Goal: Transaction & Acquisition: Purchase product/service

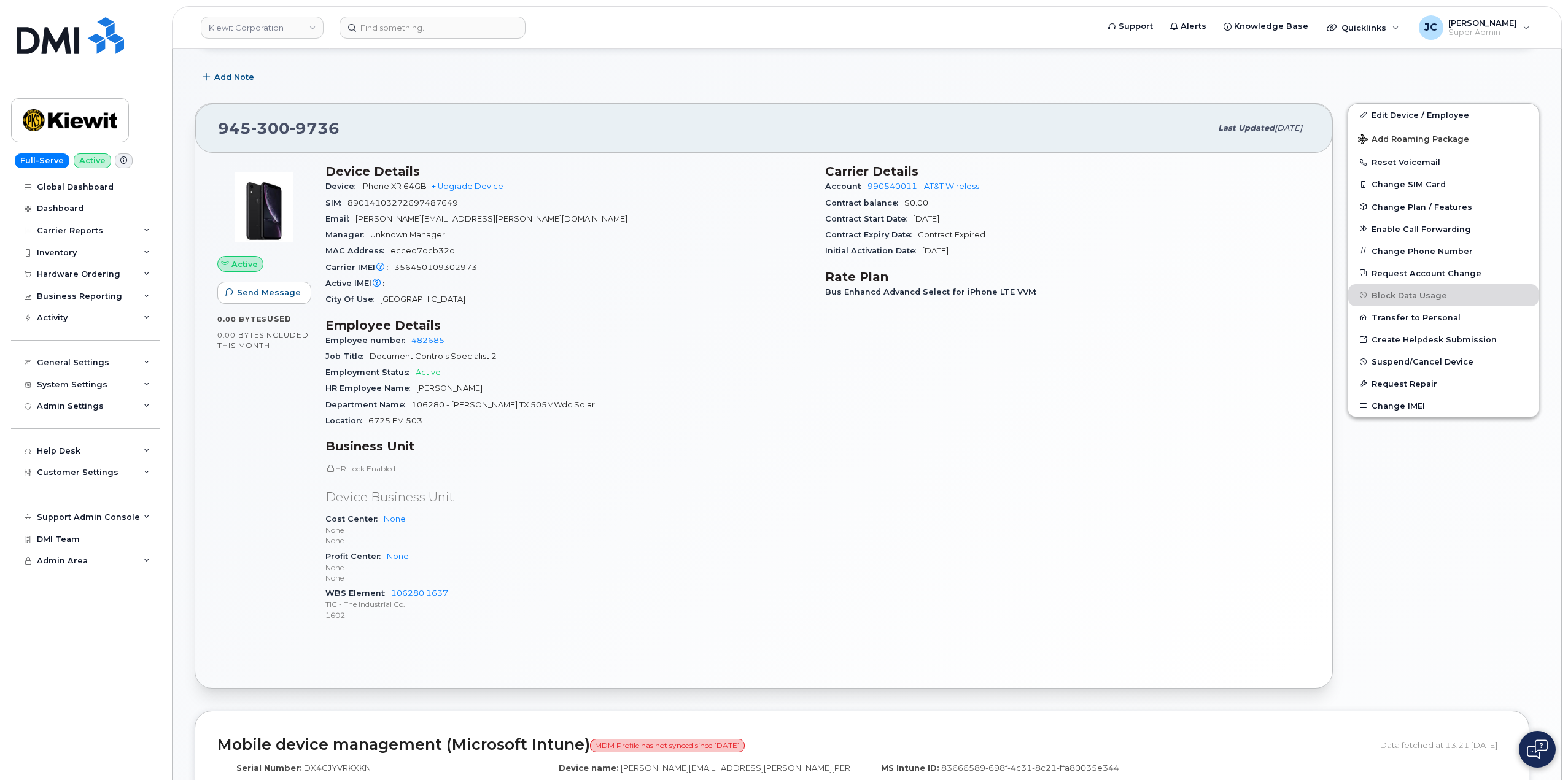
scroll to position [245, 0]
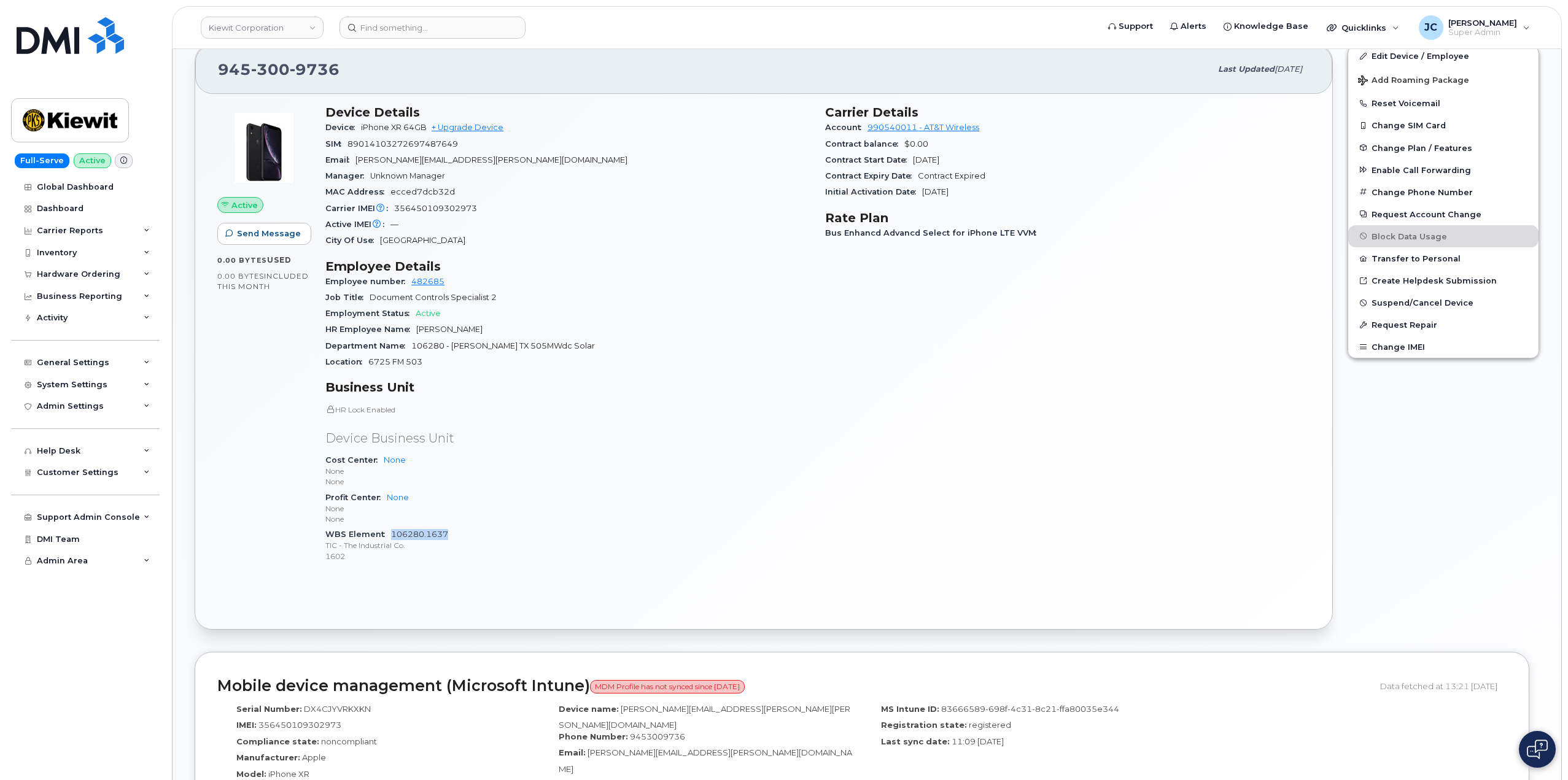
drag, startPoint x: 454, startPoint y: 535, endPoint x: 392, endPoint y: 537, distance: 62.0
click at [392, 537] on div "WBS Element 106280.1637 TIC - The Industrial Co. 1602" at bounding box center [568, 545] width 485 height 38
copy link "106280.1637"
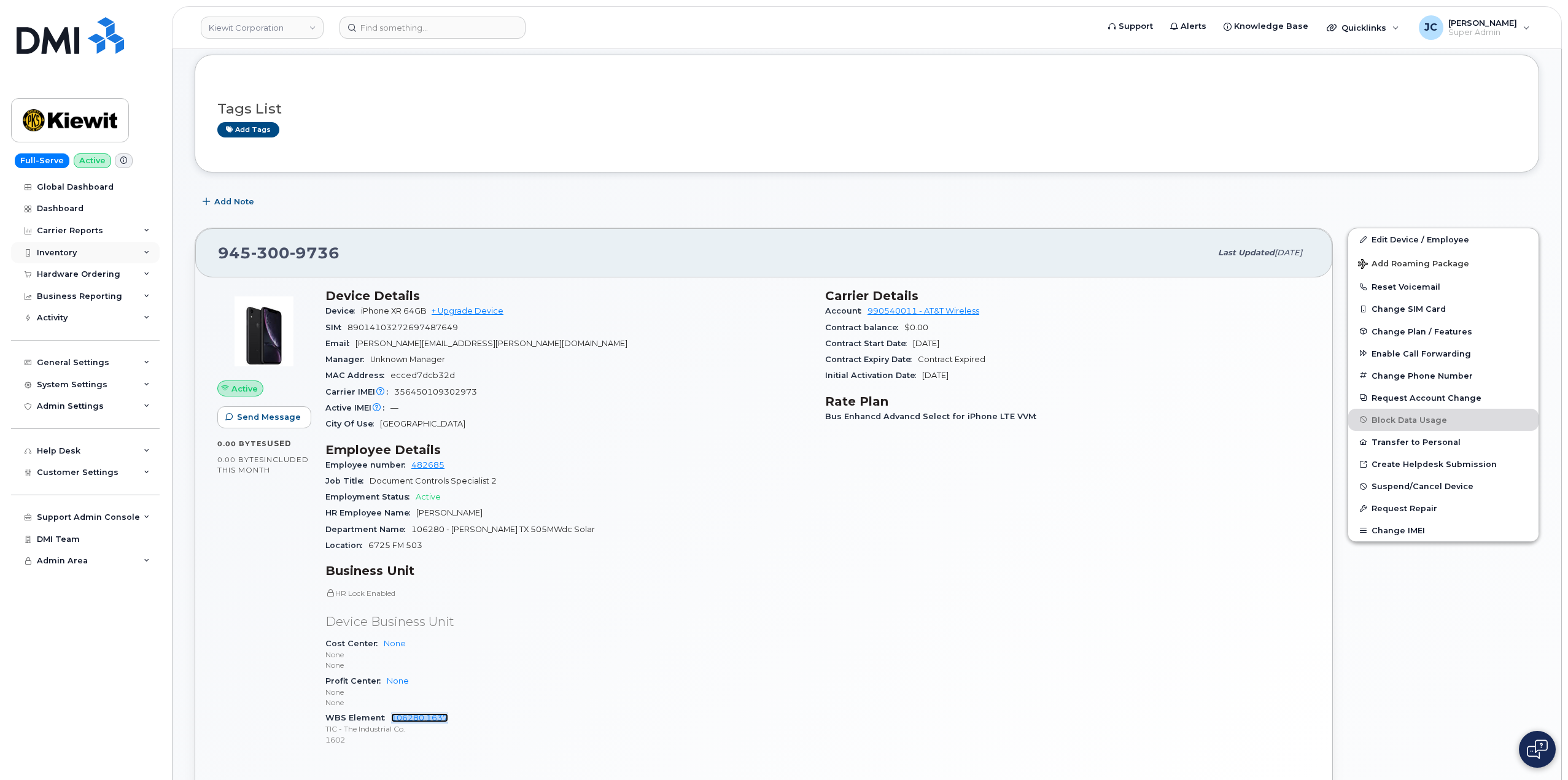
scroll to position [62, 0]
click at [148, 360] on icon at bounding box center [147, 362] width 6 height 6
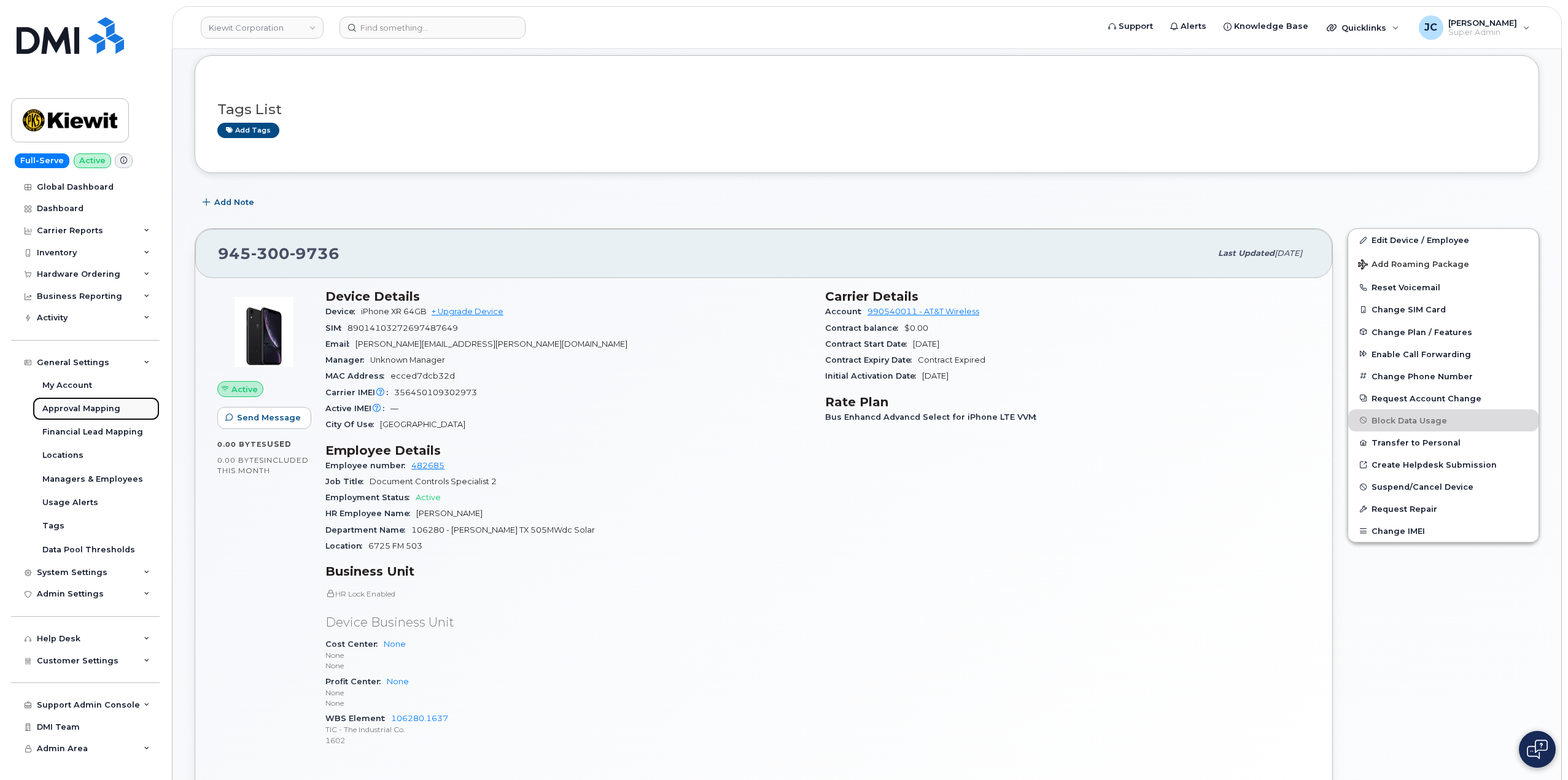
click at [109, 409] on div "Approval Mapping" at bounding box center [81, 408] width 78 height 11
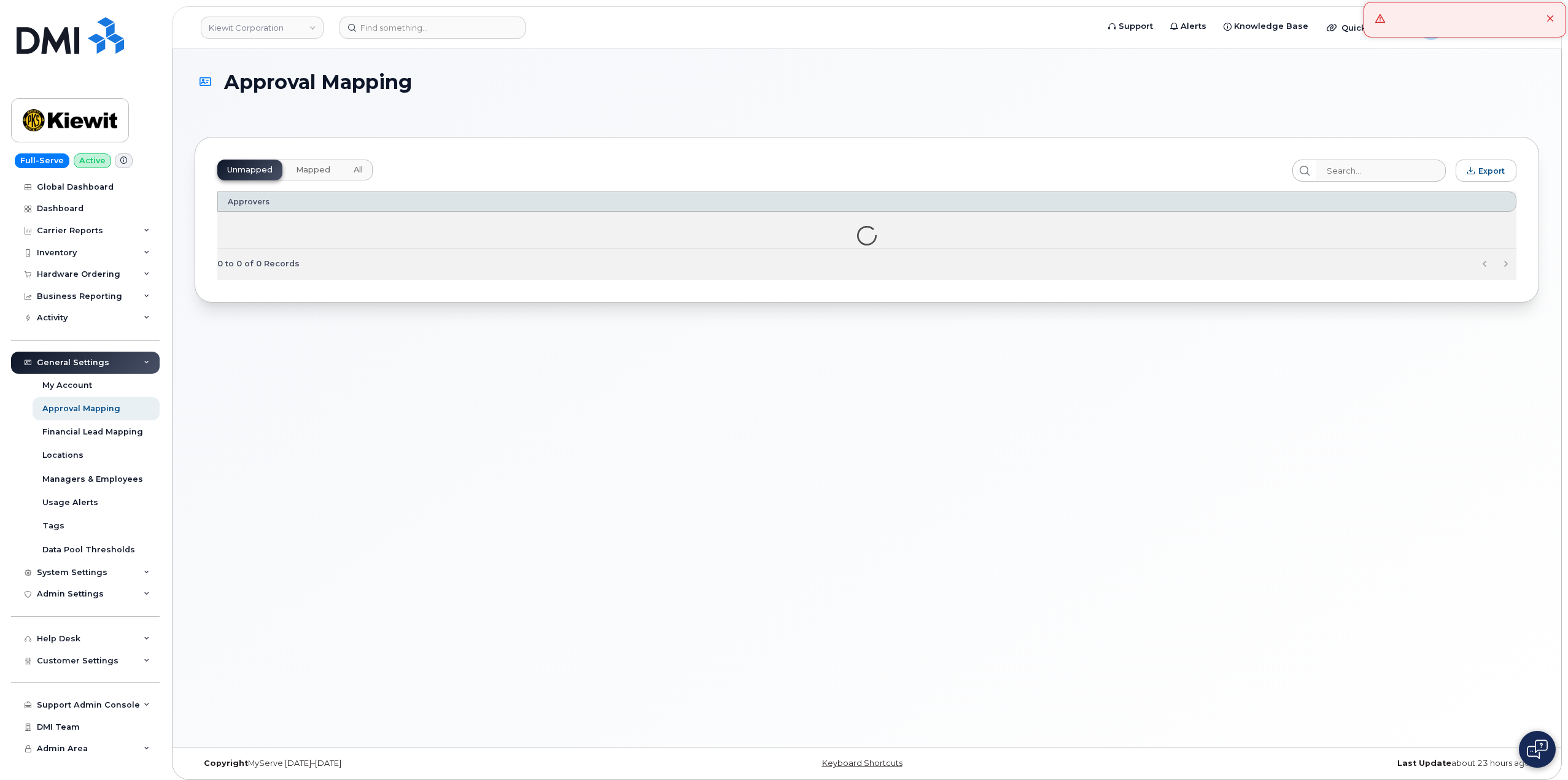
drag, startPoint x: 315, startPoint y: 170, endPoint x: 333, endPoint y: 171, distance: 18.0
click at [315, 170] on span "Mapped" at bounding box center [313, 170] width 34 height 10
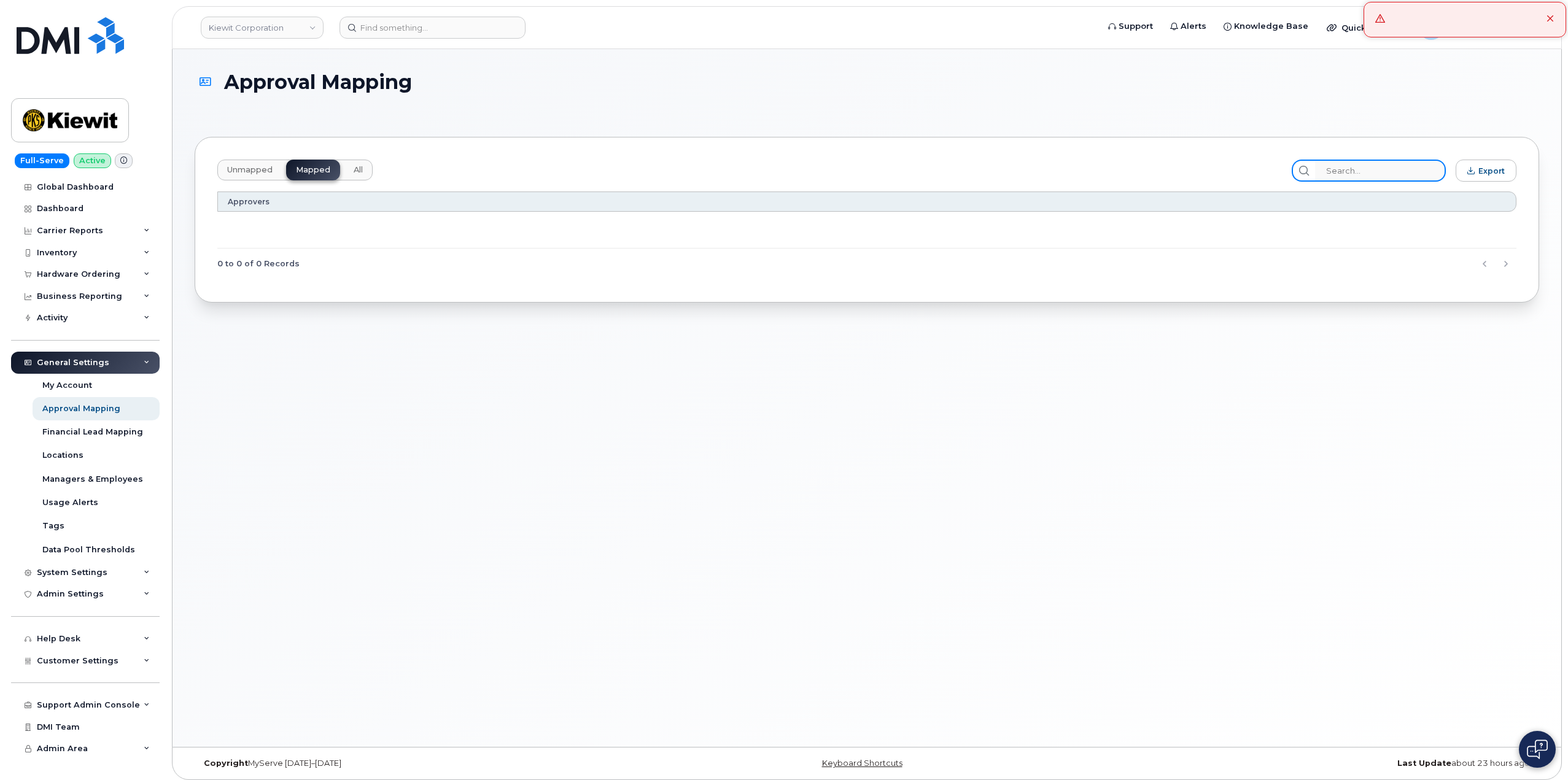
click at [1350, 166] on input "search" at bounding box center [1381, 171] width 131 height 22
paste input "106280.1637"
click at [1400, 172] on input "106280.1637" at bounding box center [1381, 171] width 131 height 22
type input "106280.1637"
click at [1336, 168] on input "106280.1637" at bounding box center [1381, 171] width 131 height 22
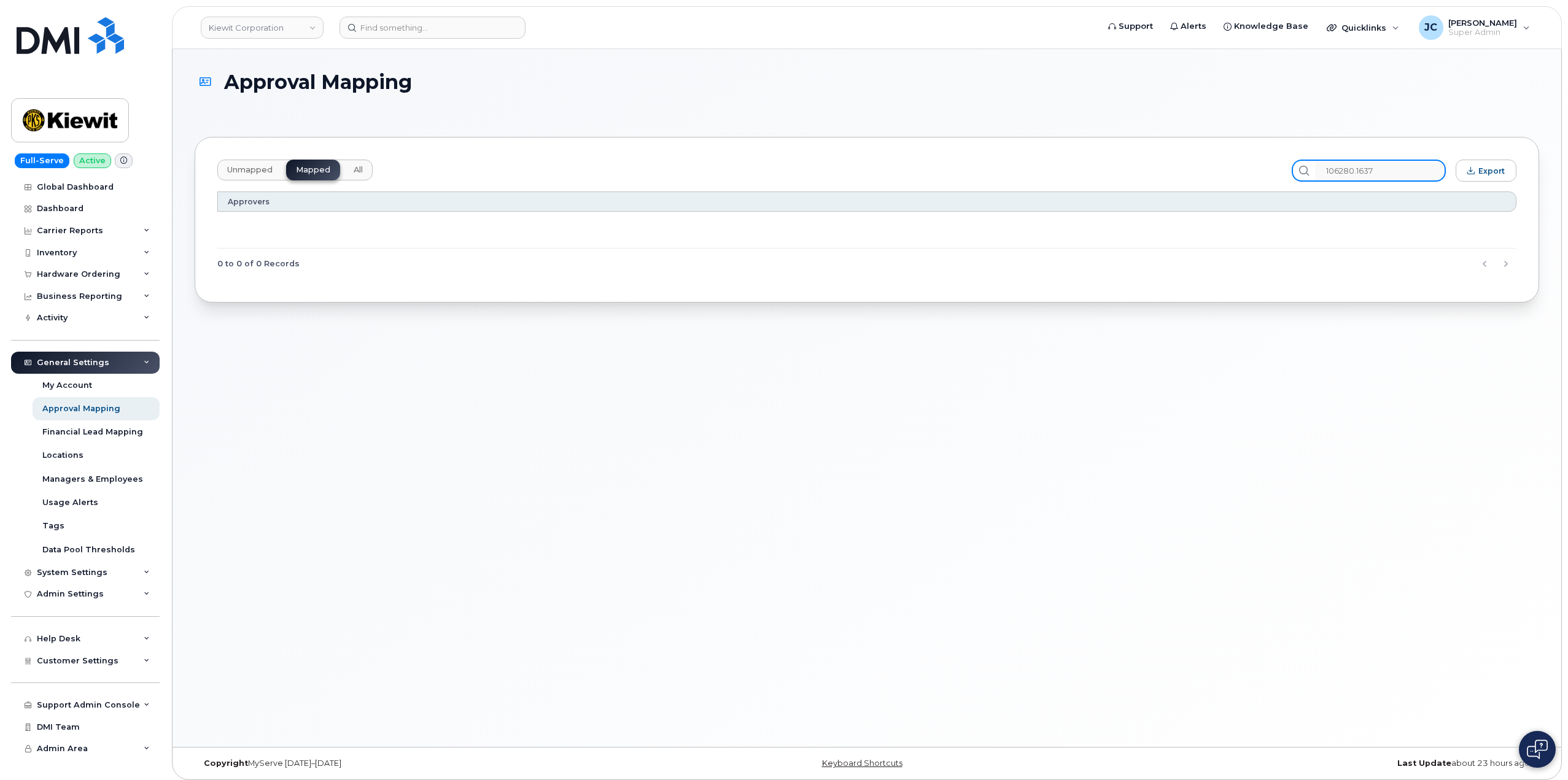
click at [1404, 176] on input "106280.1637" at bounding box center [1381, 171] width 131 height 22
click at [357, 172] on span "All" at bounding box center [358, 170] width 9 height 10
click at [307, 170] on span "Mapped" at bounding box center [313, 170] width 34 height 10
click at [73, 477] on div "Managers & Employees" at bounding box center [92, 479] width 101 height 11
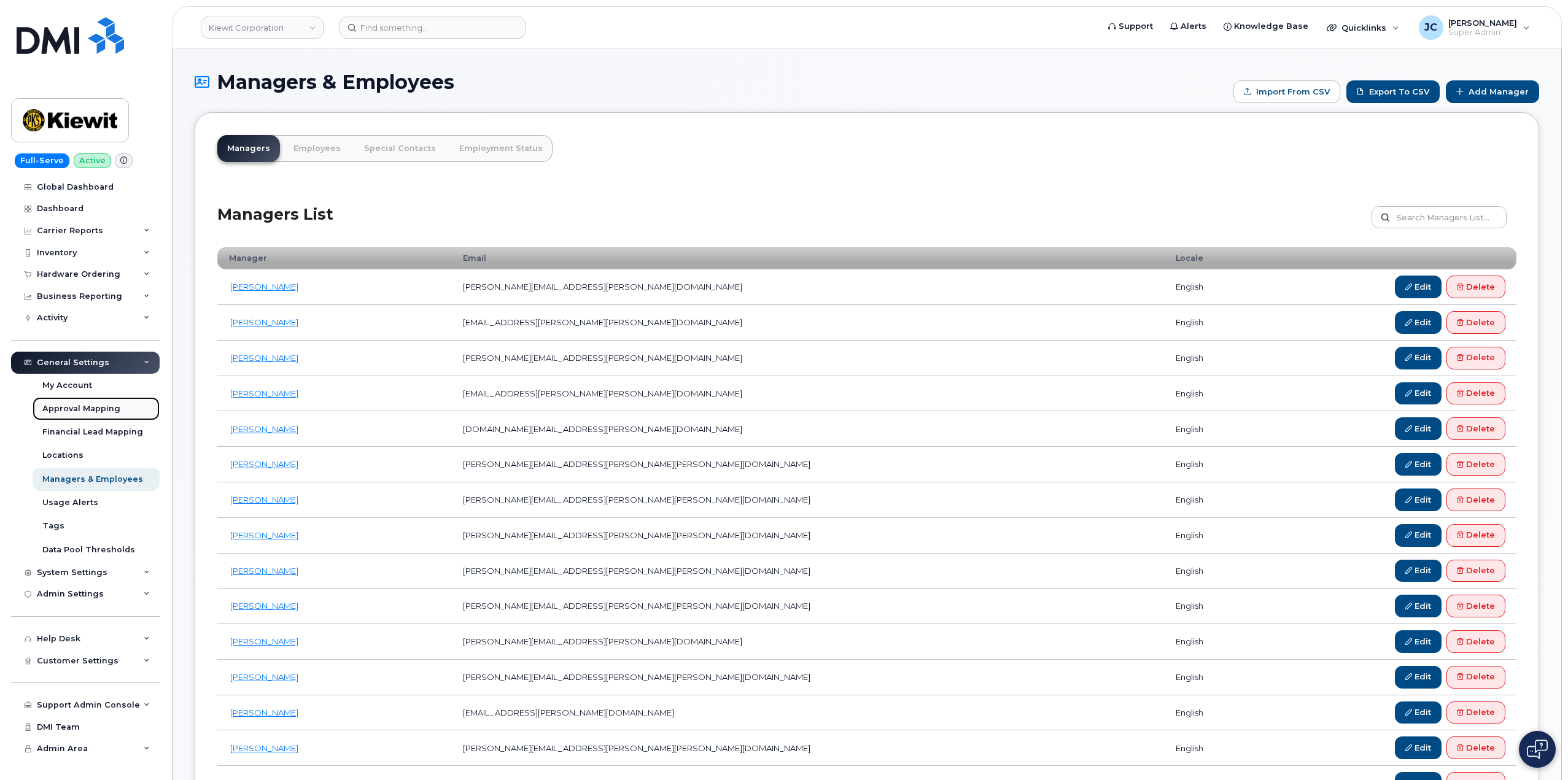
click at [99, 408] on div "Approval Mapping" at bounding box center [81, 408] width 78 height 11
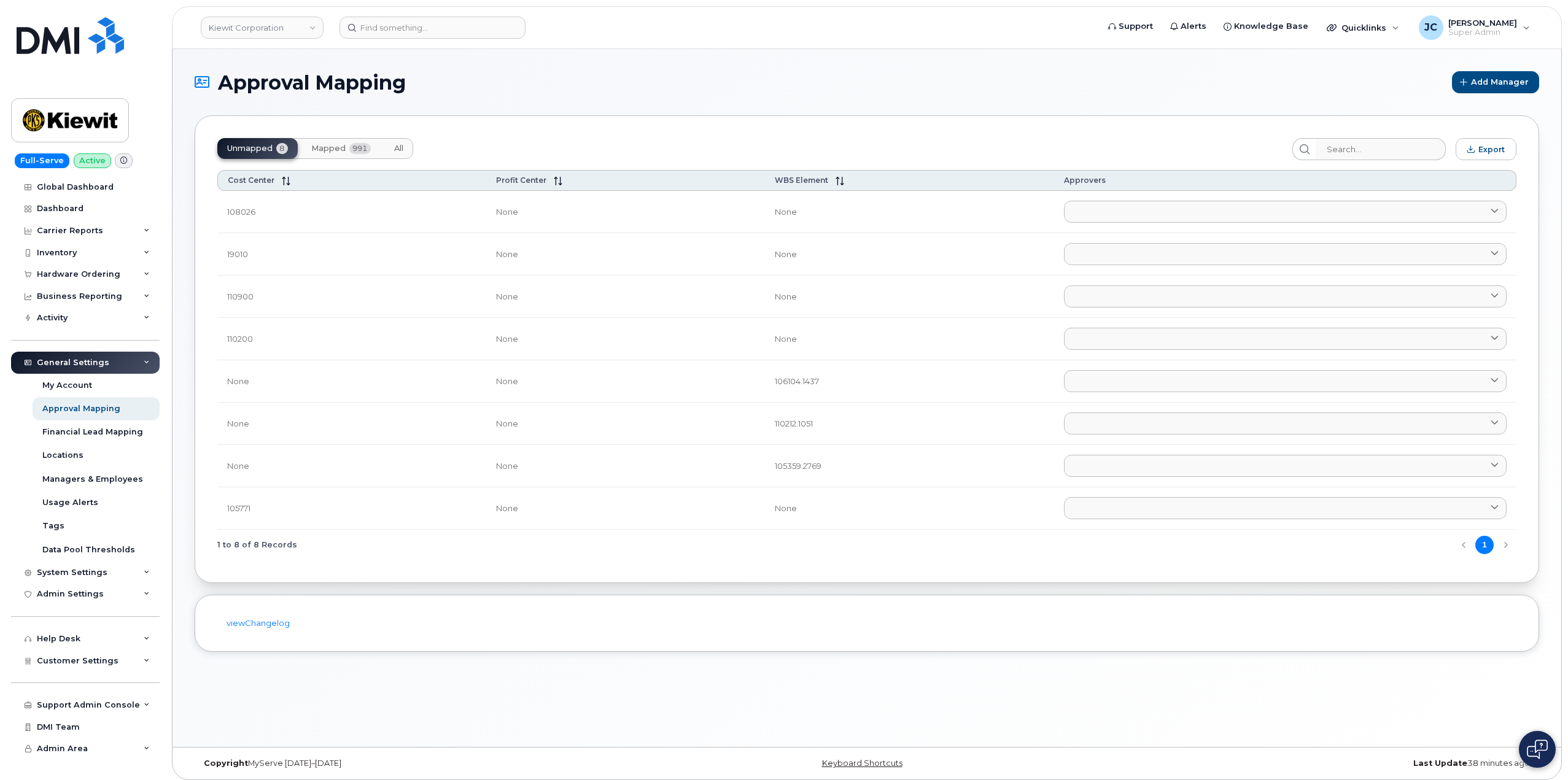
click at [336, 142] on button "Mapped 991" at bounding box center [341, 148] width 79 height 21
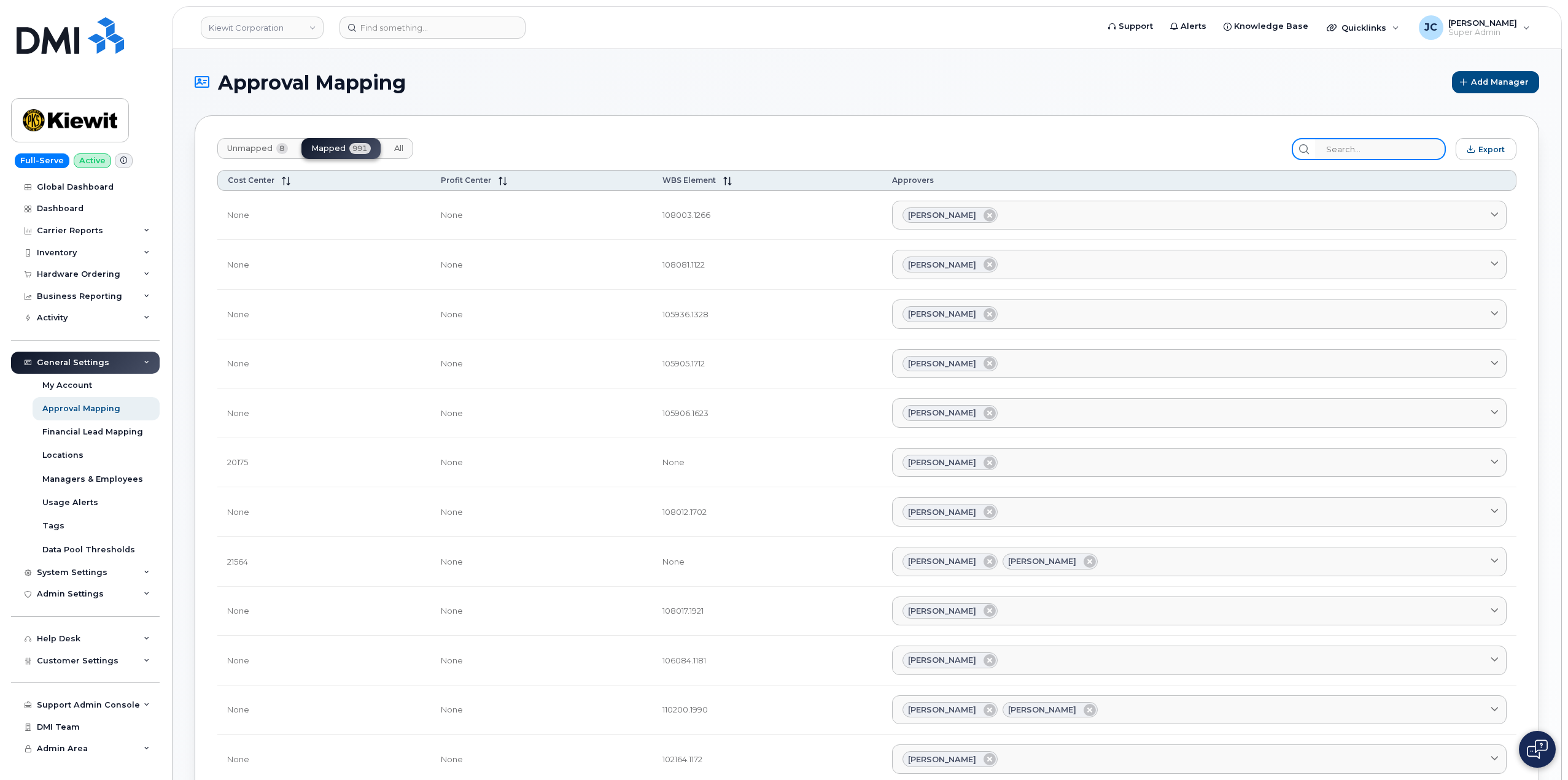
click at [1360, 147] on input "search" at bounding box center [1381, 149] width 131 height 22
paste input "106280.1637"
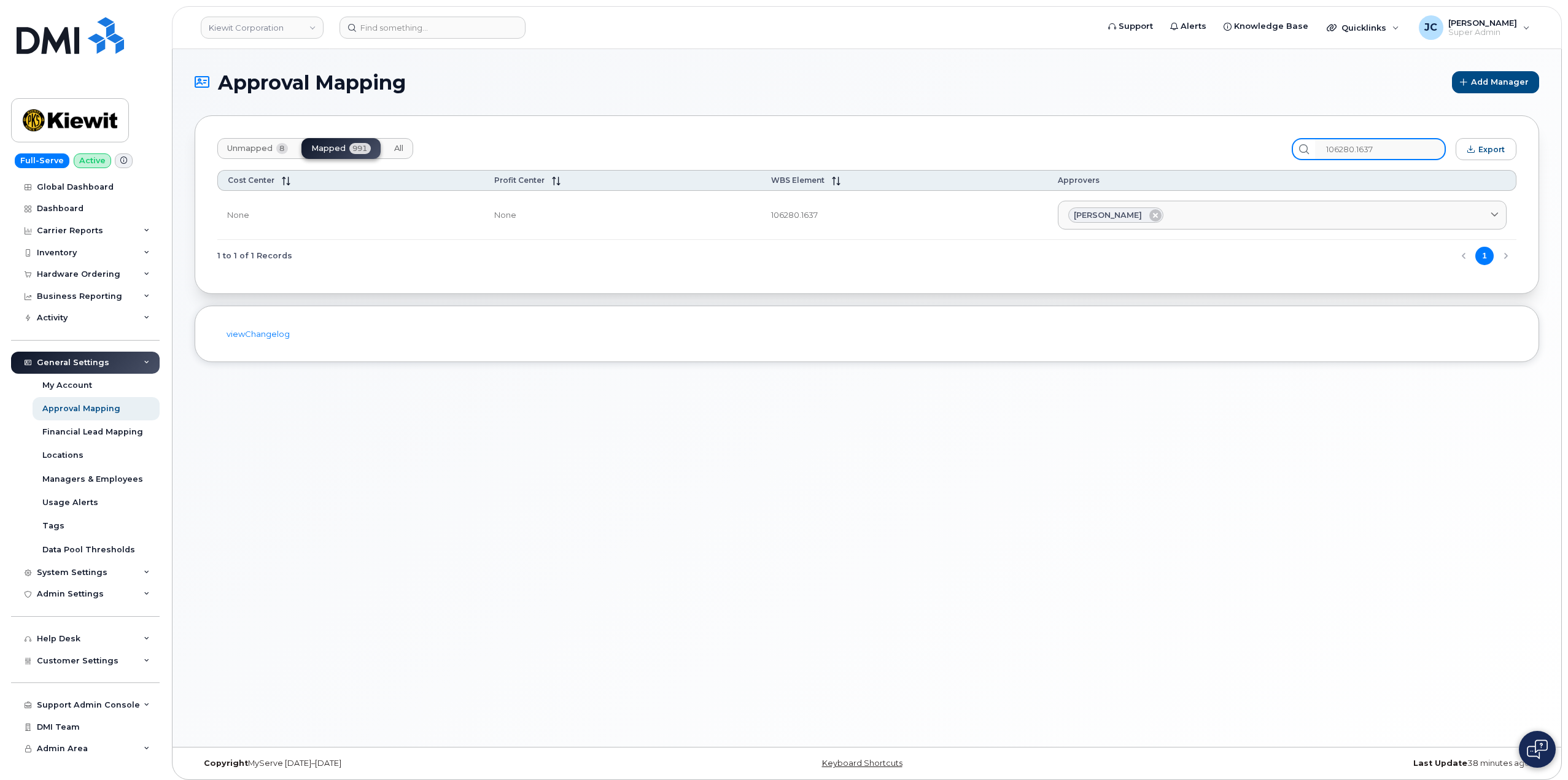
type input "106280.1637"
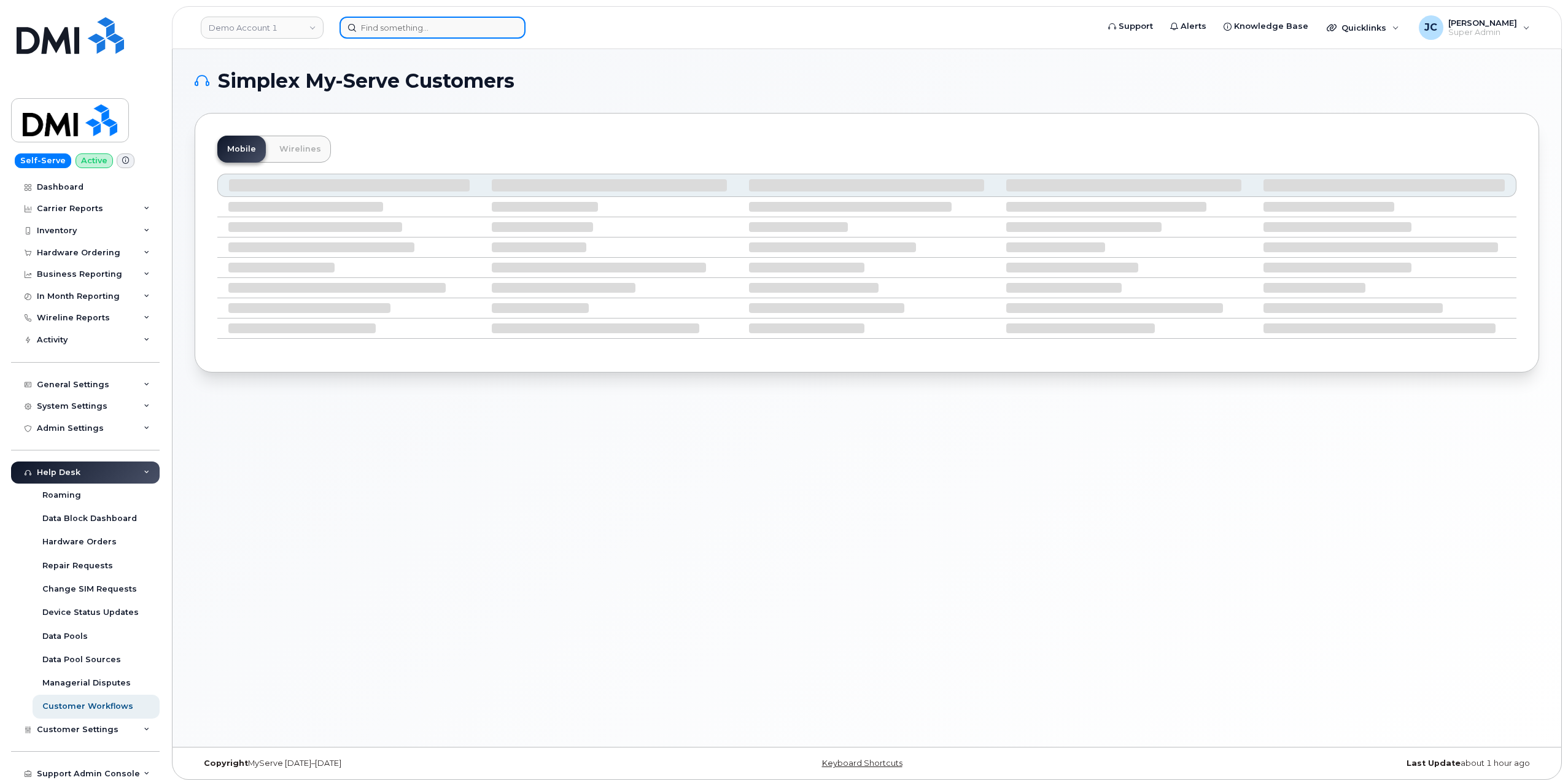
click at [430, 29] on input at bounding box center [433, 28] width 186 height 22
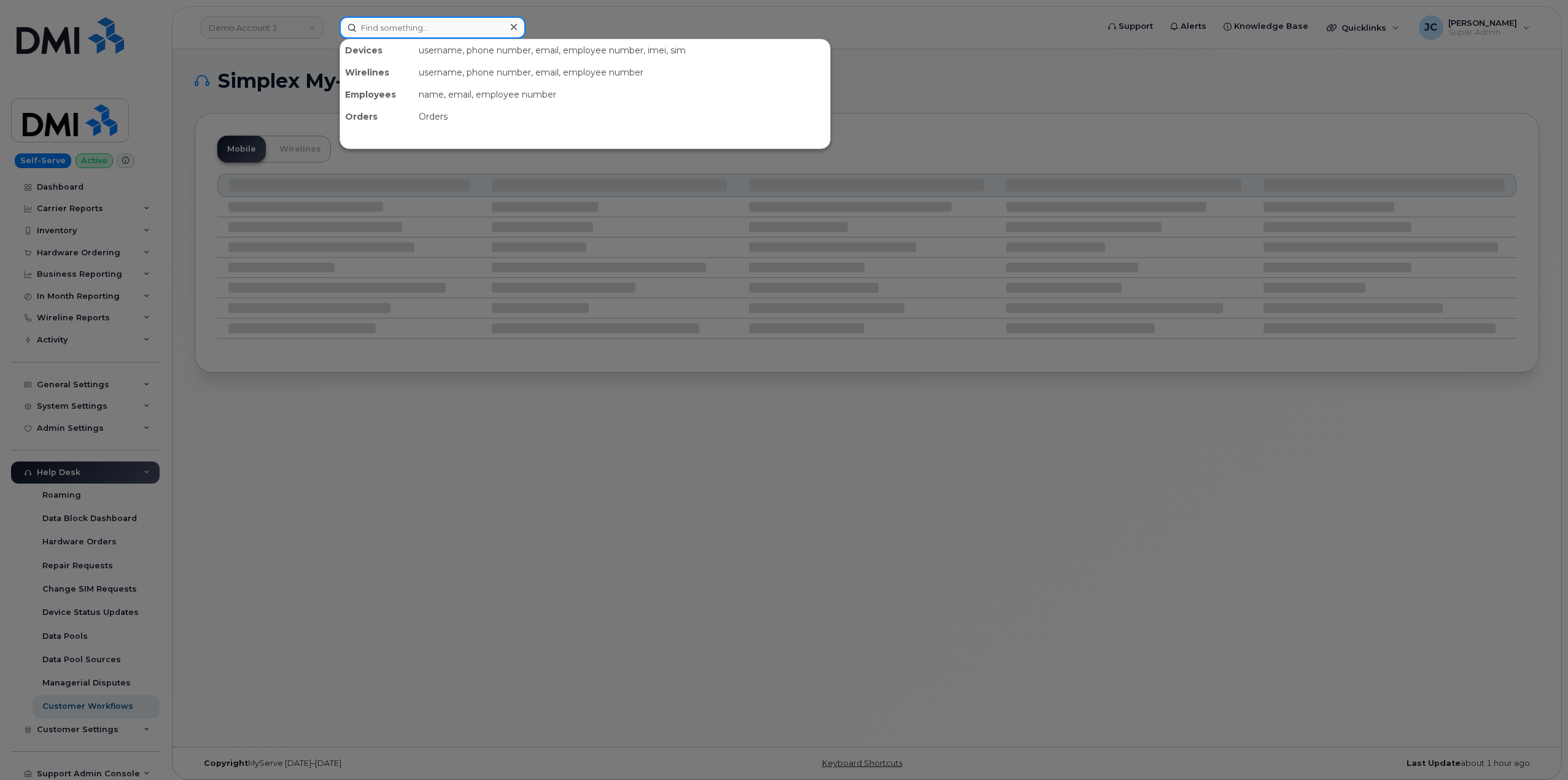
paste input "817.713.7668"
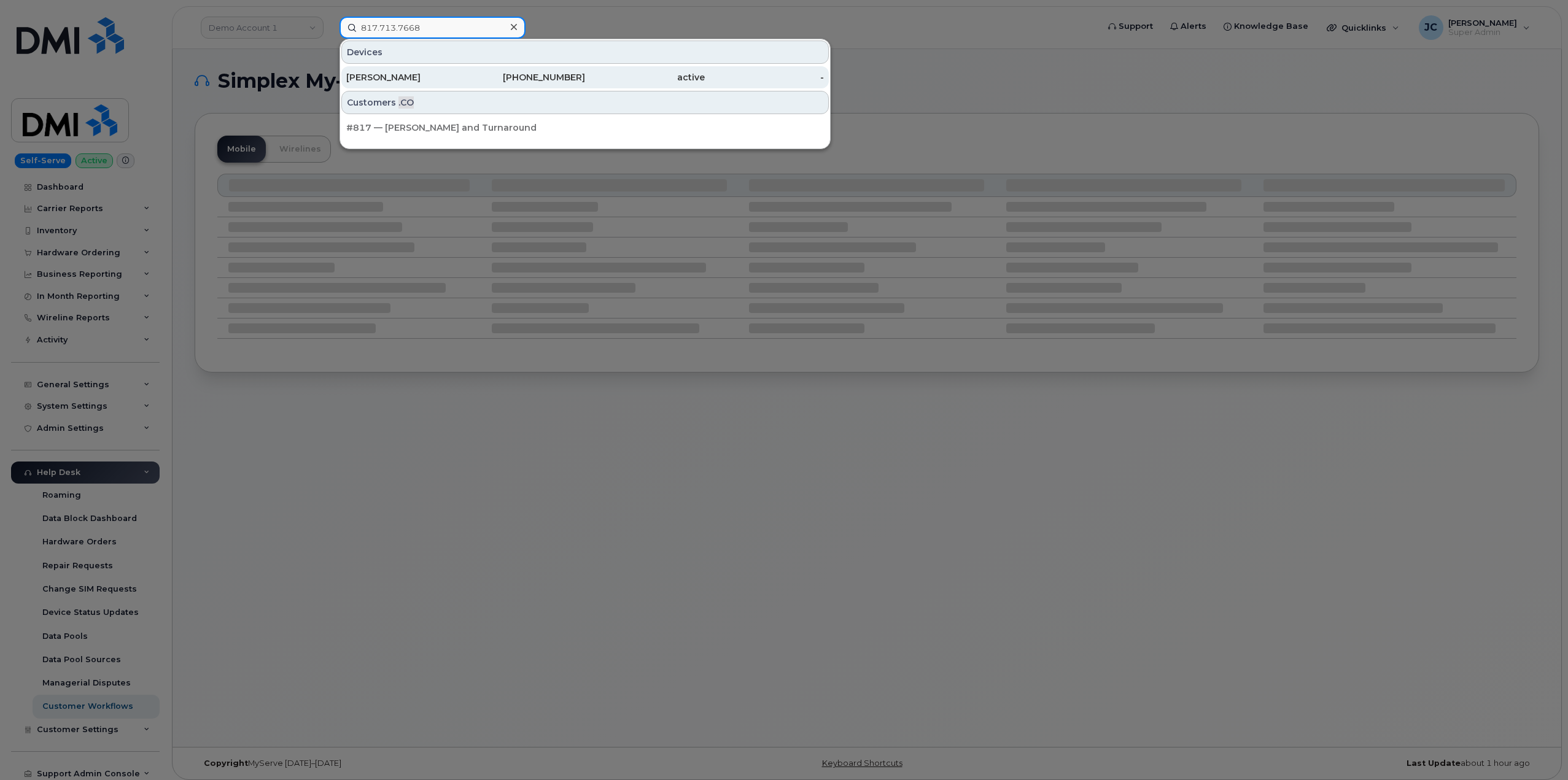
type input "817.713.7668"
click at [534, 77] on div "817-713-7668" at bounding box center [526, 77] width 120 height 12
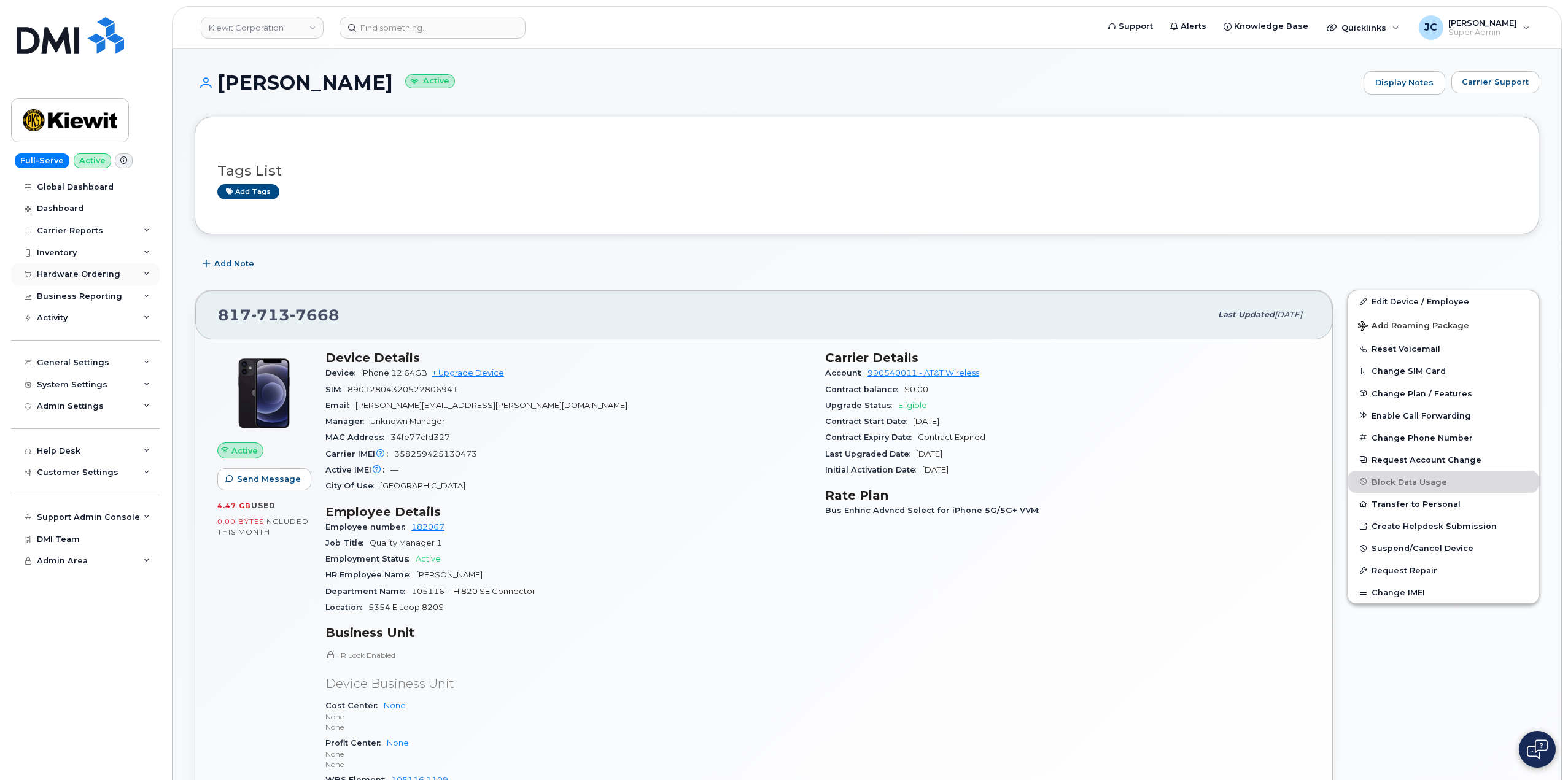
click at [149, 271] on div "Hardware Ordering" at bounding box center [85, 275] width 148 height 22
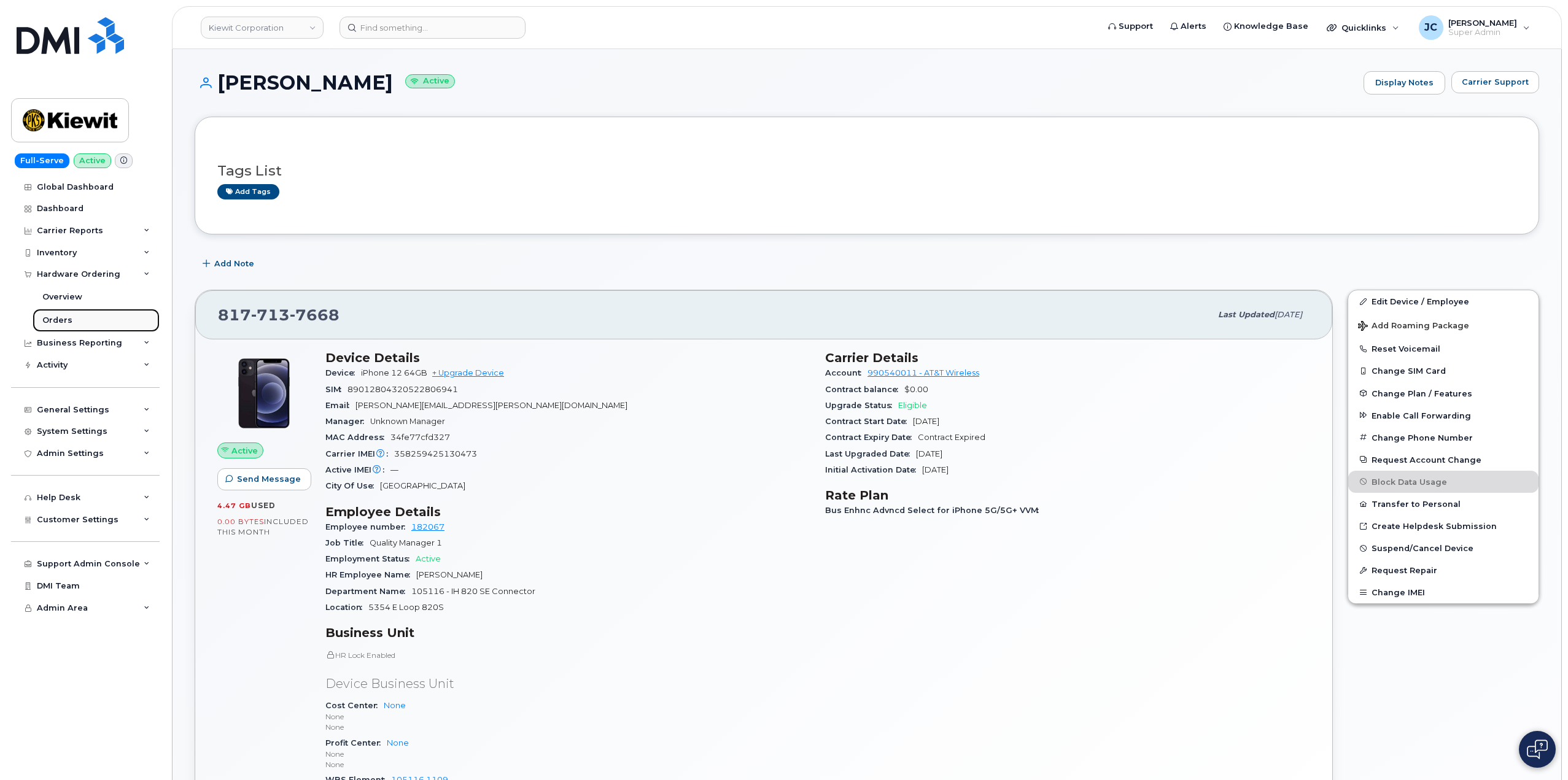
click at [69, 317] on div "Orders" at bounding box center [57, 320] width 30 height 11
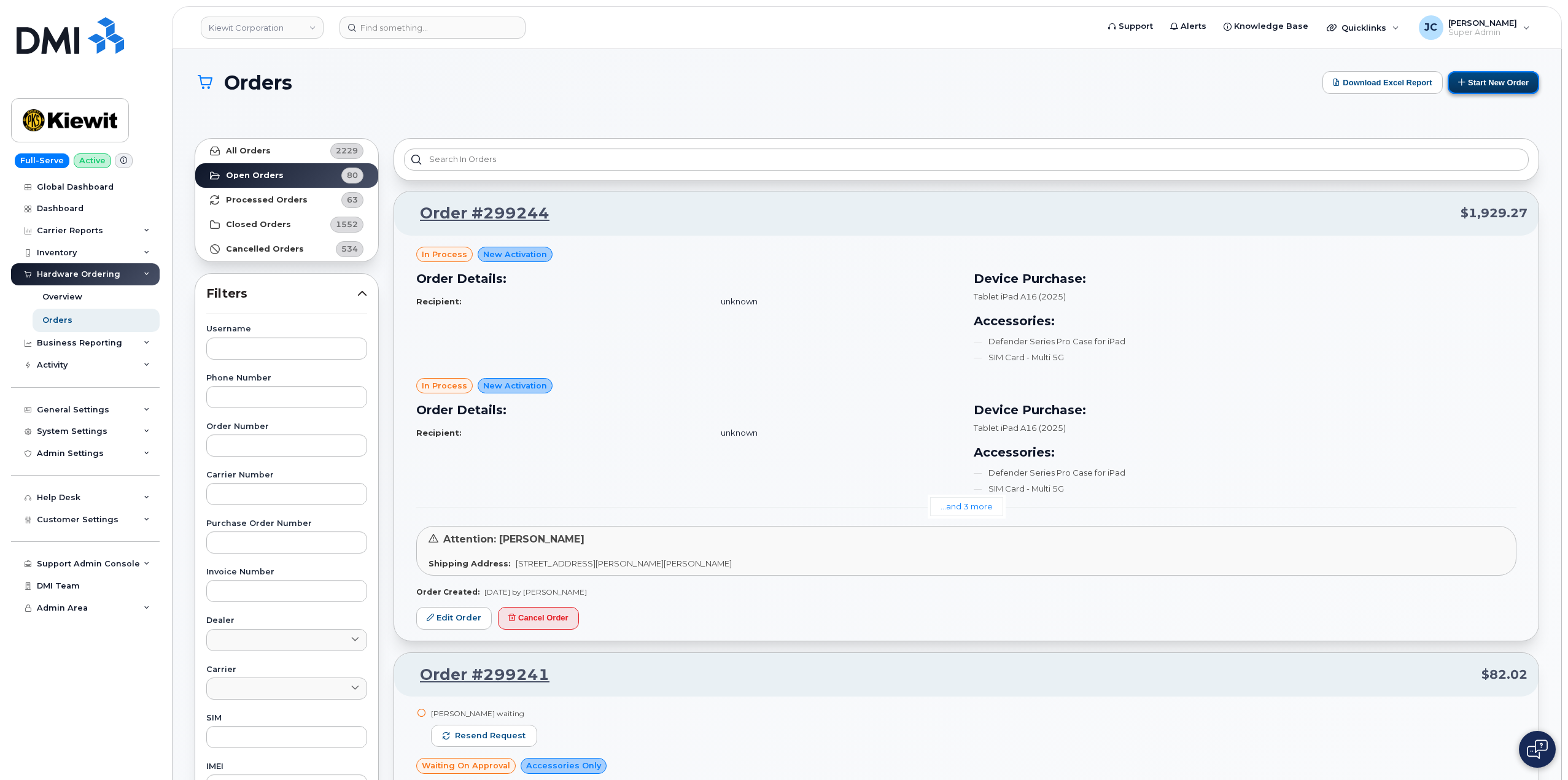
click at [1491, 91] on button "Start New Order" at bounding box center [1493, 82] width 91 height 23
click at [1491, 77] on button "Start New Order" at bounding box center [1493, 82] width 91 height 23
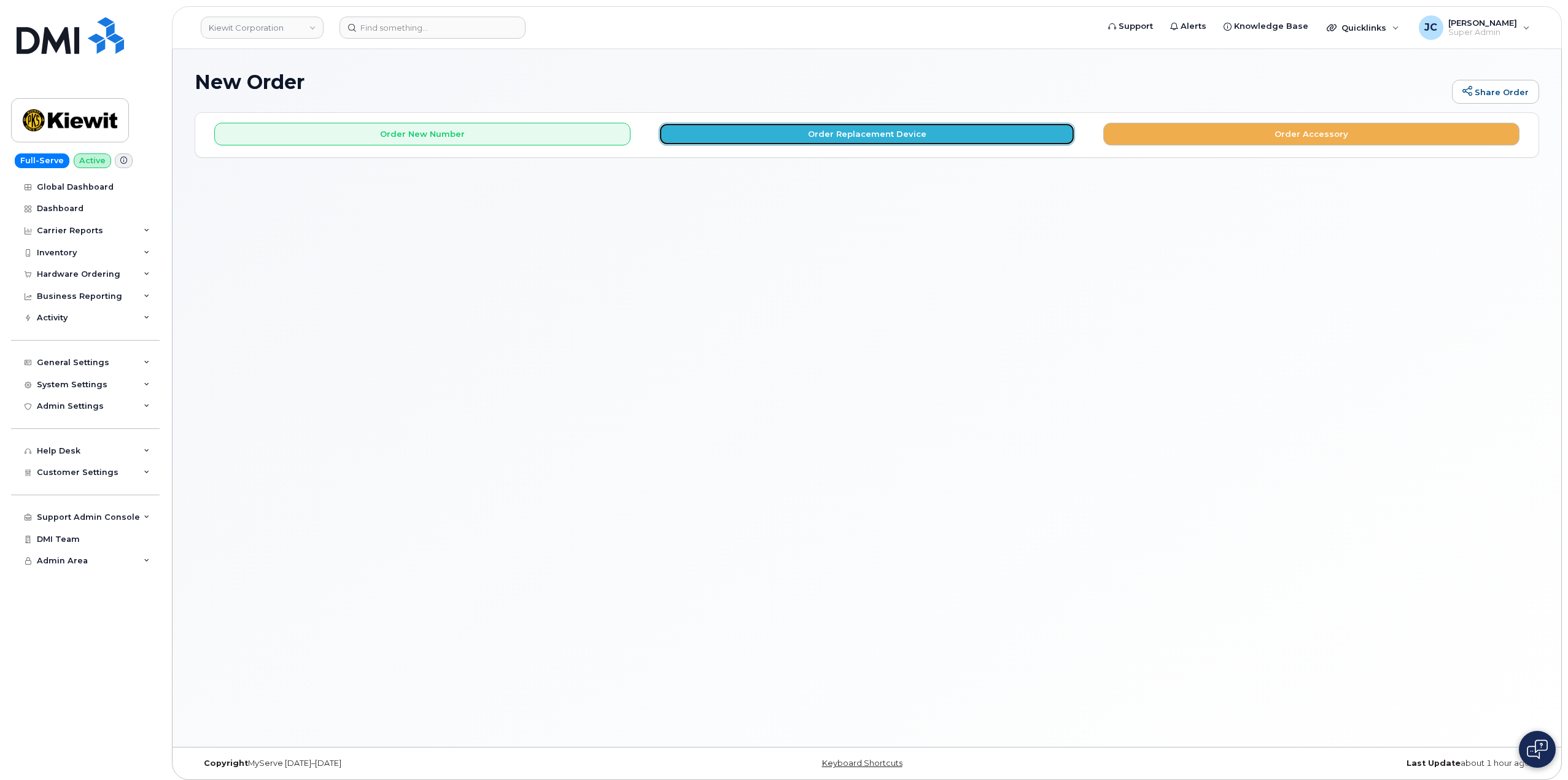
click at [882, 135] on button "Order Replacement Device" at bounding box center [866, 134] width 416 height 23
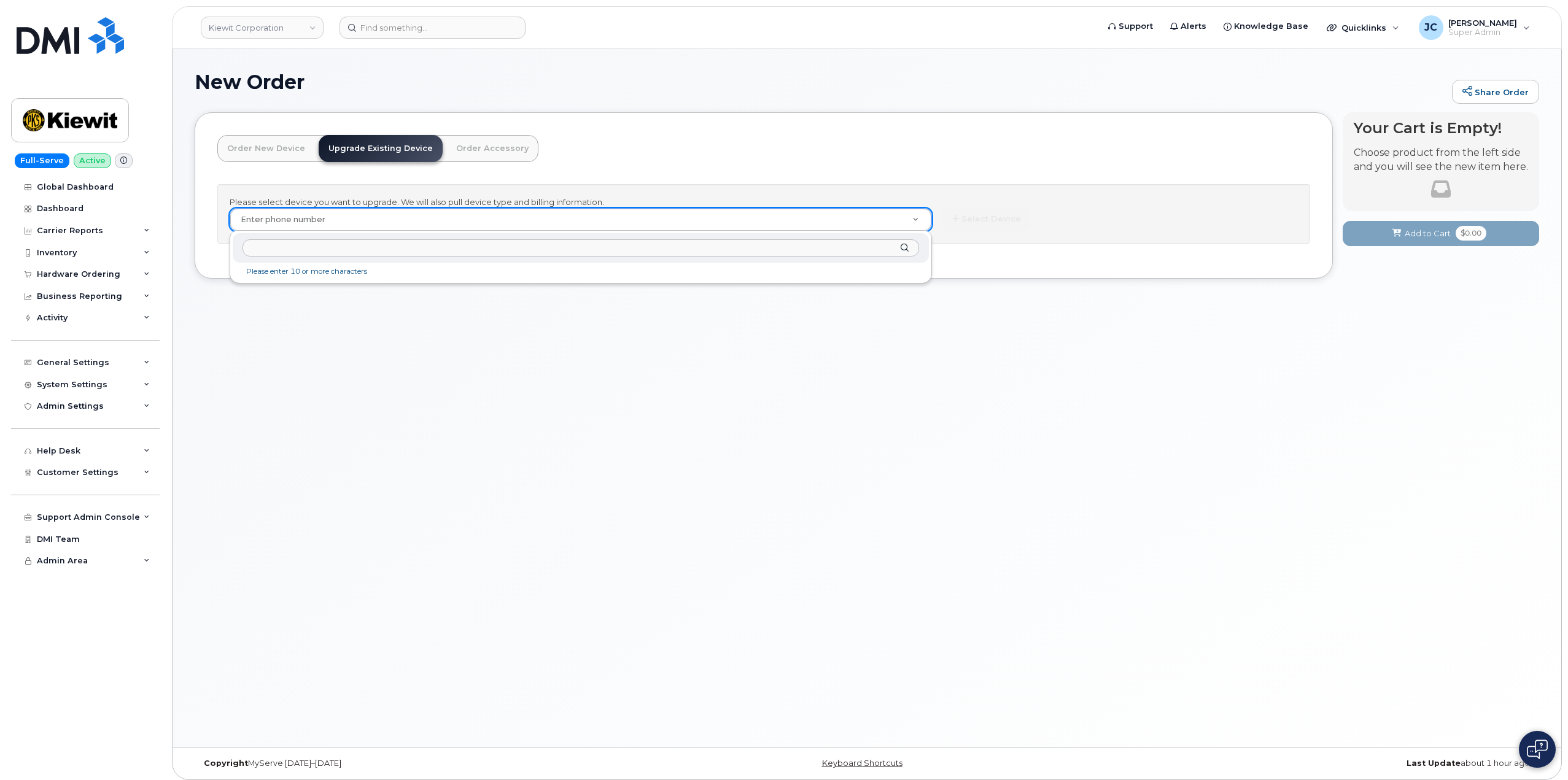
drag, startPoint x: 383, startPoint y: 227, endPoint x: 375, endPoint y: 230, distance: 8.5
click at [277, 246] on input "text" at bounding box center [581, 248] width 677 height 18
paste input "817.713.7668"
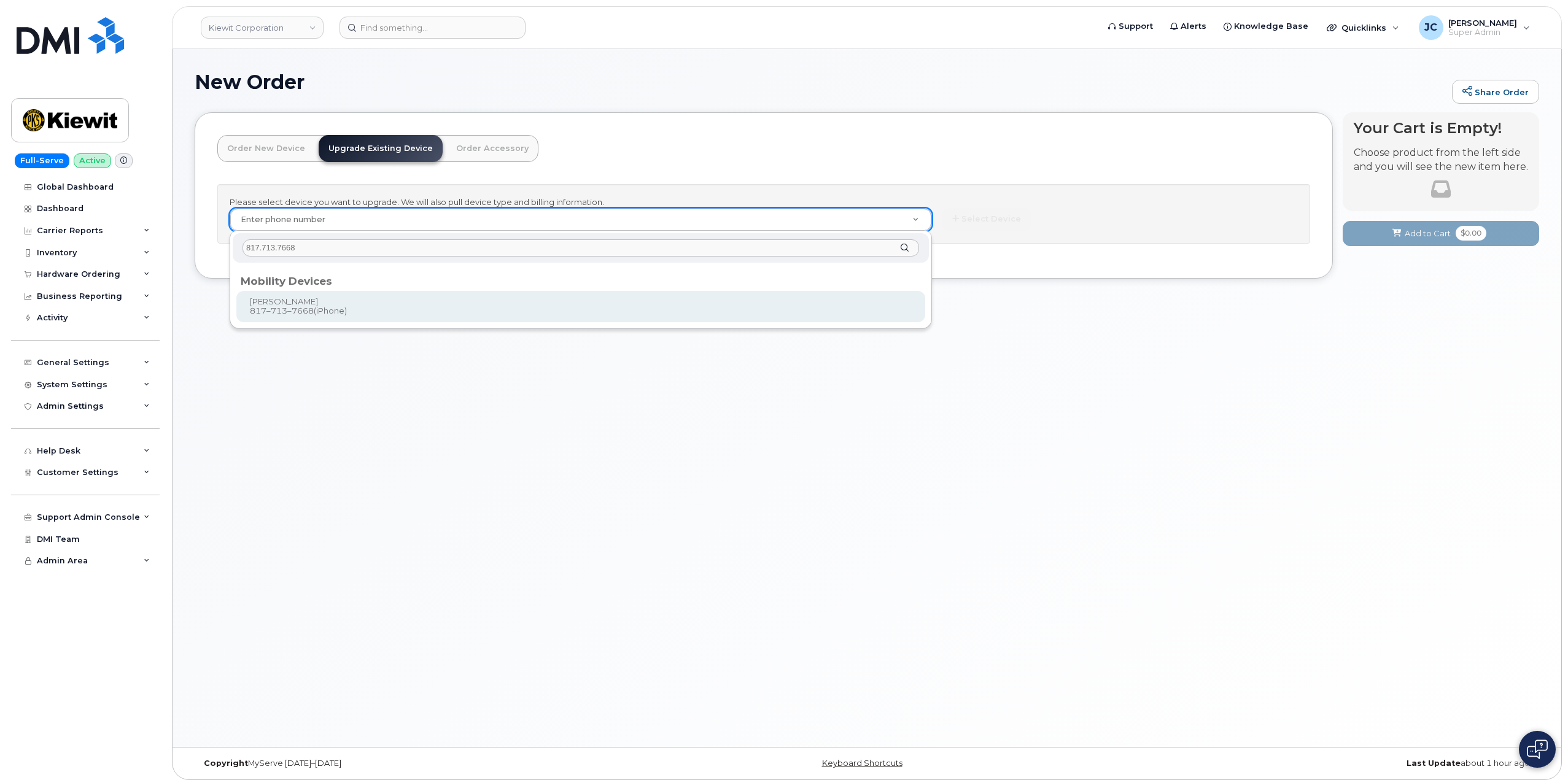
type input "817.713.7668"
type input "1120766"
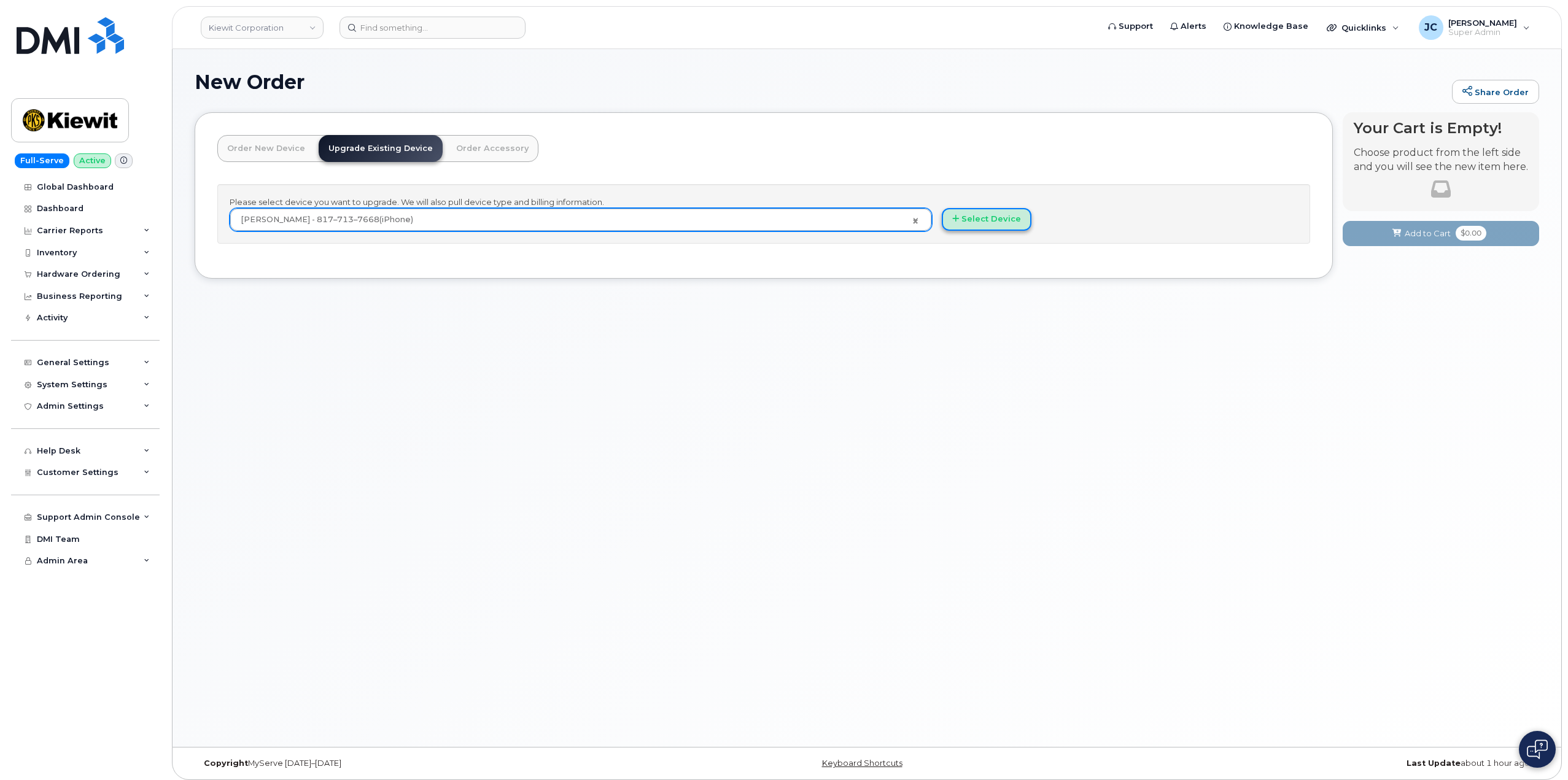
click at [985, 210] on button "Select Device" at bounding box center [986, 219] width 89 height 23
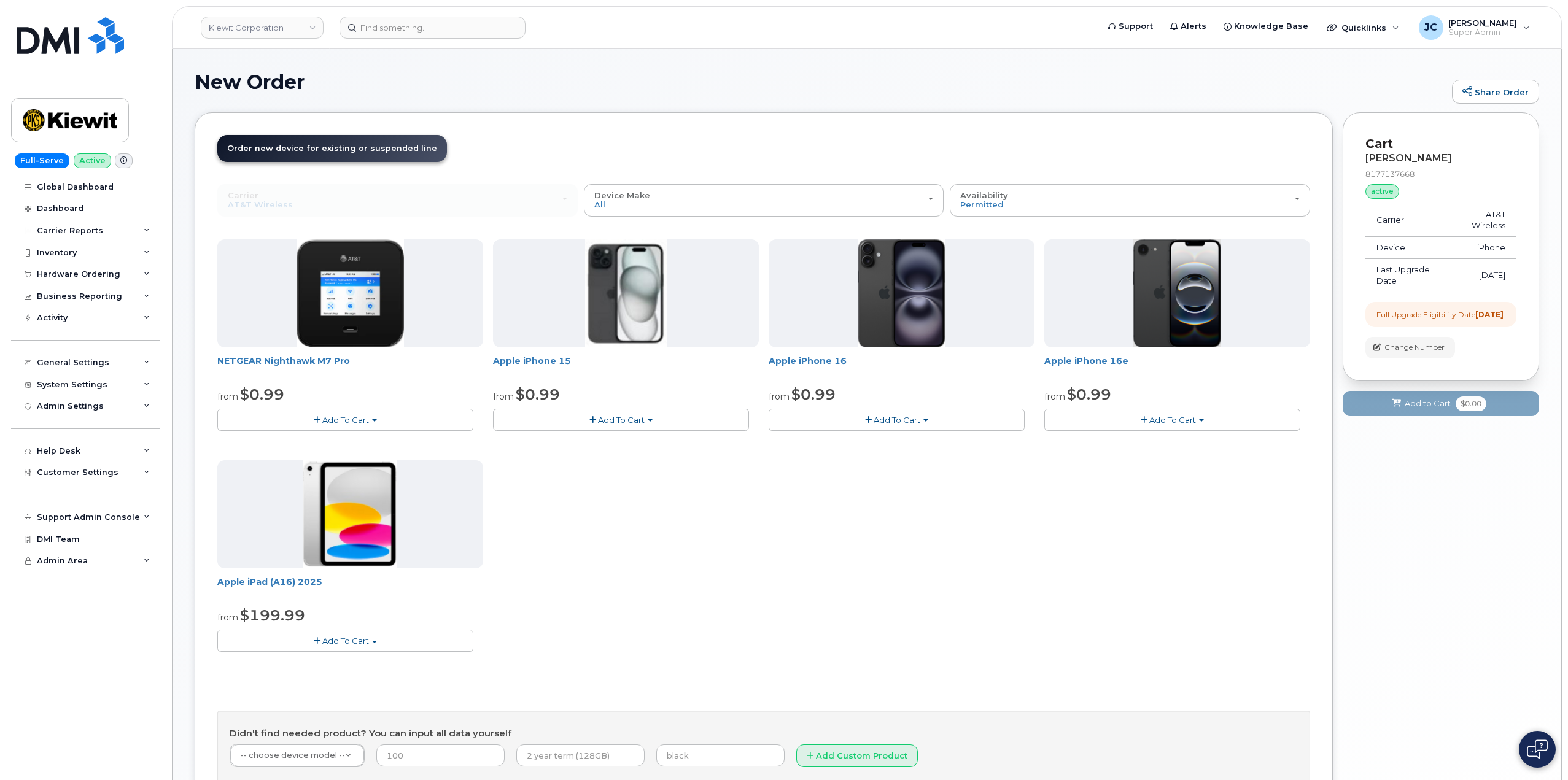
click at [933, 415] on button "Add To Cart" at bounding box center [897, 419] width 256 height 21
click at [889, 443] on link "$0.99 - 2 Year Upgrade (128GB)" at bounding box center [849, 443] width 154 height 16
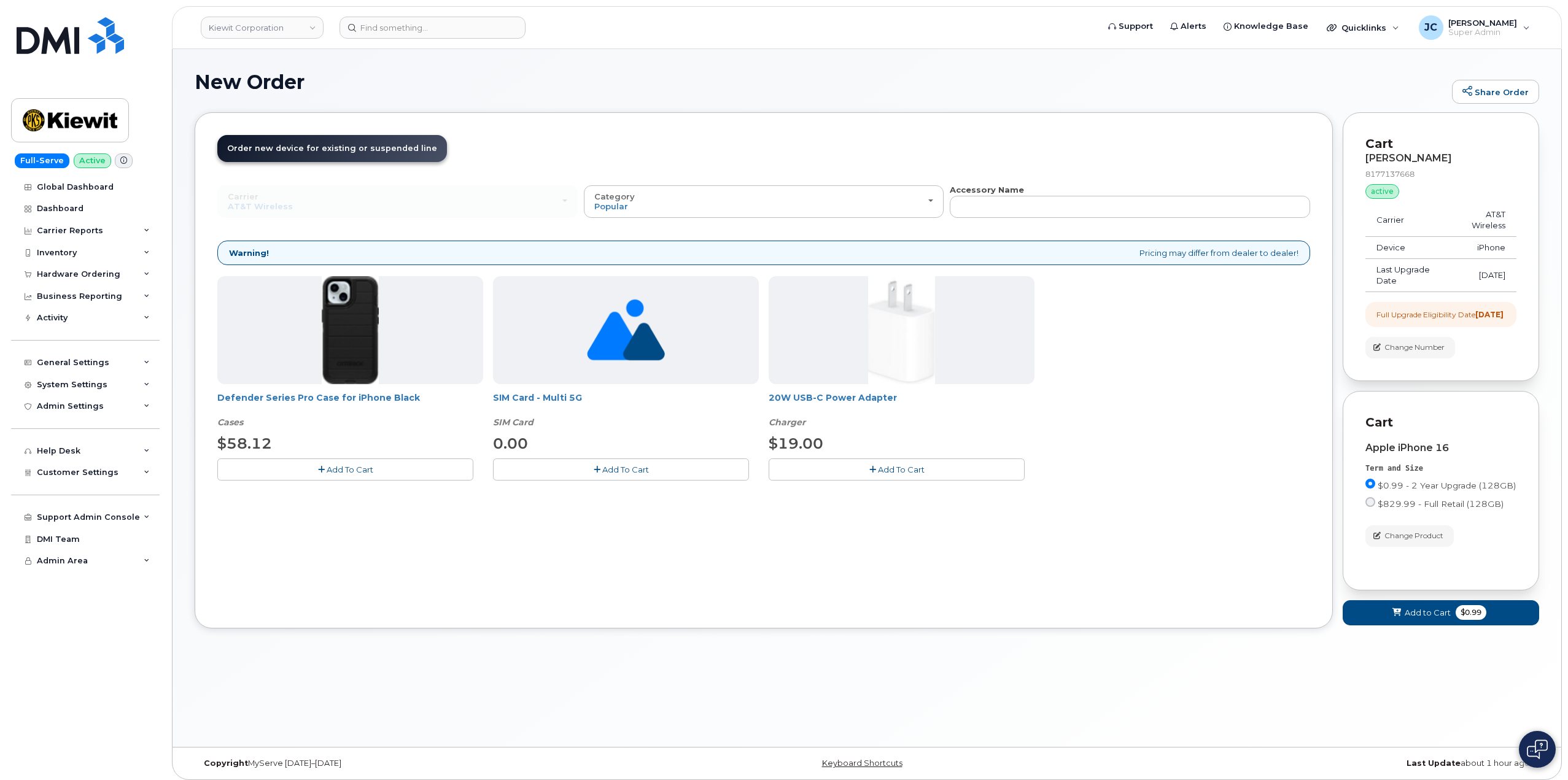
click at [377, 475] on button "Add To Cart" at bounding box center [346, 468] width 256 height 21
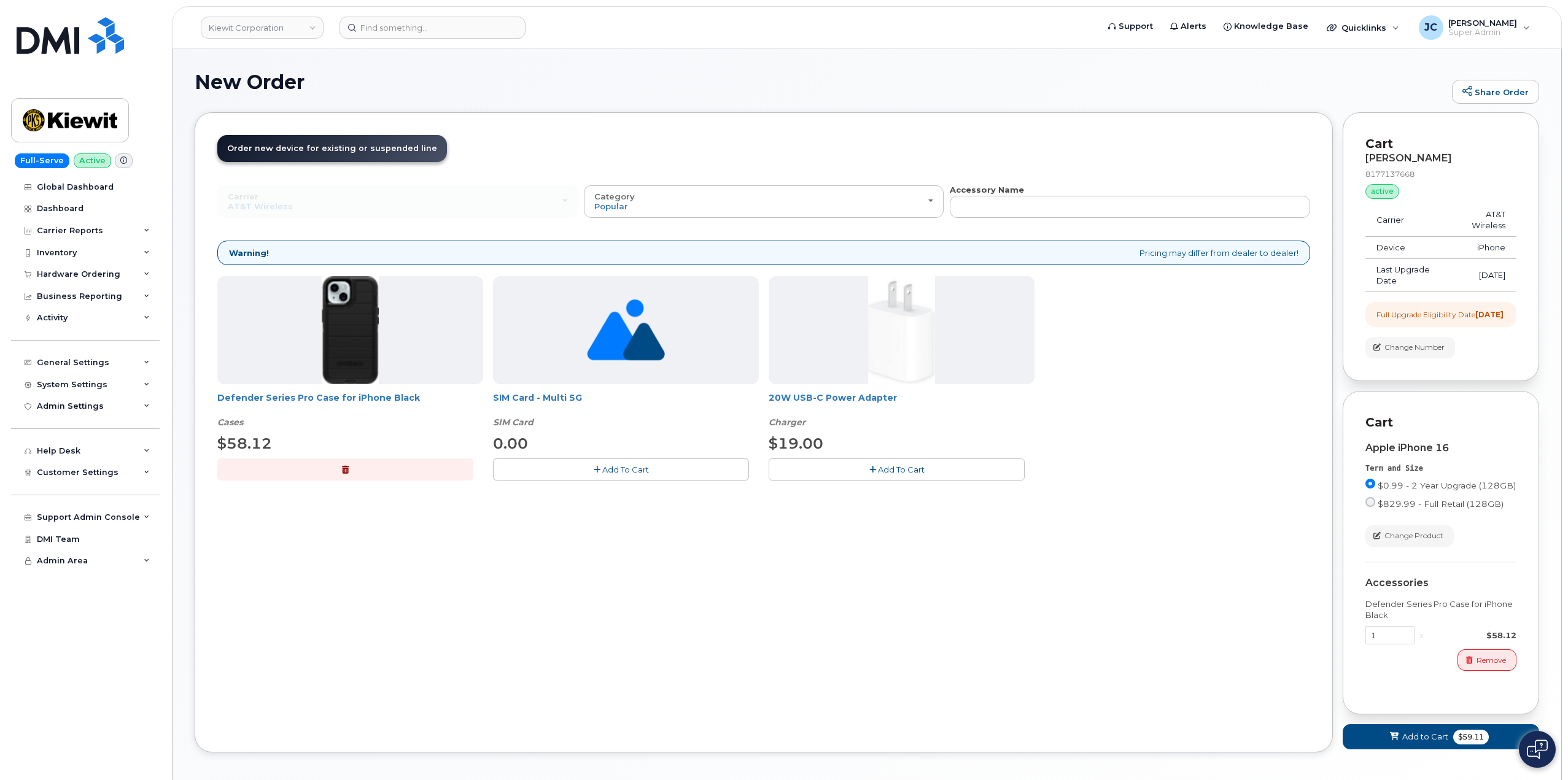
click at [913, 475] on button "Add To Cart" at bounding box center [897, 468] width 256 height 21
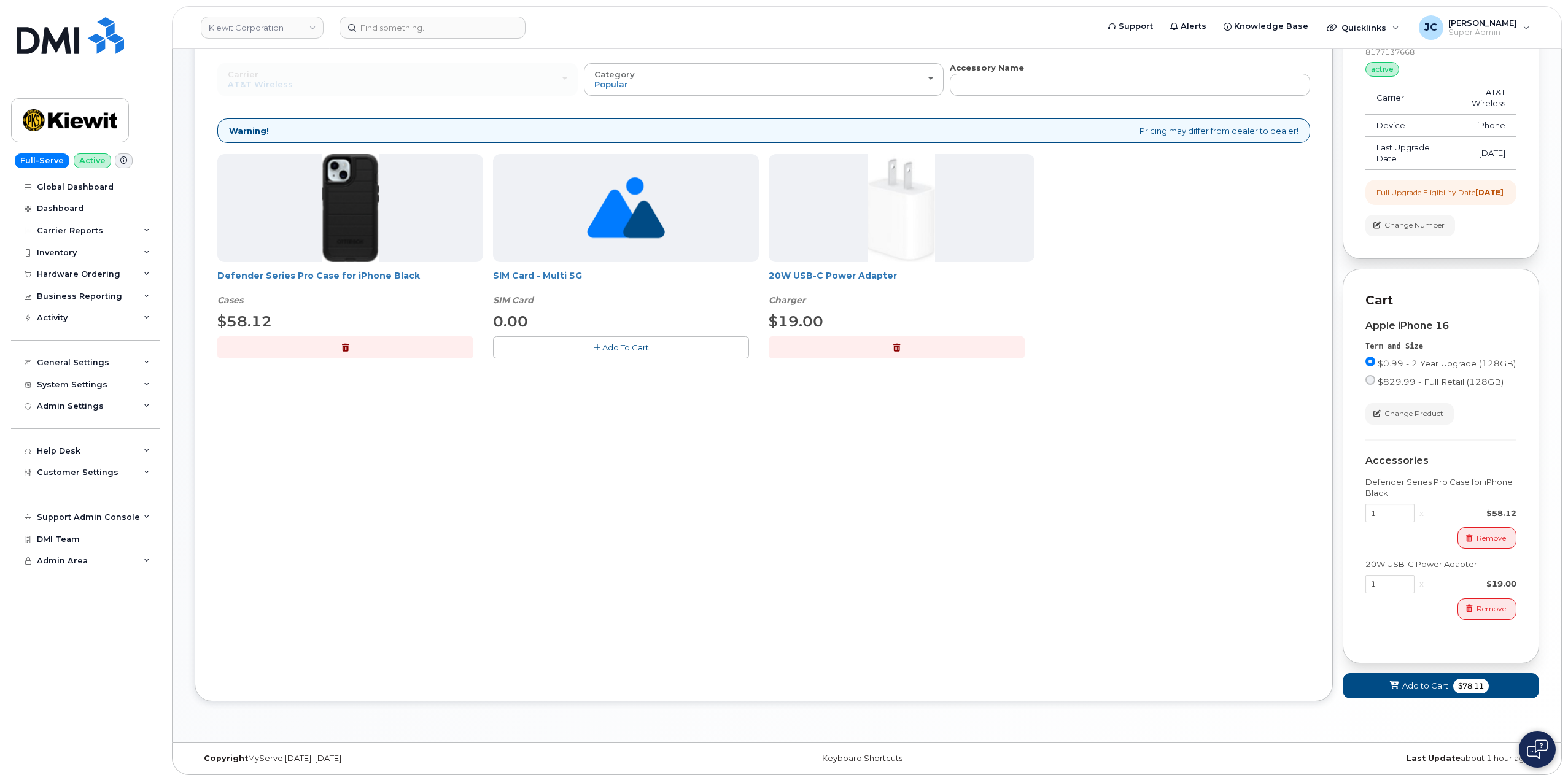
scroll to position [134, 0]
click at [1425, 685] on span "Add to Cart" at bounding box center [1425, 684] width 46 height 12
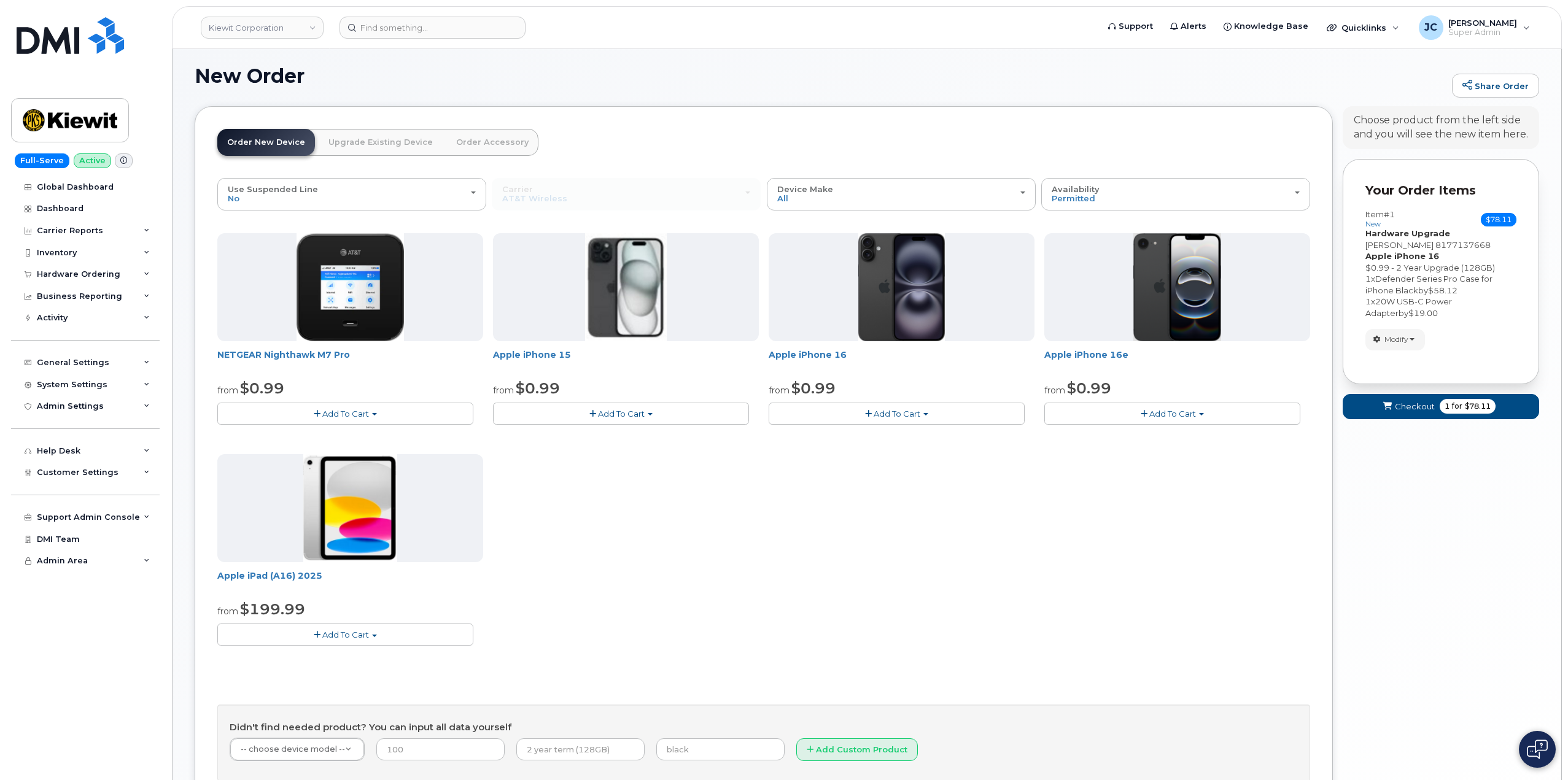
scroll to position [122, 0]
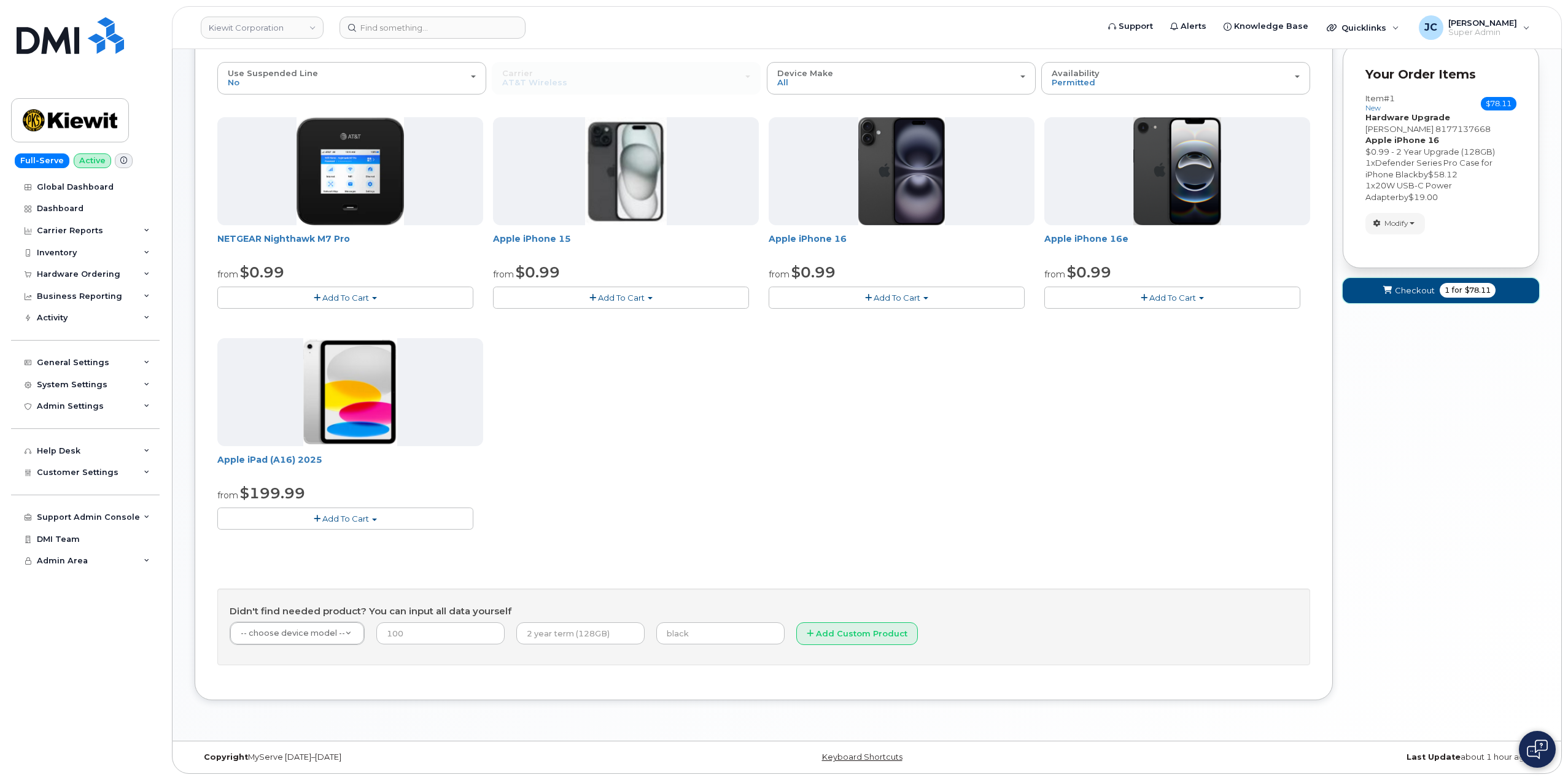
click at [1436, 290] on button "Checkout 1 for $78.11" at bounding box center [1441, 290] width 196 height 25
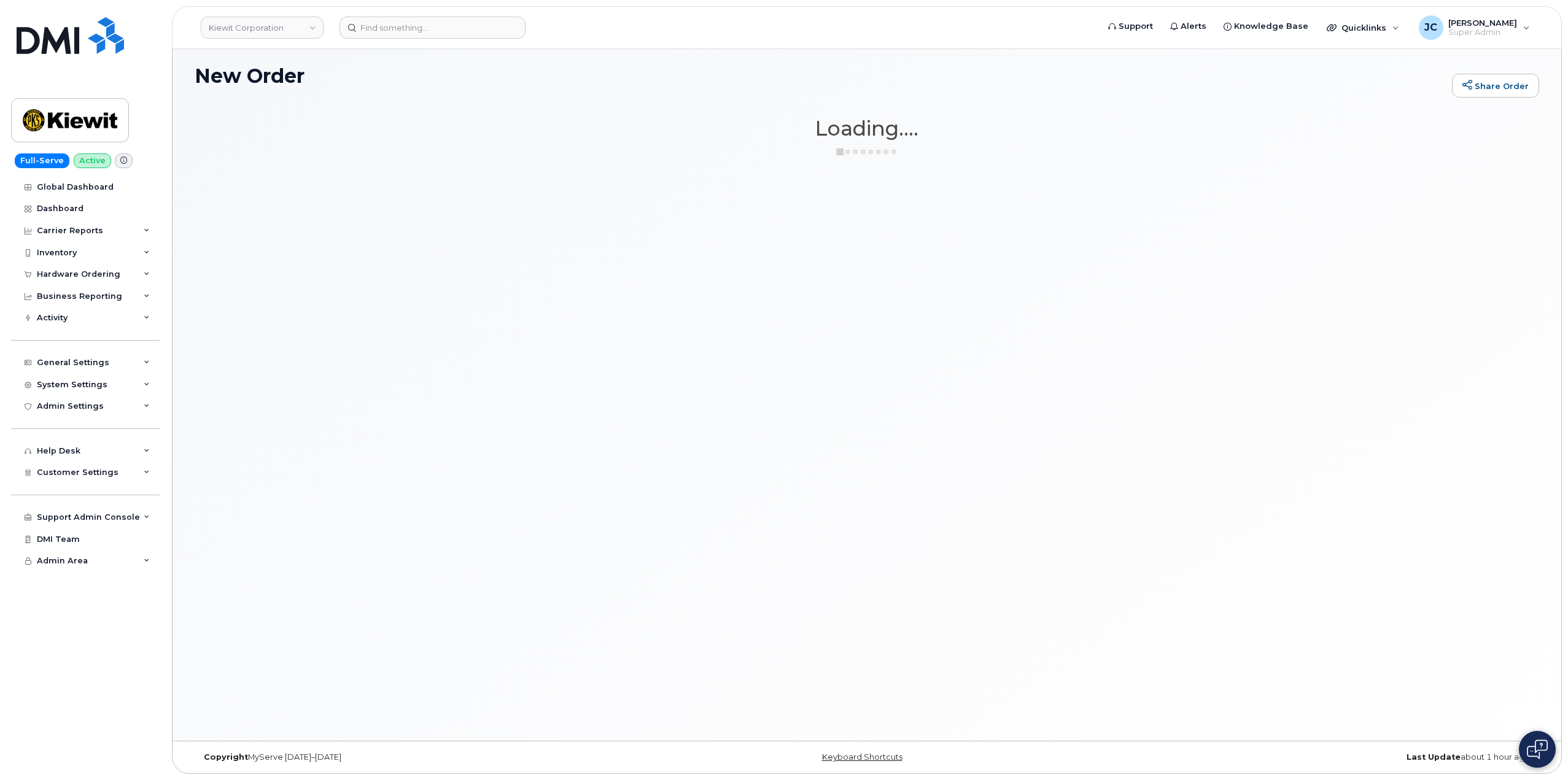
scroll to position [6, 0]
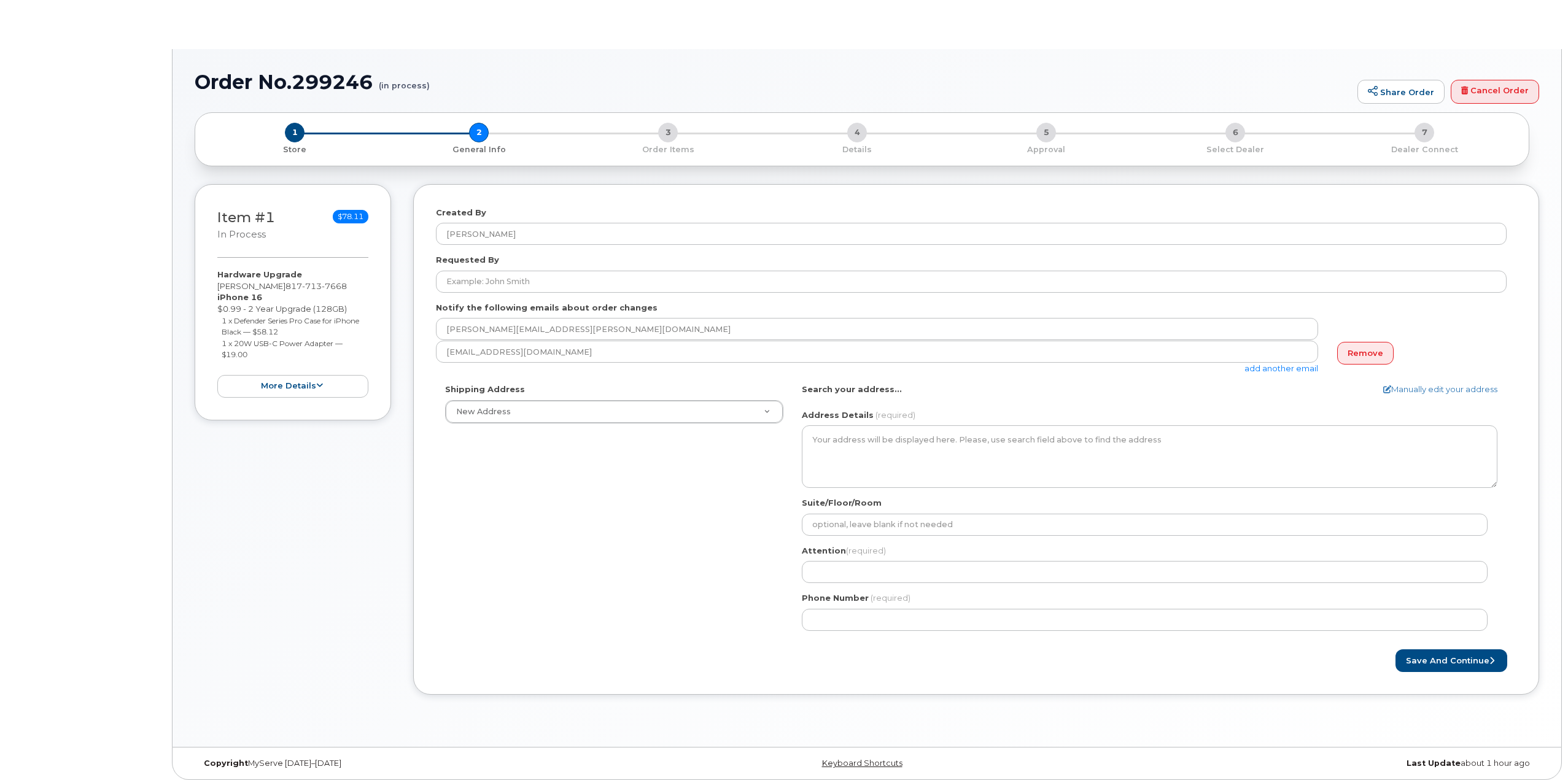
select select
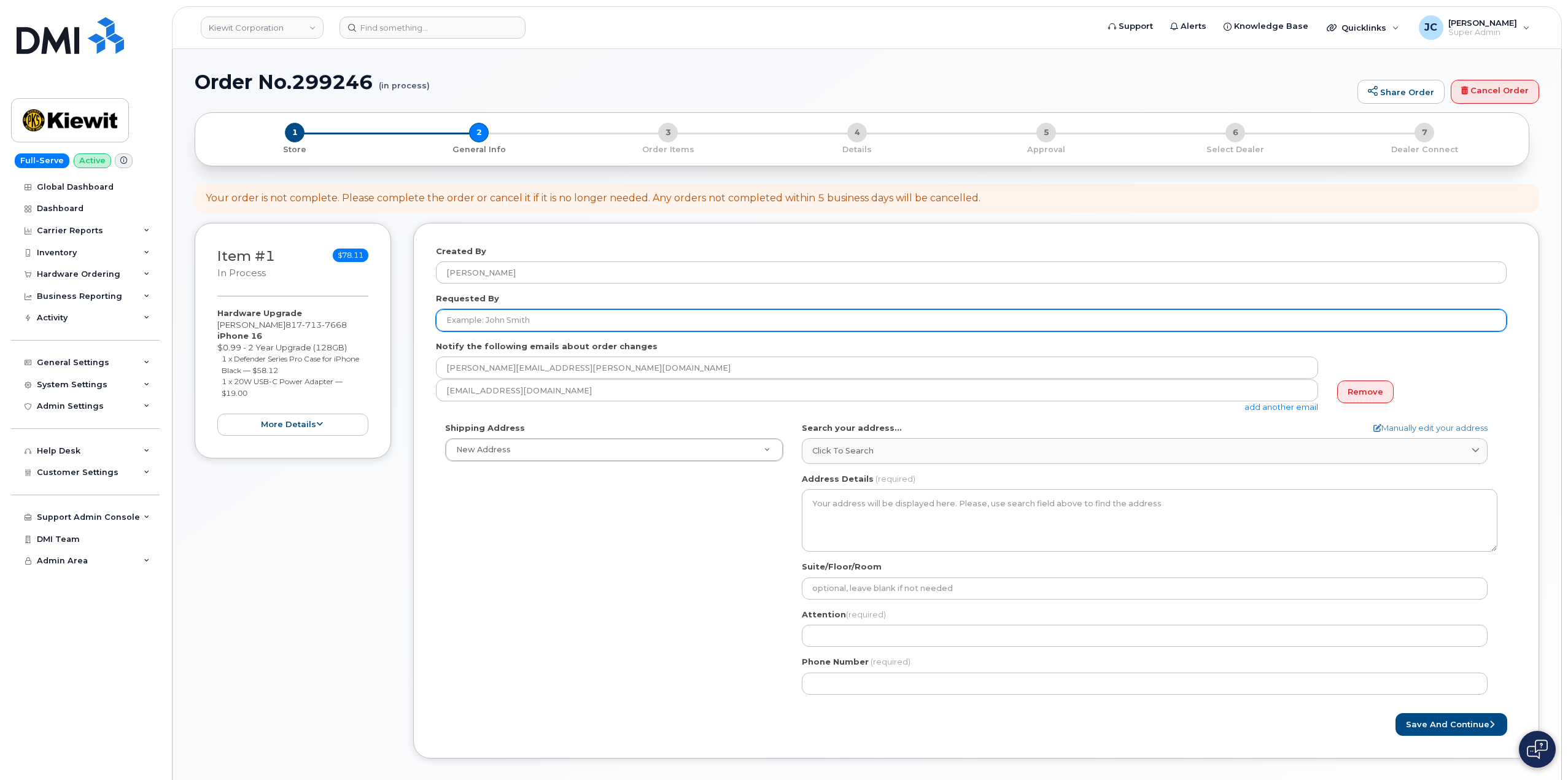
click at [520, 325] on input "Requested By" at bounding box center [971, 320] width 1071 height 22
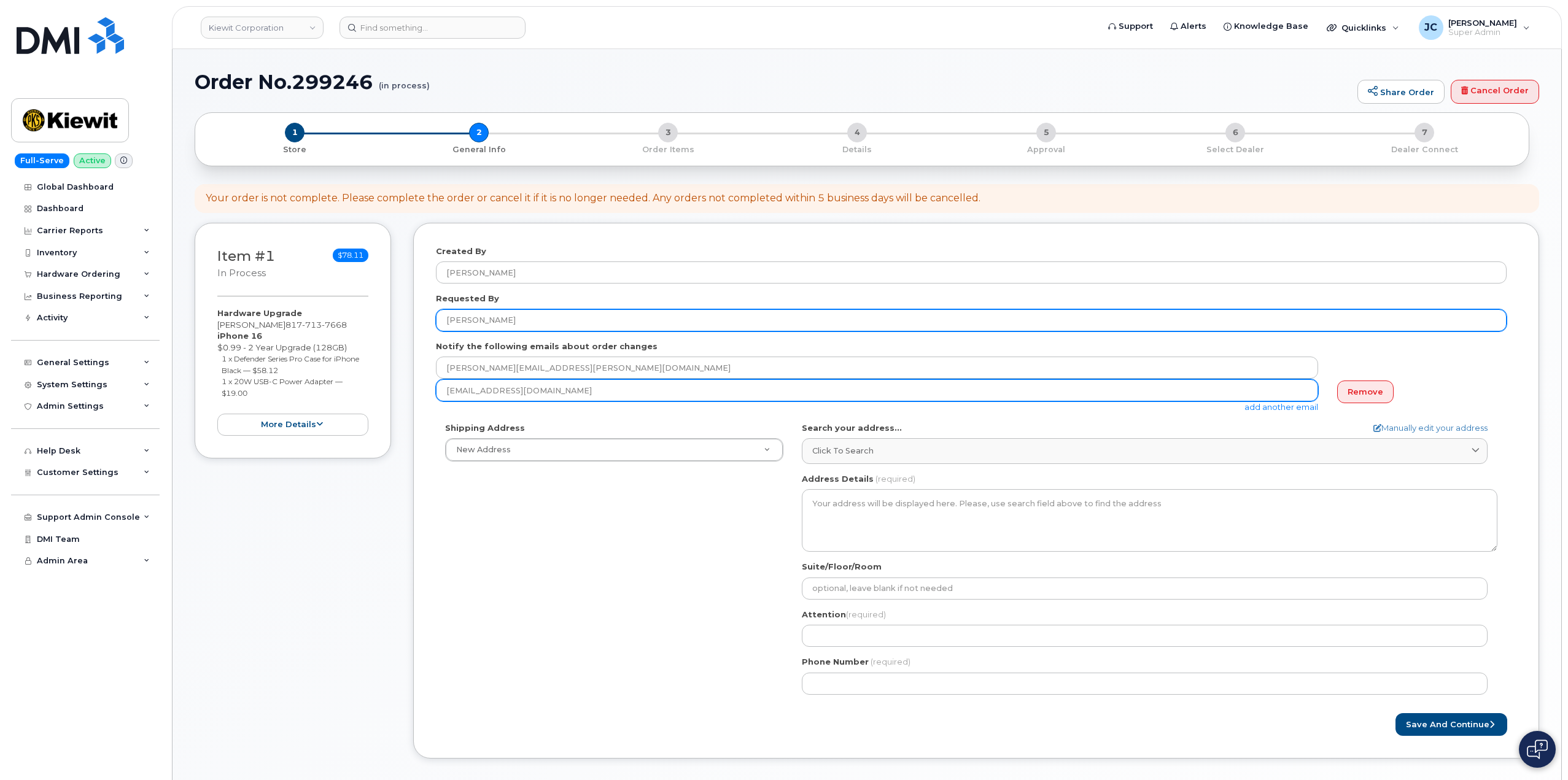
type input "[PERSON_NAME]"
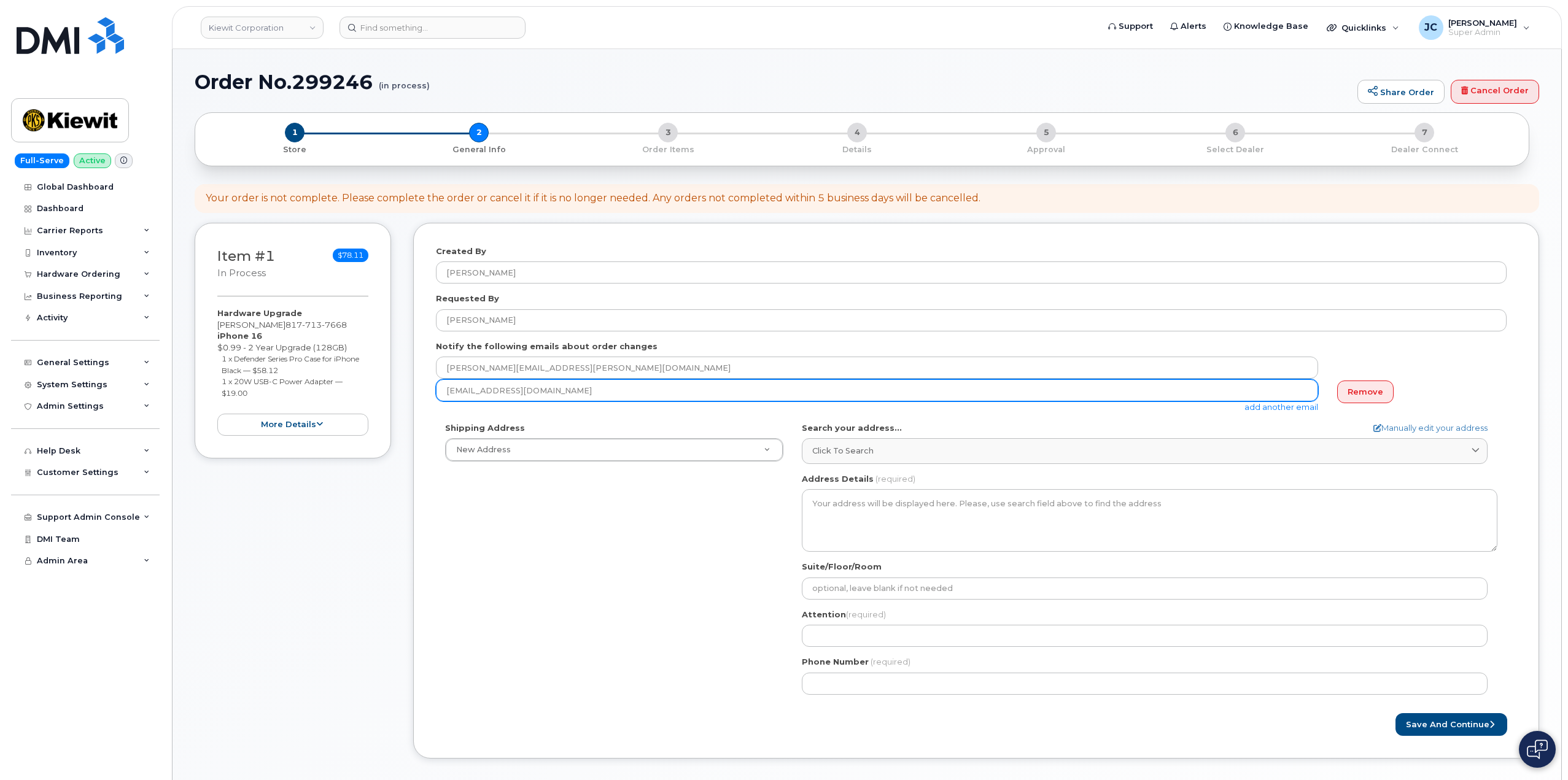
drag, startPoint x: 546, startPoint y: 396, endPoint x: 355, endPoint y: 408, distance: 191.4
click at [349, 408] on div "Item #1 in process $78.11 Hardware Upgrade GARY CODY 817 713 7668 iPhone 16 $0.…" at bounding box center [867, 500] width 1345 height 554
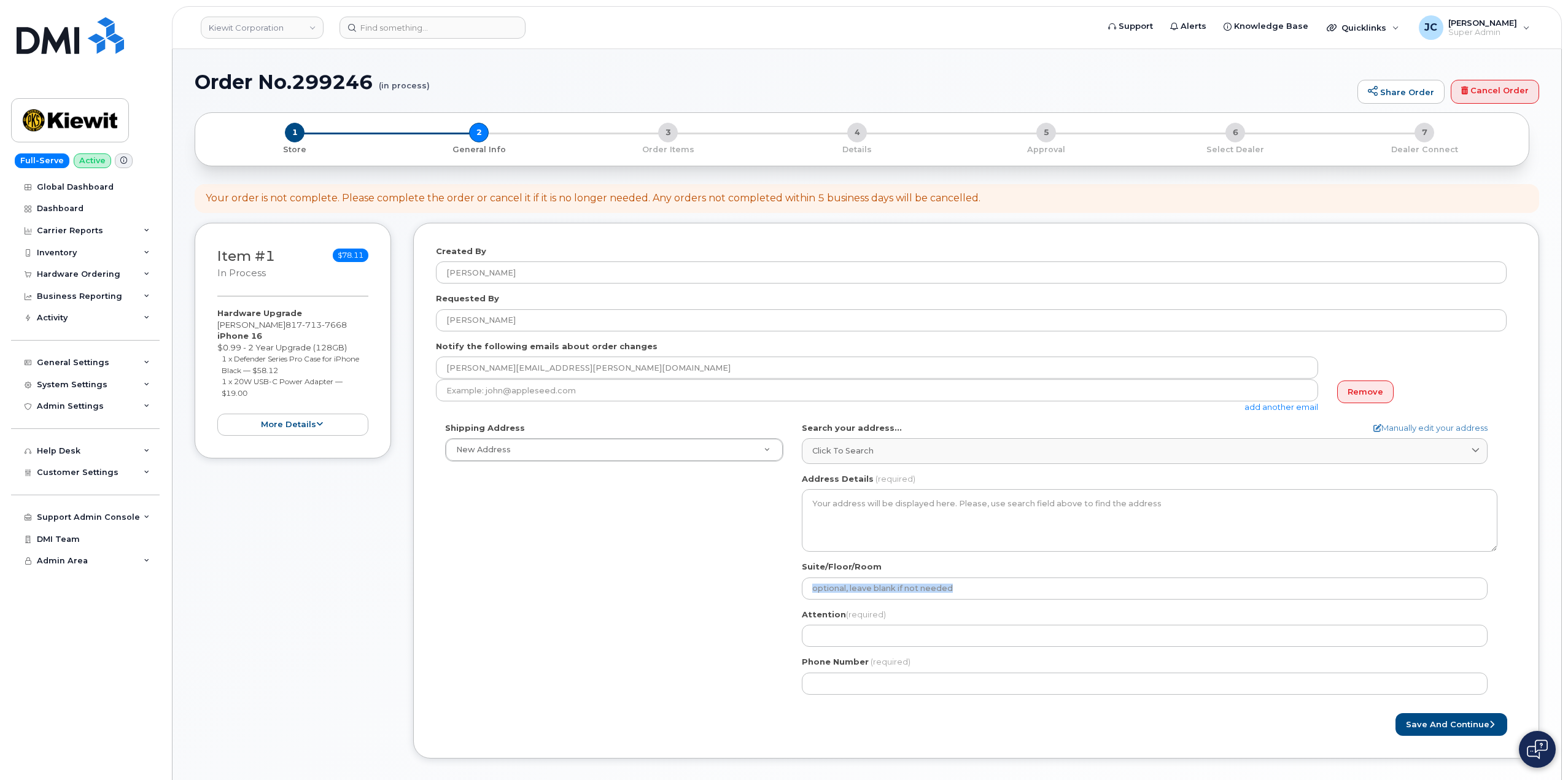
click at [685, 599] on div "Shipping Address New Address New Address AB Search your address... Manually edi…" at bounding box center [971, 563] width 1071 height 282
click at [1376, 431] on icon at bounding box center [1377, 428] width 8 height 8
select select
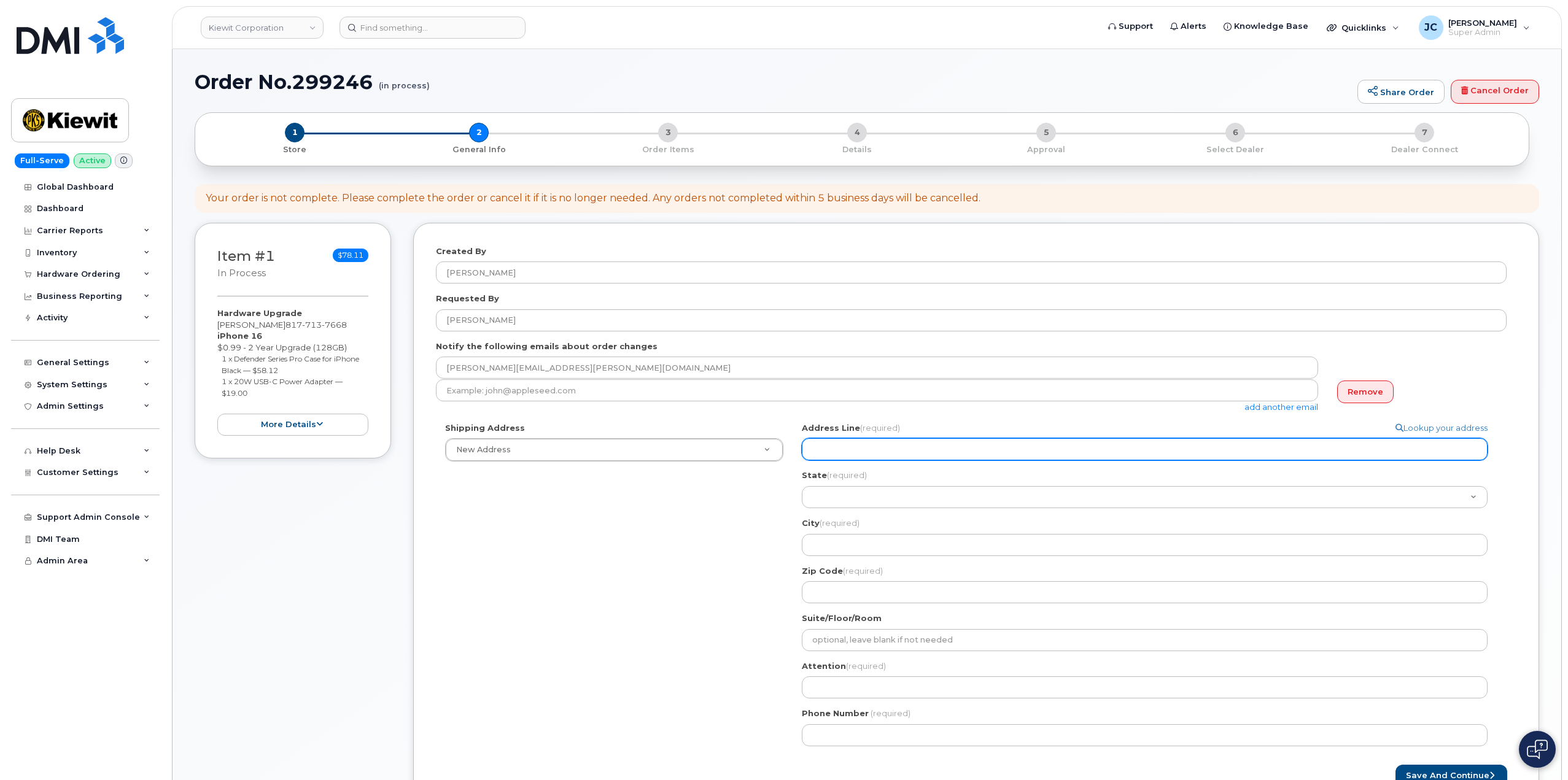
click at [849, 451] on input "Address Line (required)" at bounding box center [1144, 449] width 685 height 22
paste input "9538 Lechner Road"
select select
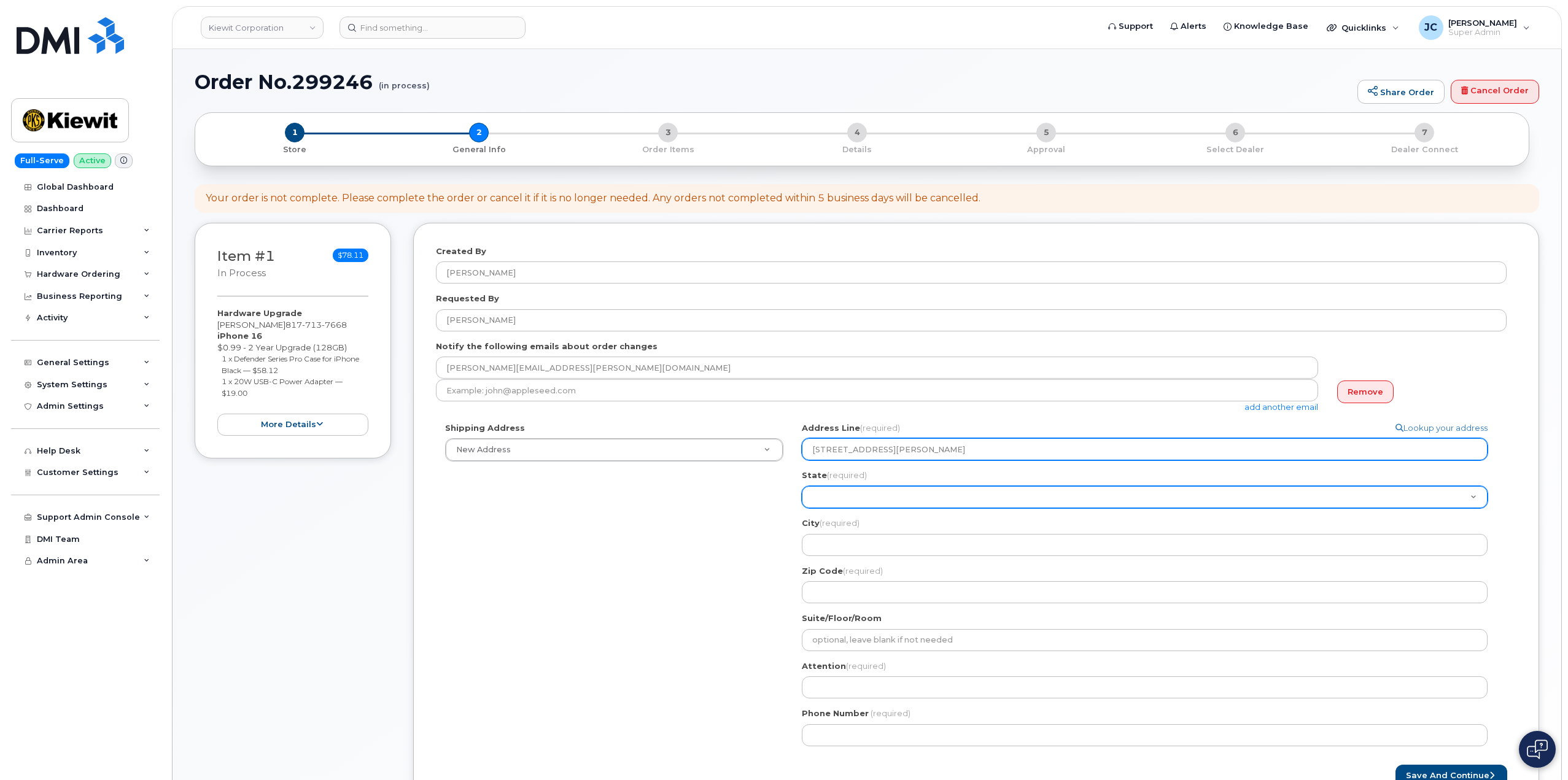
type input "9538 Lechner Road"
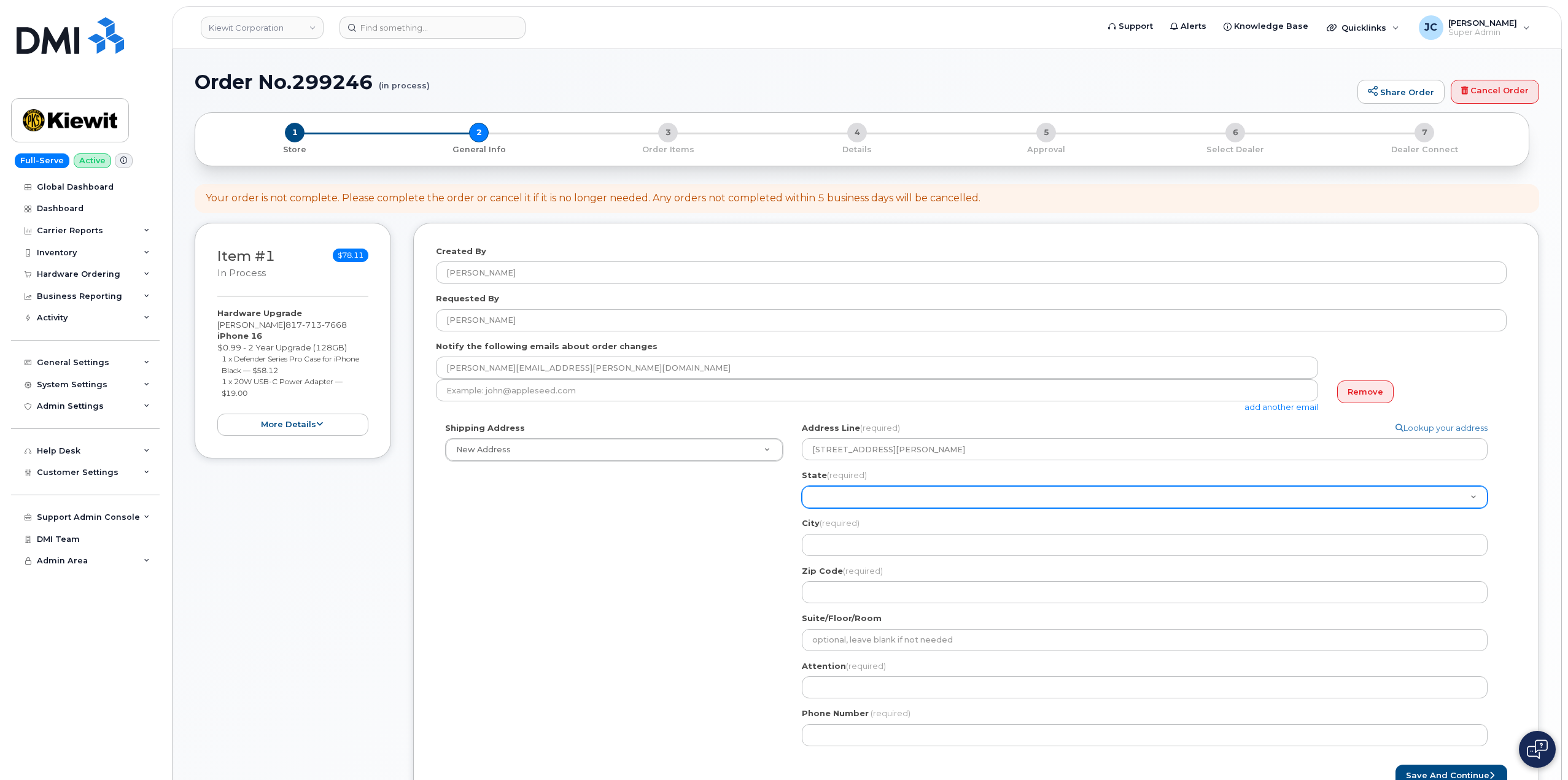
click at [840, 489] on select "Alabama Alaska American Samoa Arizona Arkansas California Colorado Connecticut …" at bounding box center [1144, 497] width 685 height 22
select select "TX"
click at [802, 486] on select "Alabama Alaska American Samoa Arizona Arkansas California Colorado Connecticut …" at bounding box center [1144, 497] width 685 height 22
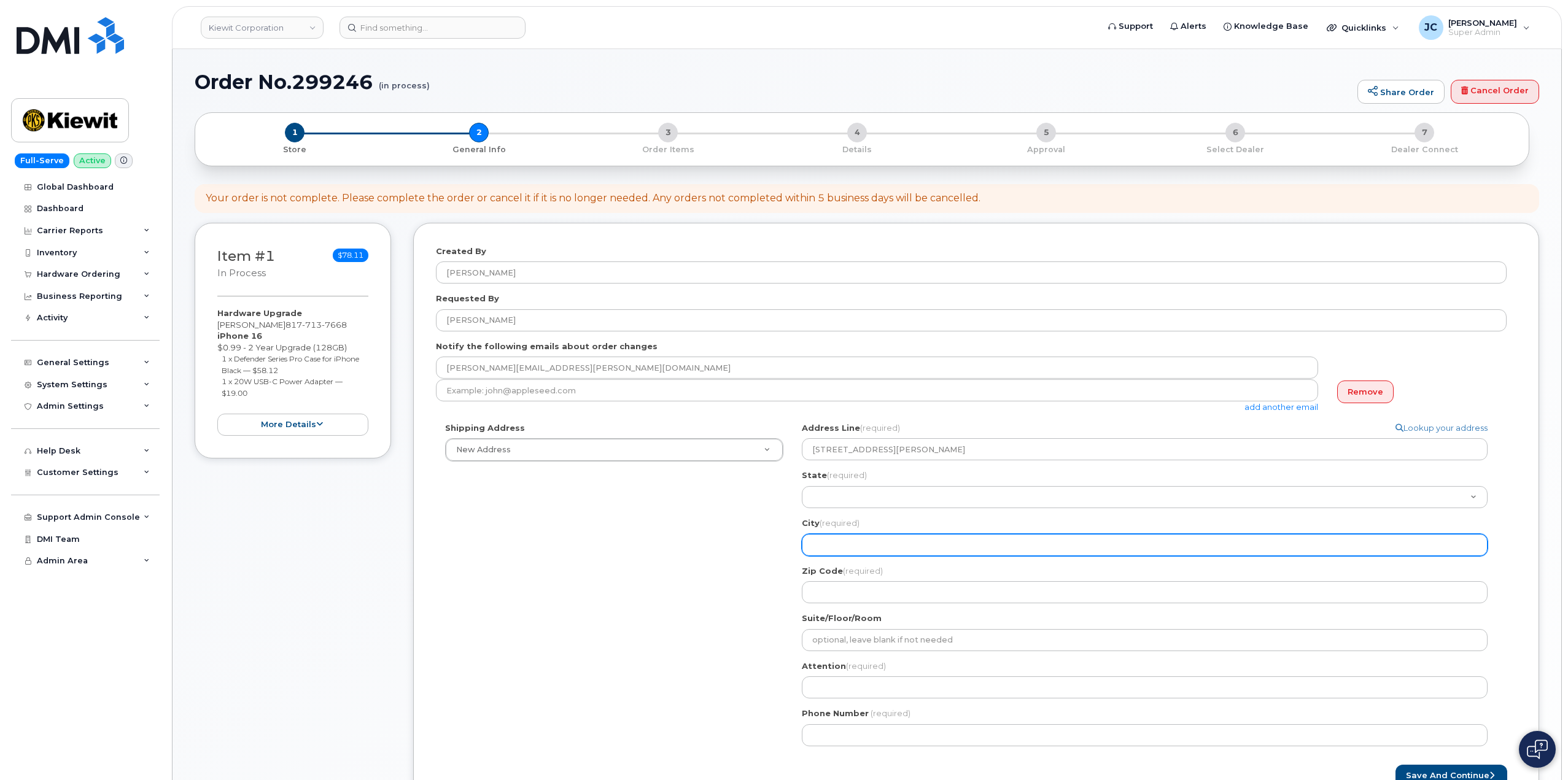
click at [846, 547] on input "City (required)" at bounding box center [1144, 545] width 685 height 22
select select
type input "F"
select select
type input "Fo"
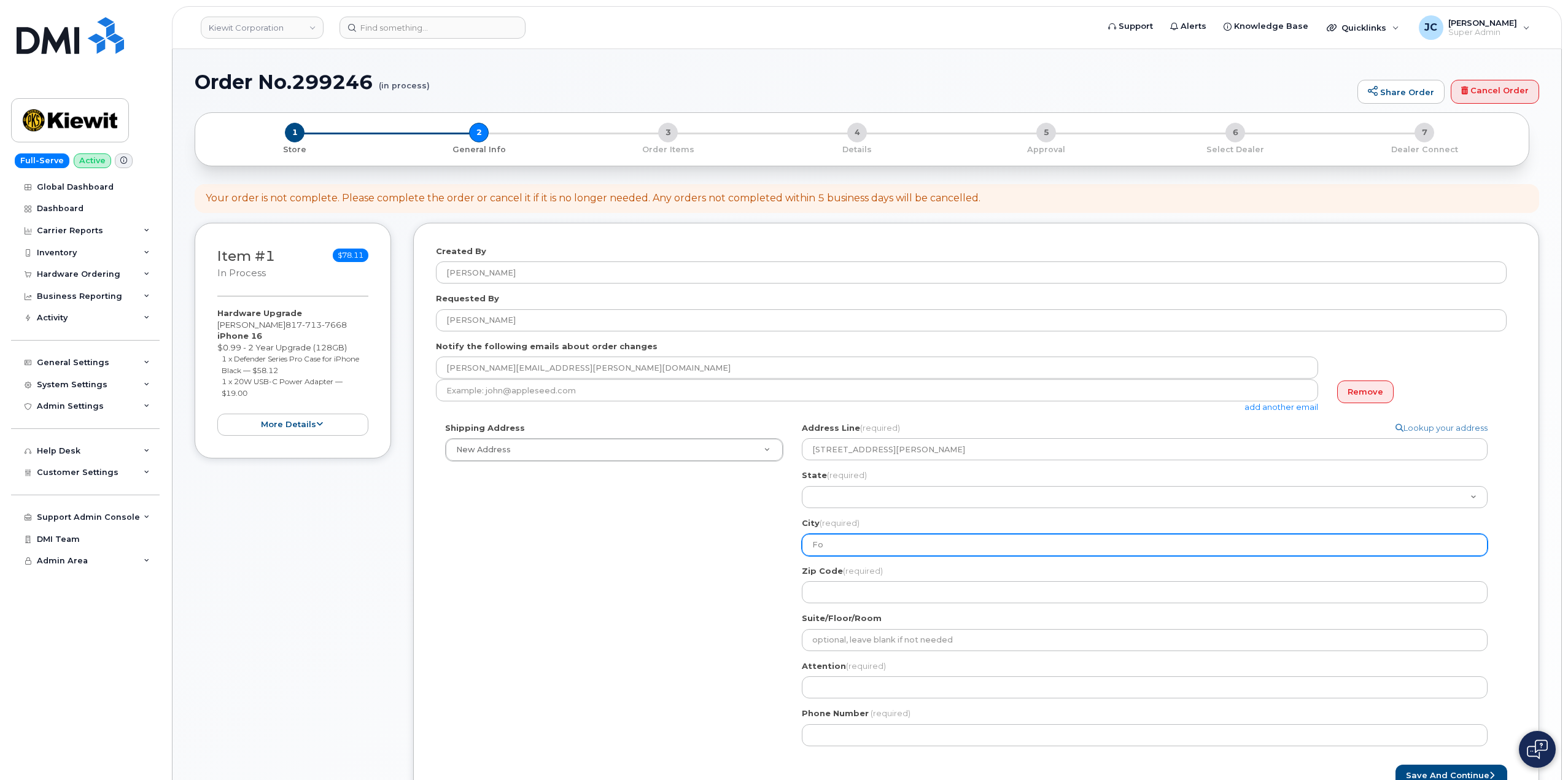
select select
type input "For"
select select
type input "Fort"
select select
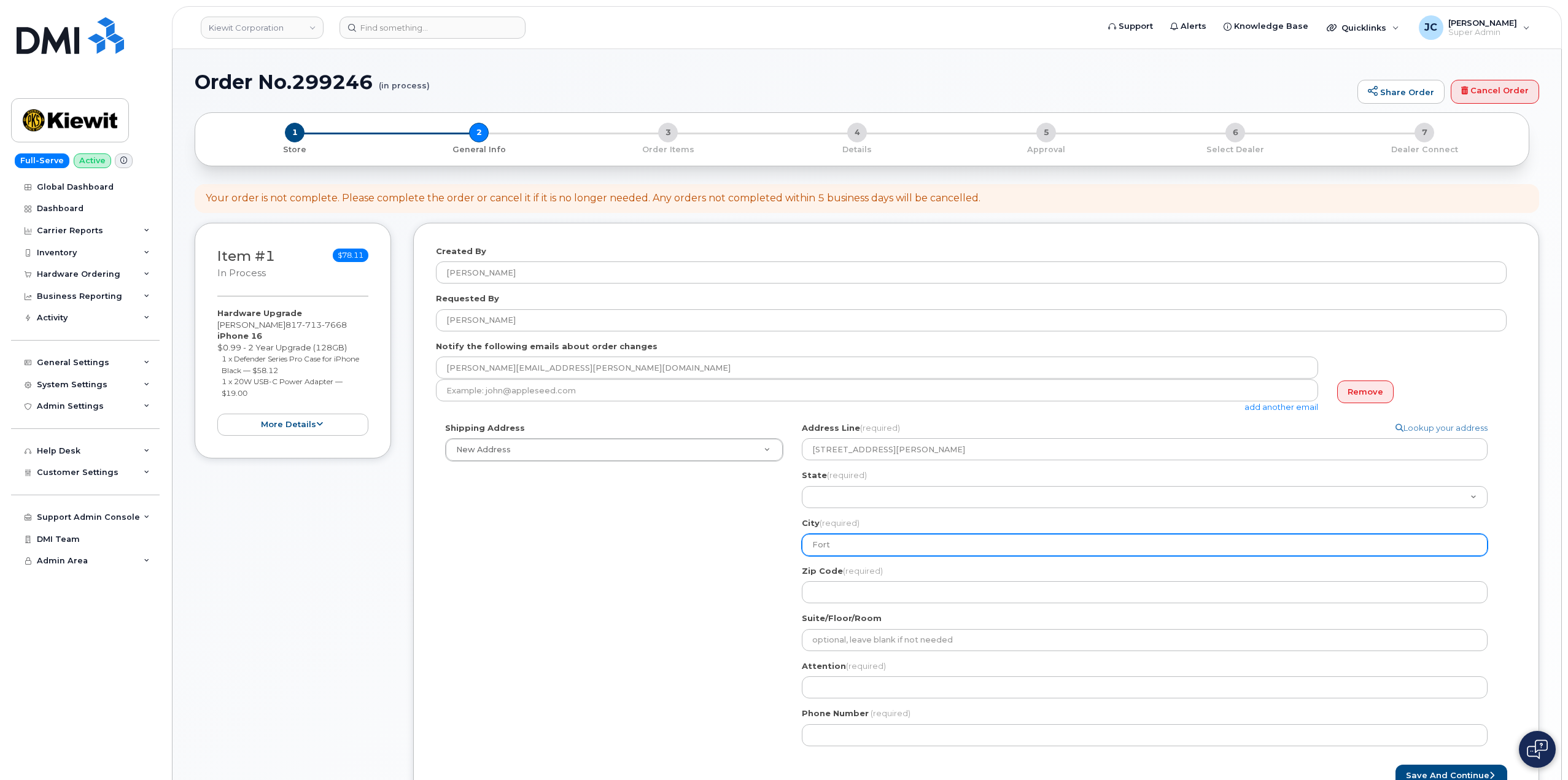
type input "Fort W"
select select
type input "Fort Wo"
select select
type input "Fort Wor"
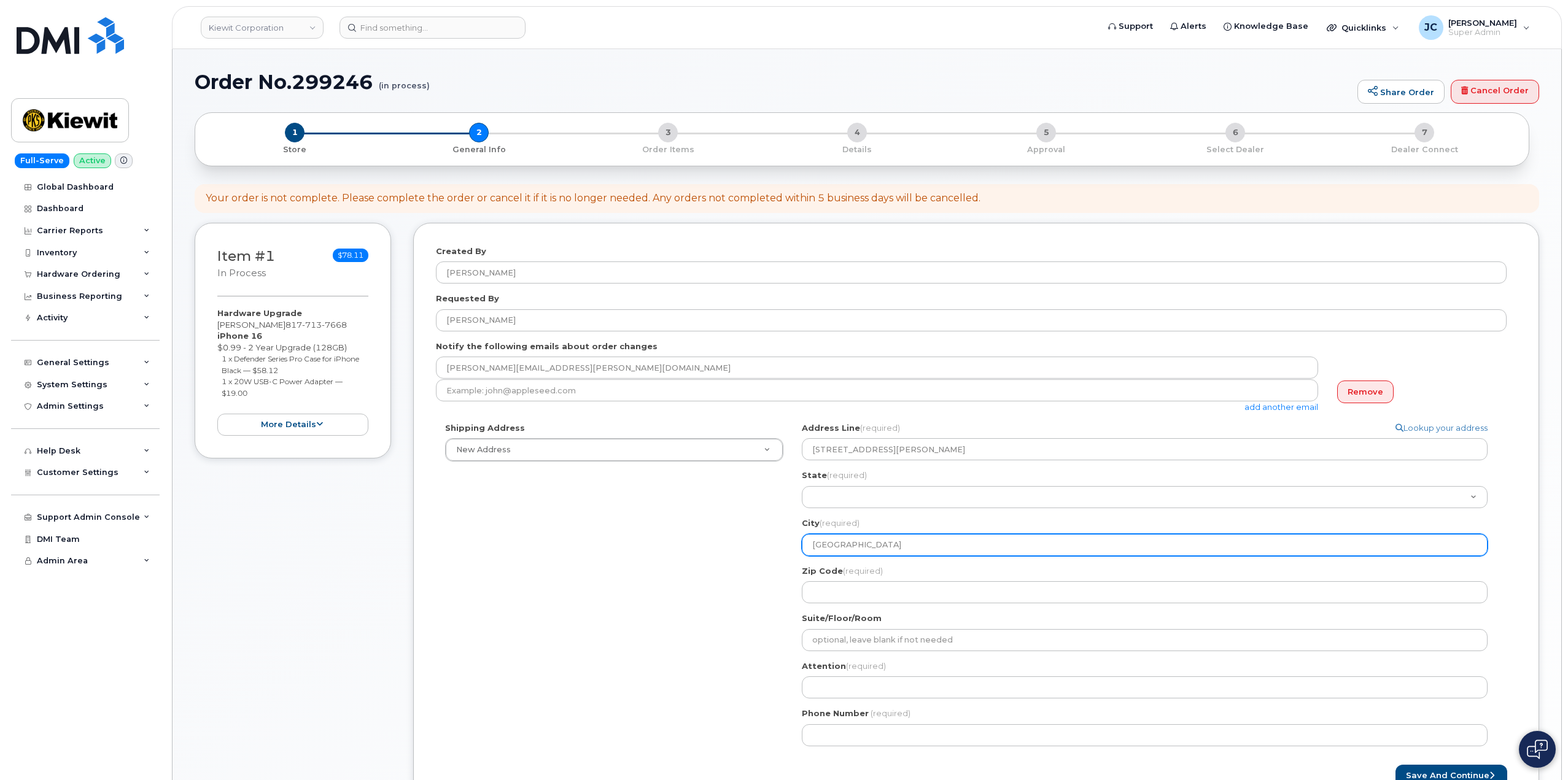
select select
type input "Fort Wort"
select select
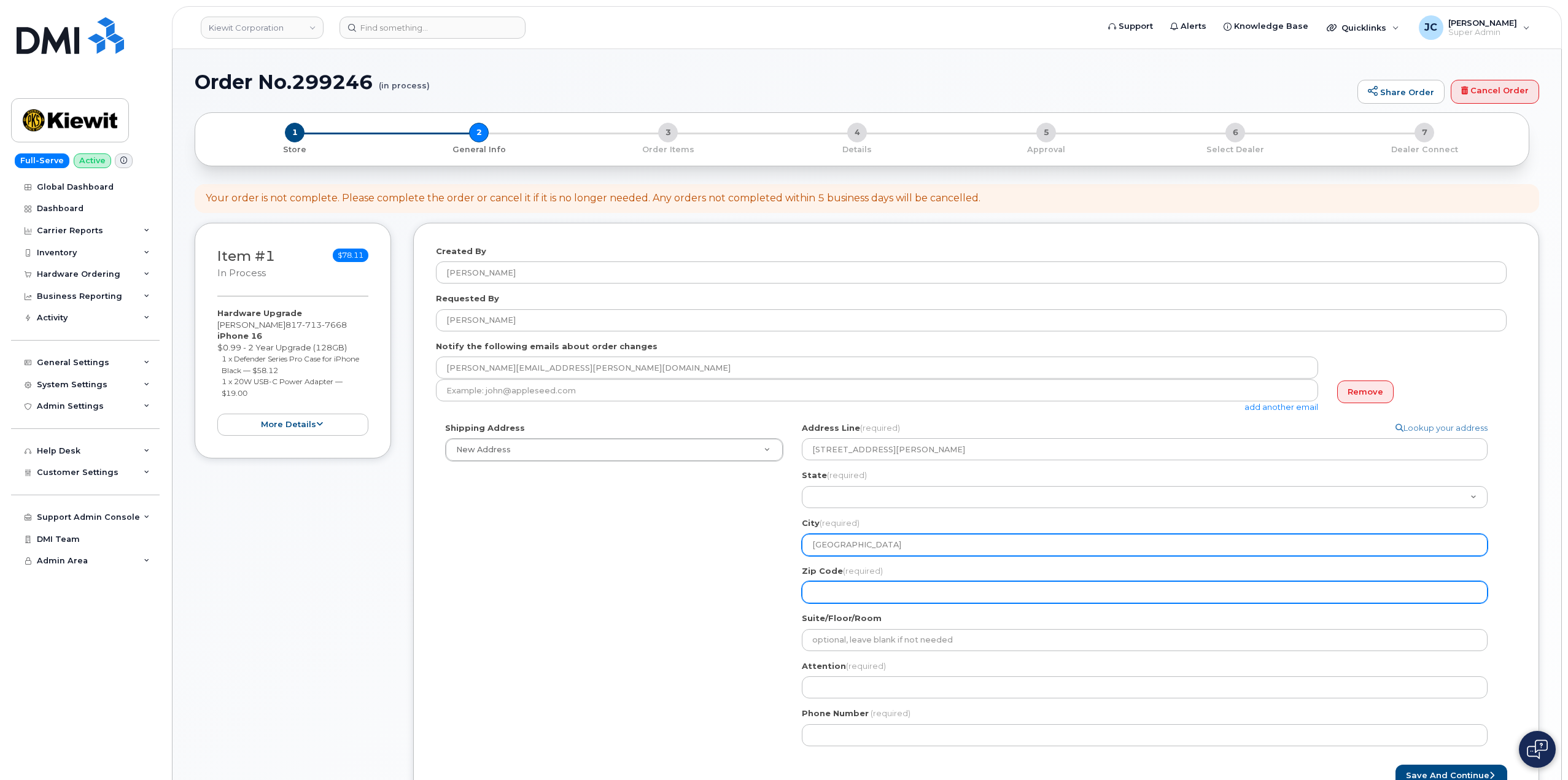
type input "Fort Worth"
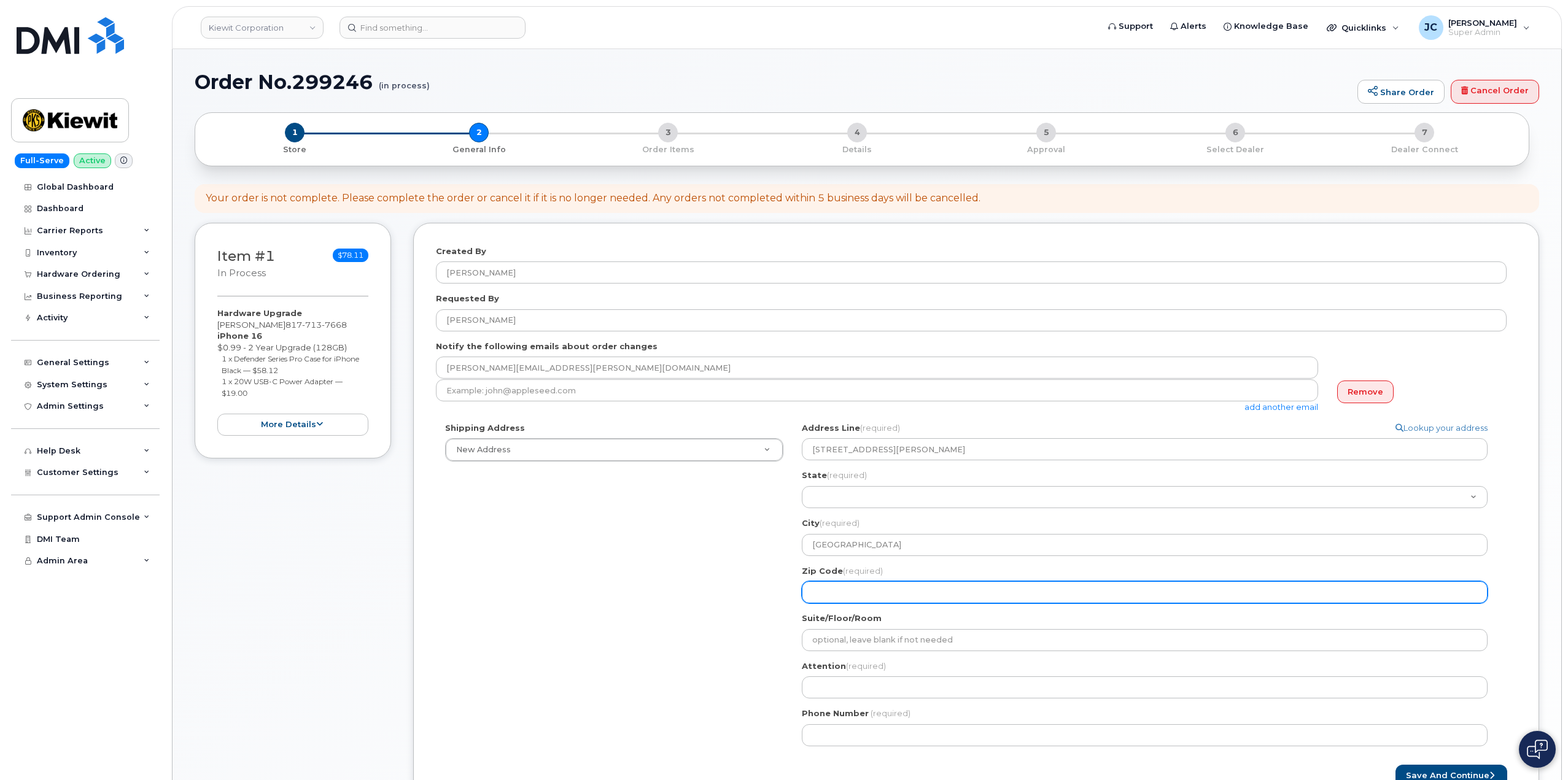
click at [848, 591] on input "Zip Code (required)" at bounding box center [1144, 592] width 685 height 22
select select
type input "7"
select select
type input "76"
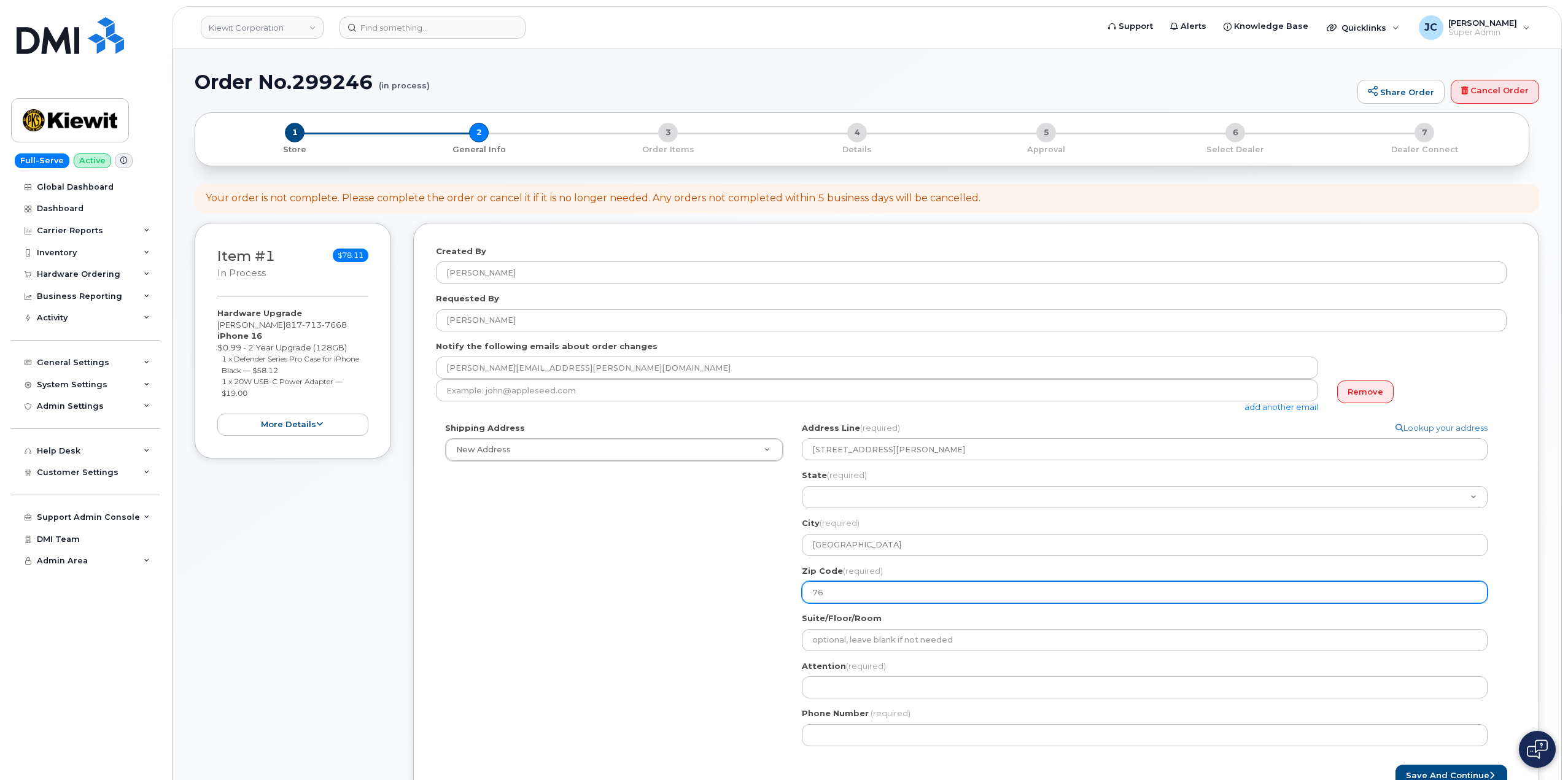
select select
type input "761"
select select
type input "7617"
select select
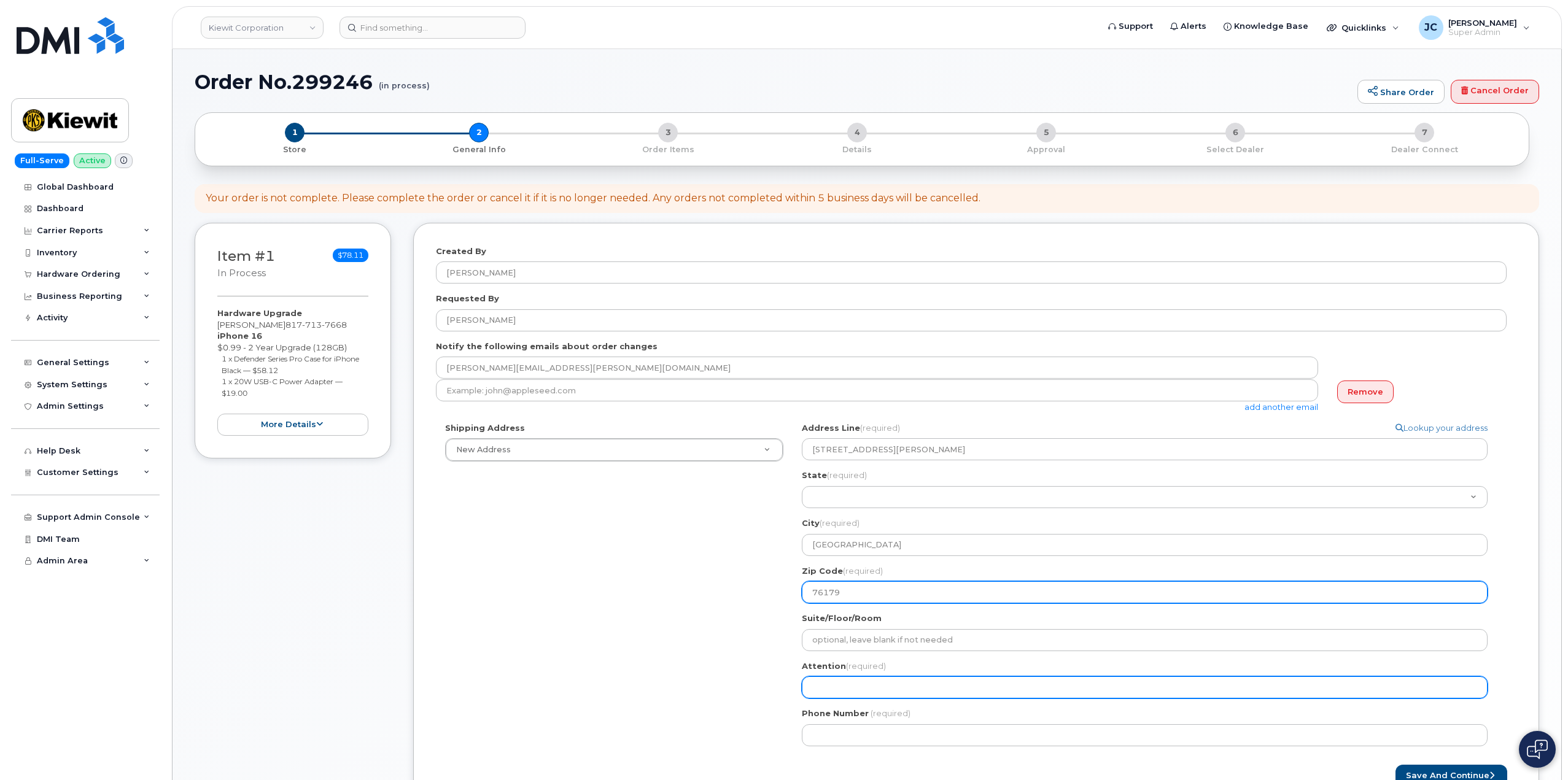
type input "76179"
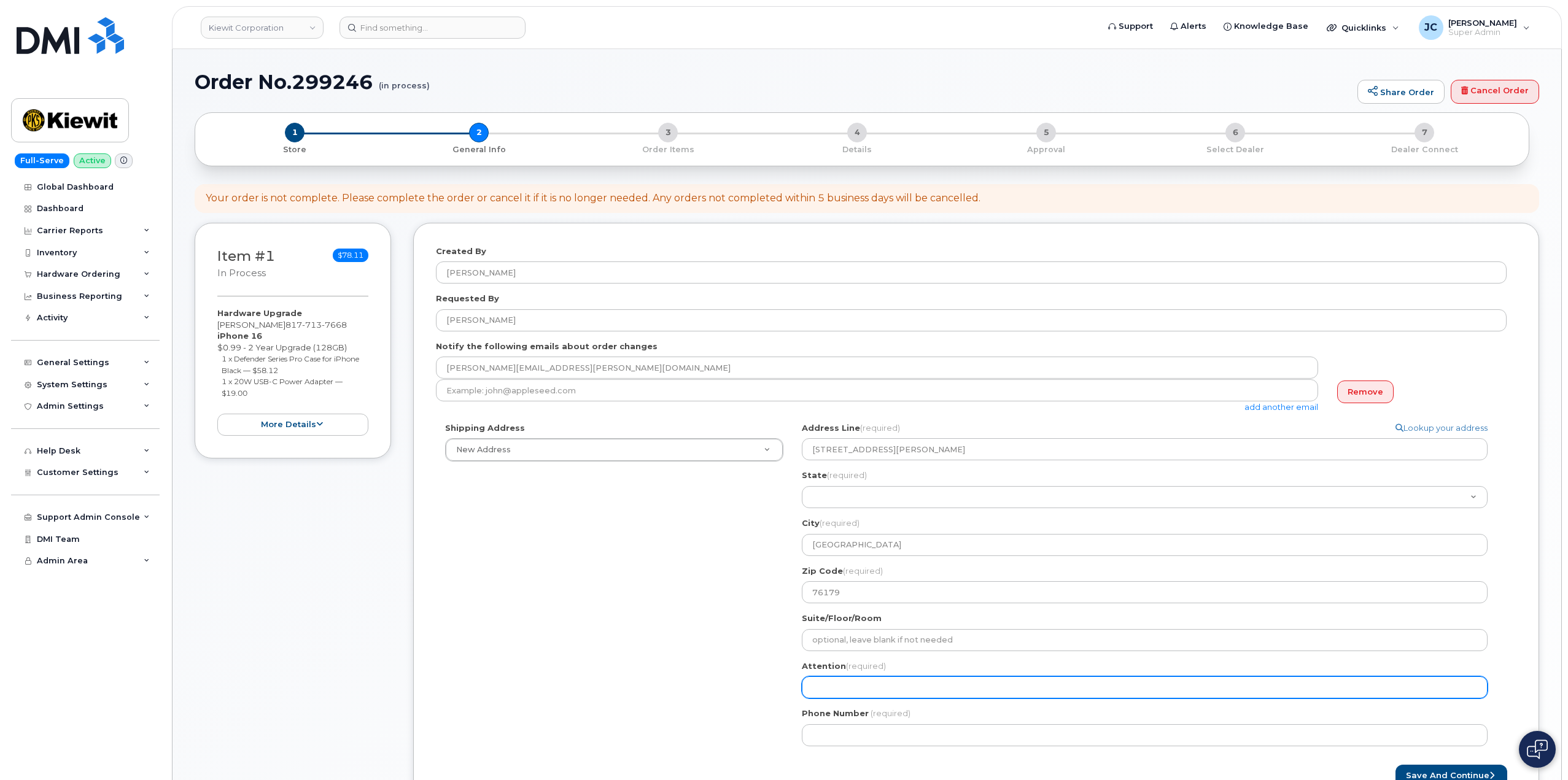
click at [850, 686] on input "Attention (required)" at bounding box center [1144, 688] width 685 height 22
select select
type input "A"
select select
type input "AT"
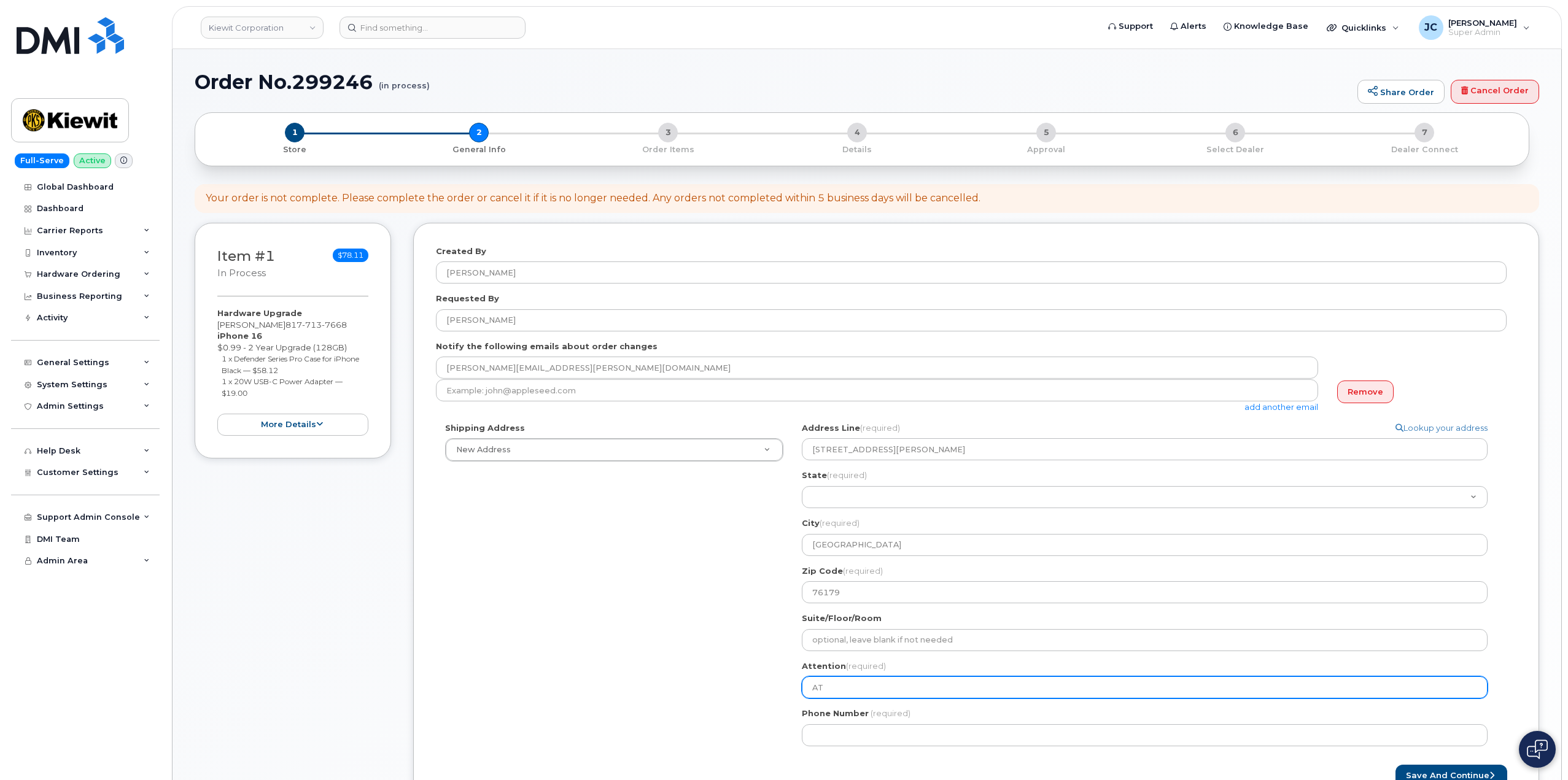
select select
type input "ATT"
select select
type input "ATTN"
select select
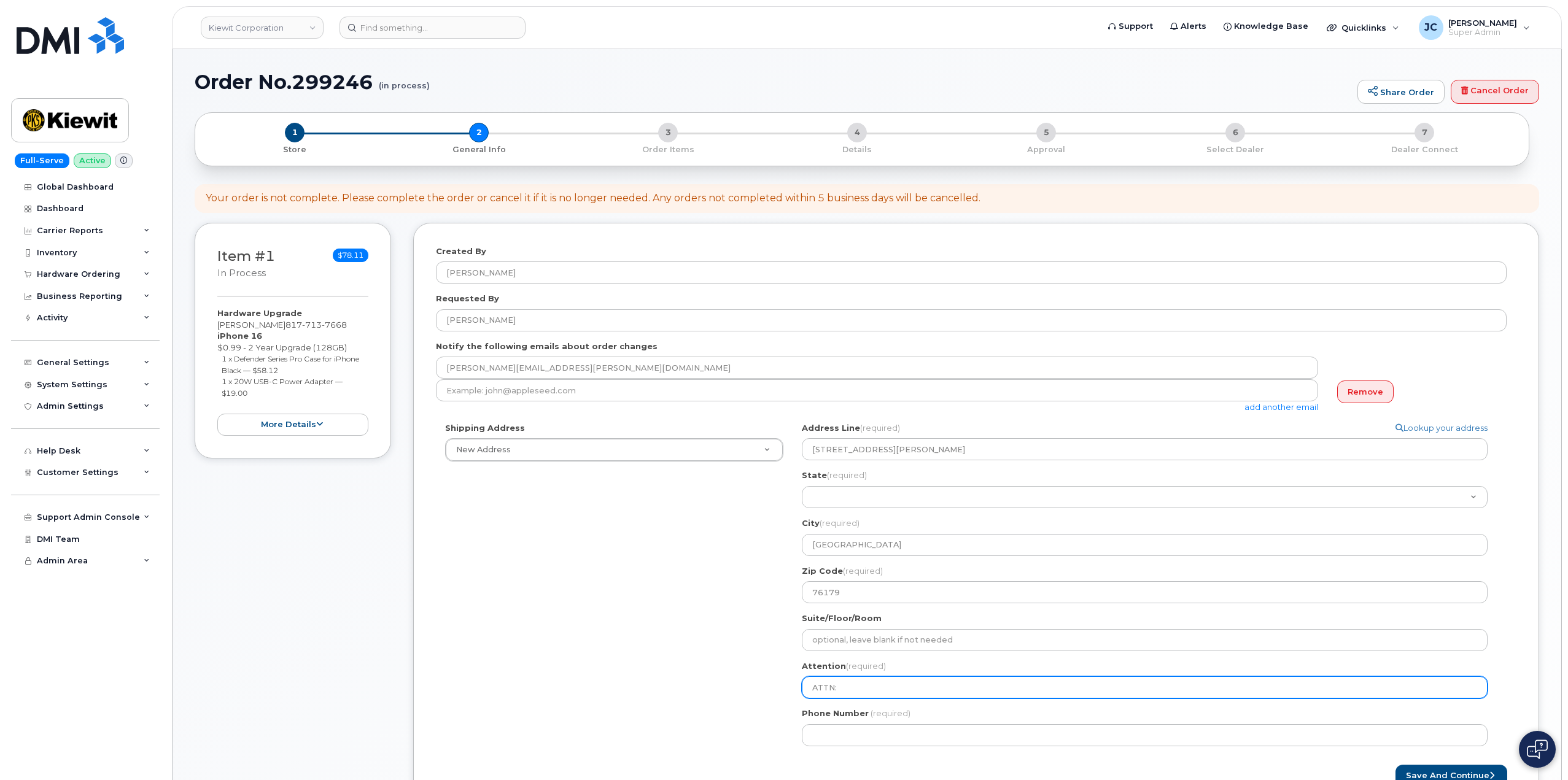
type input "ATTN:"
select select
type input "ATTN: G"
select select
type input "ATTN: Go"
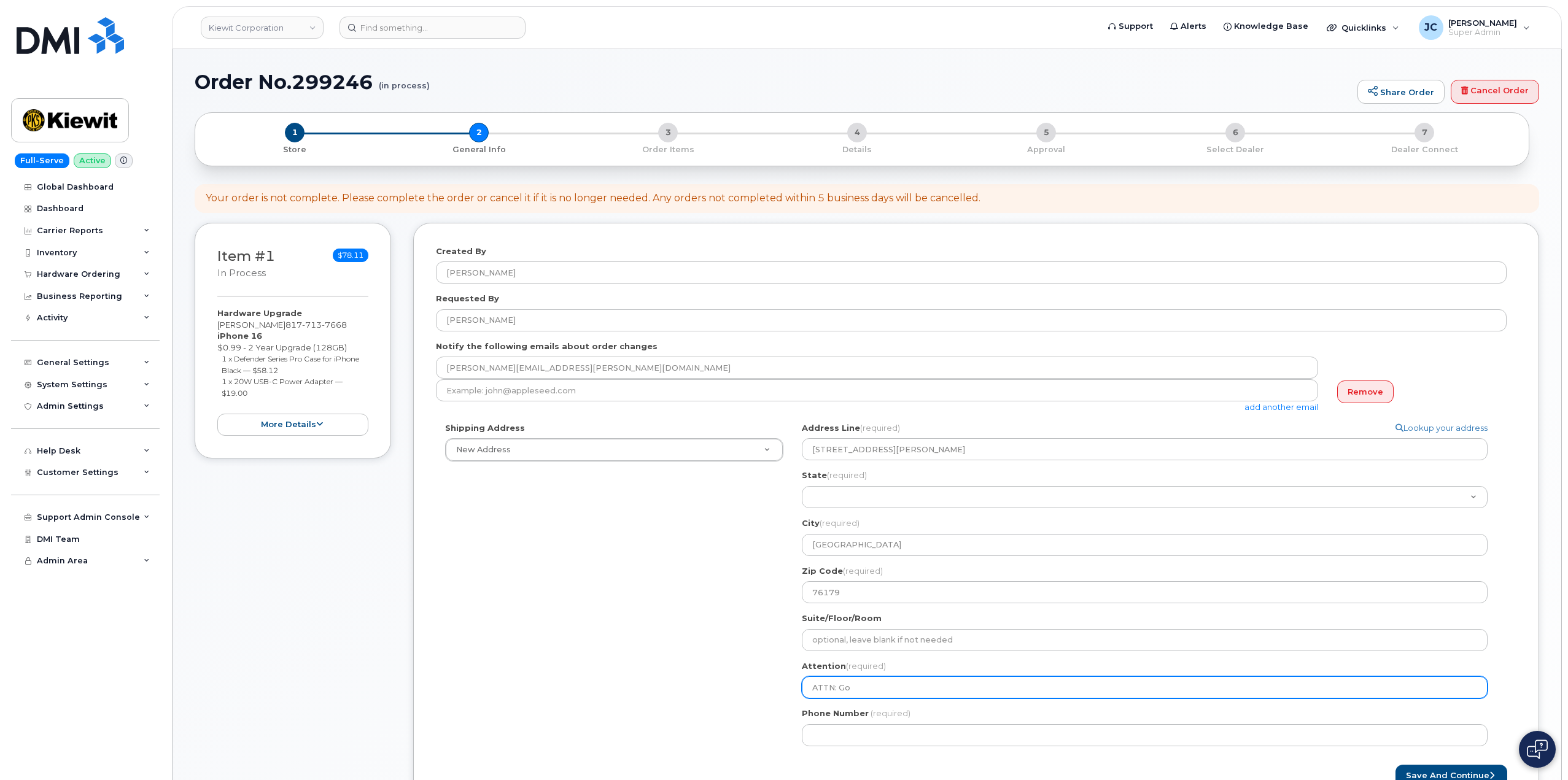
select select
type input "ATTN: Goa"
select select
type input "ATTN: Goar"
select select
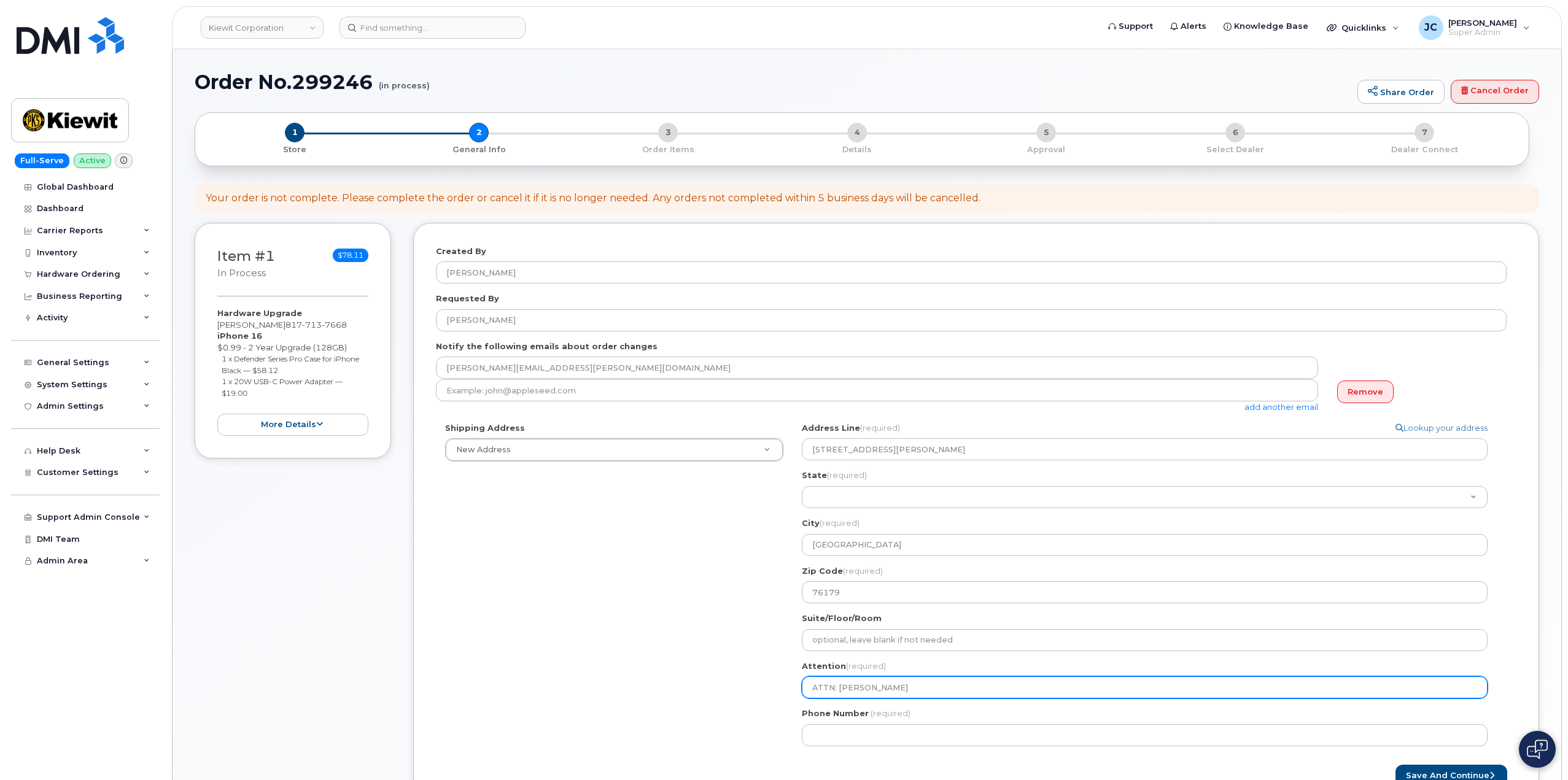
type input "ATTN: Goa"
select select
type input "ATTN: Go"
select select
type input "ATTN: G"
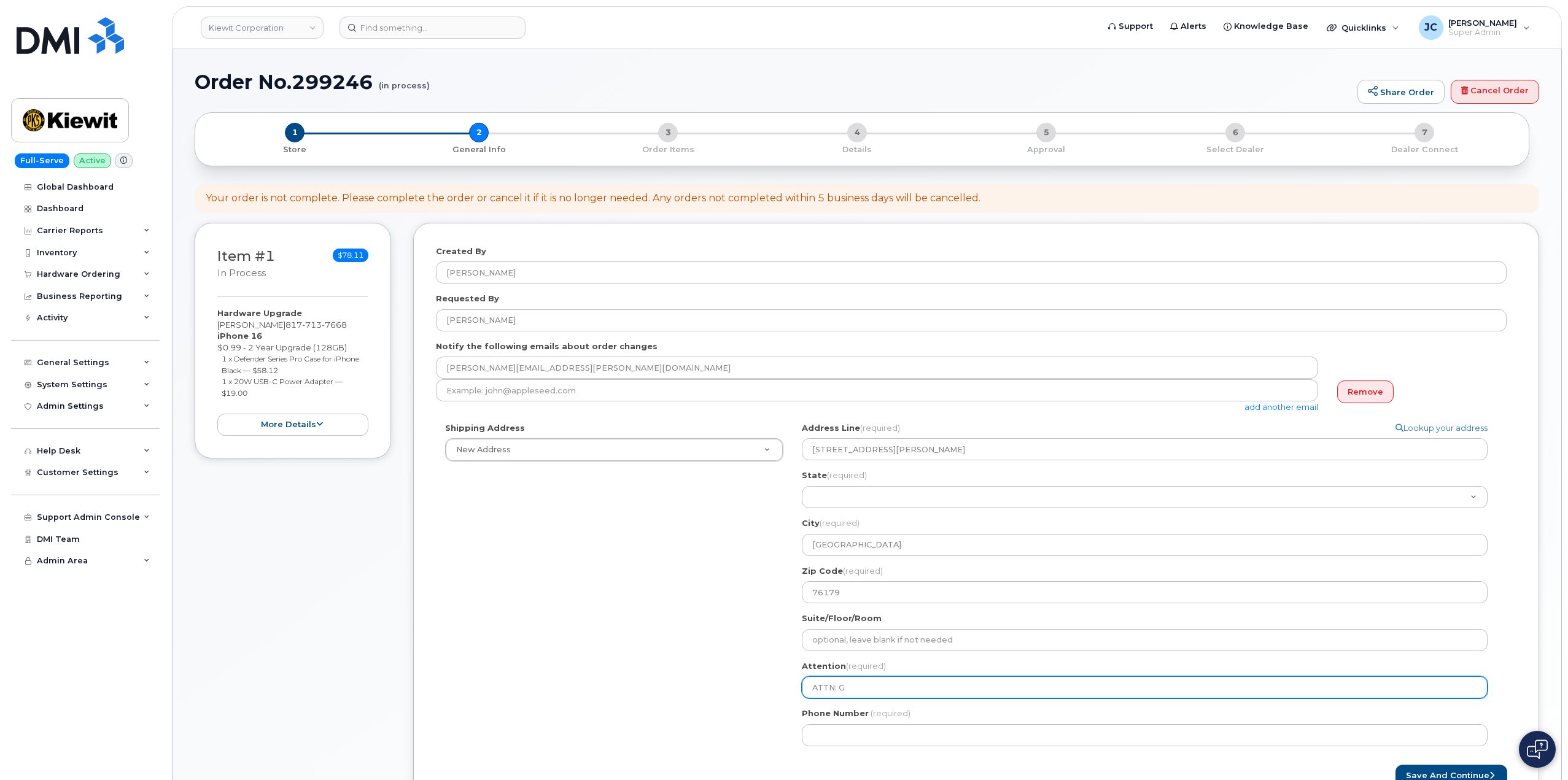
select select
type input "ATTN: Ga"
select select
type input "ATTN: Gar"
select select
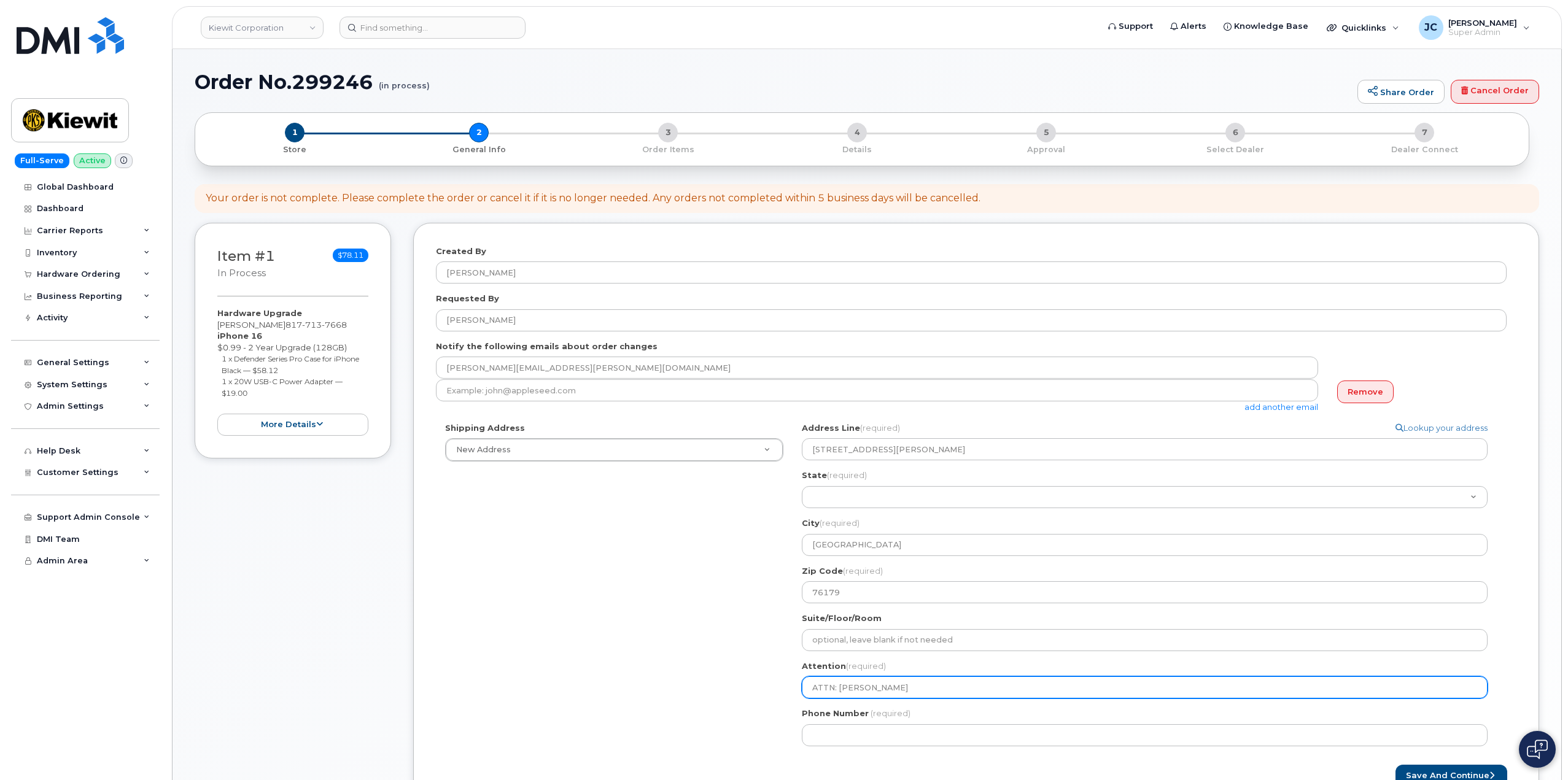
type input "ATTN: Gary"
select select
type input "ATTN: Gary C"
select select
type input "ATTN: Gary Co"
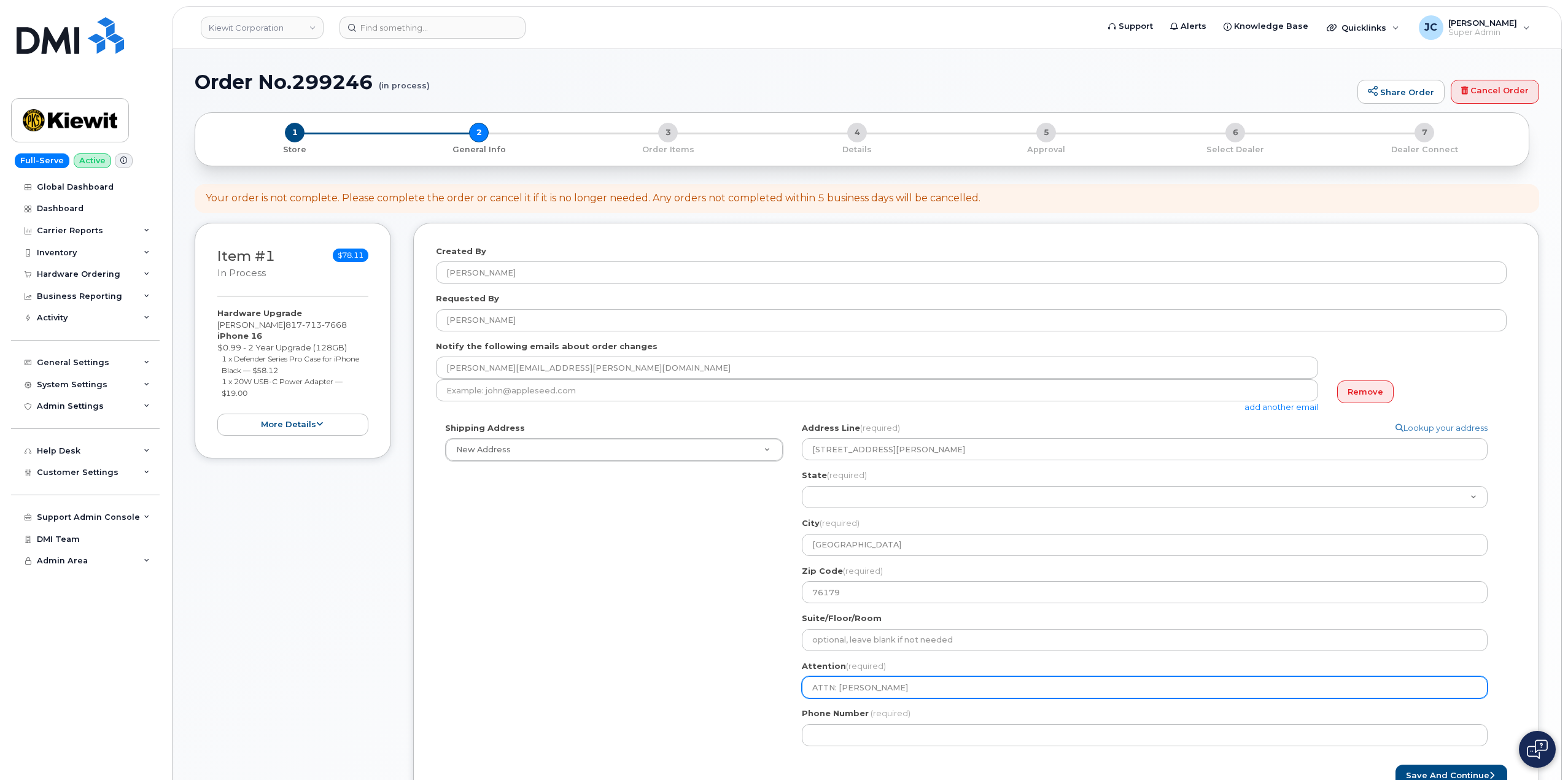
select select
type input "ATTN: Gary Cod"
select select
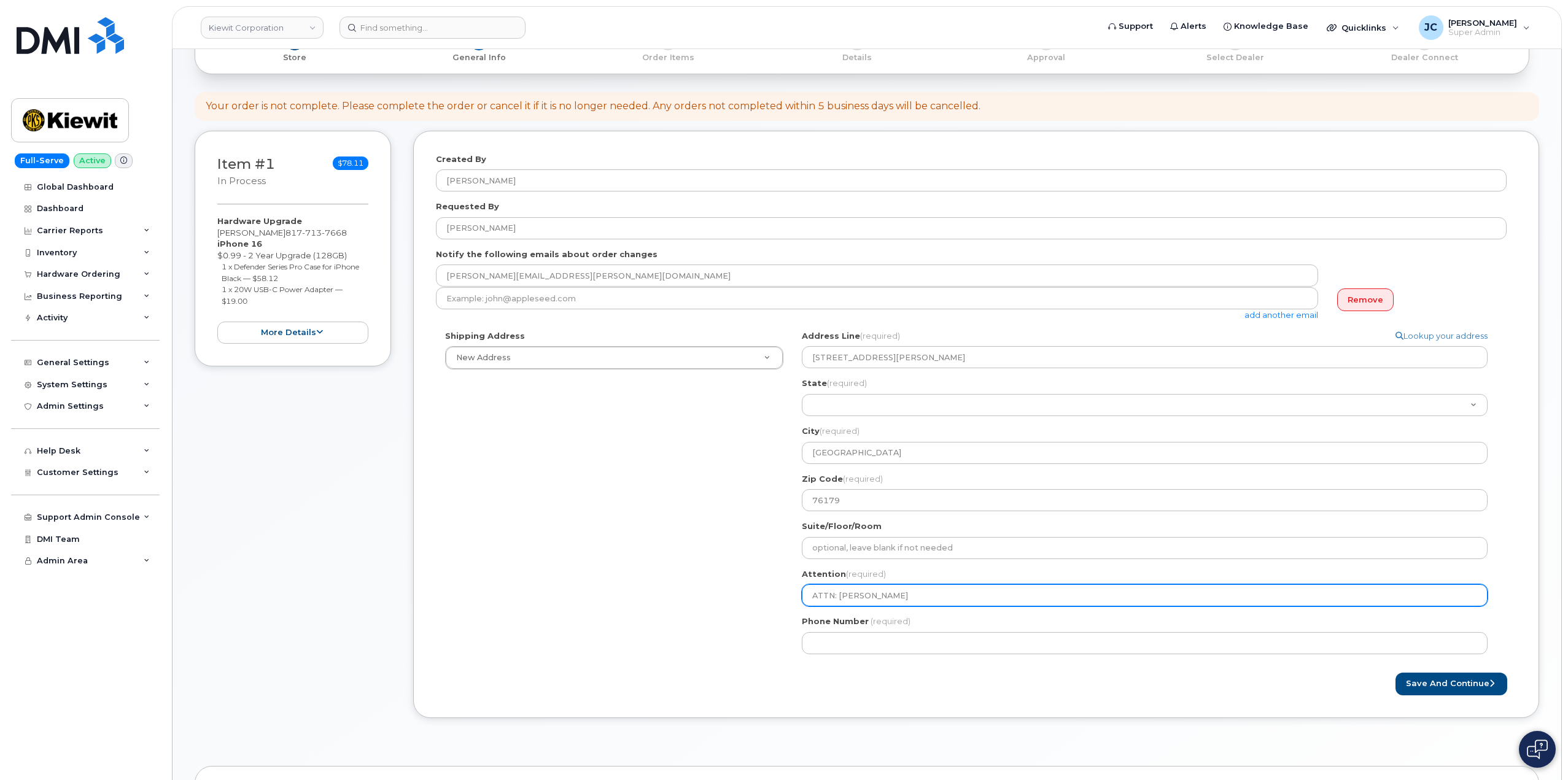
scroll to position [184, 0]
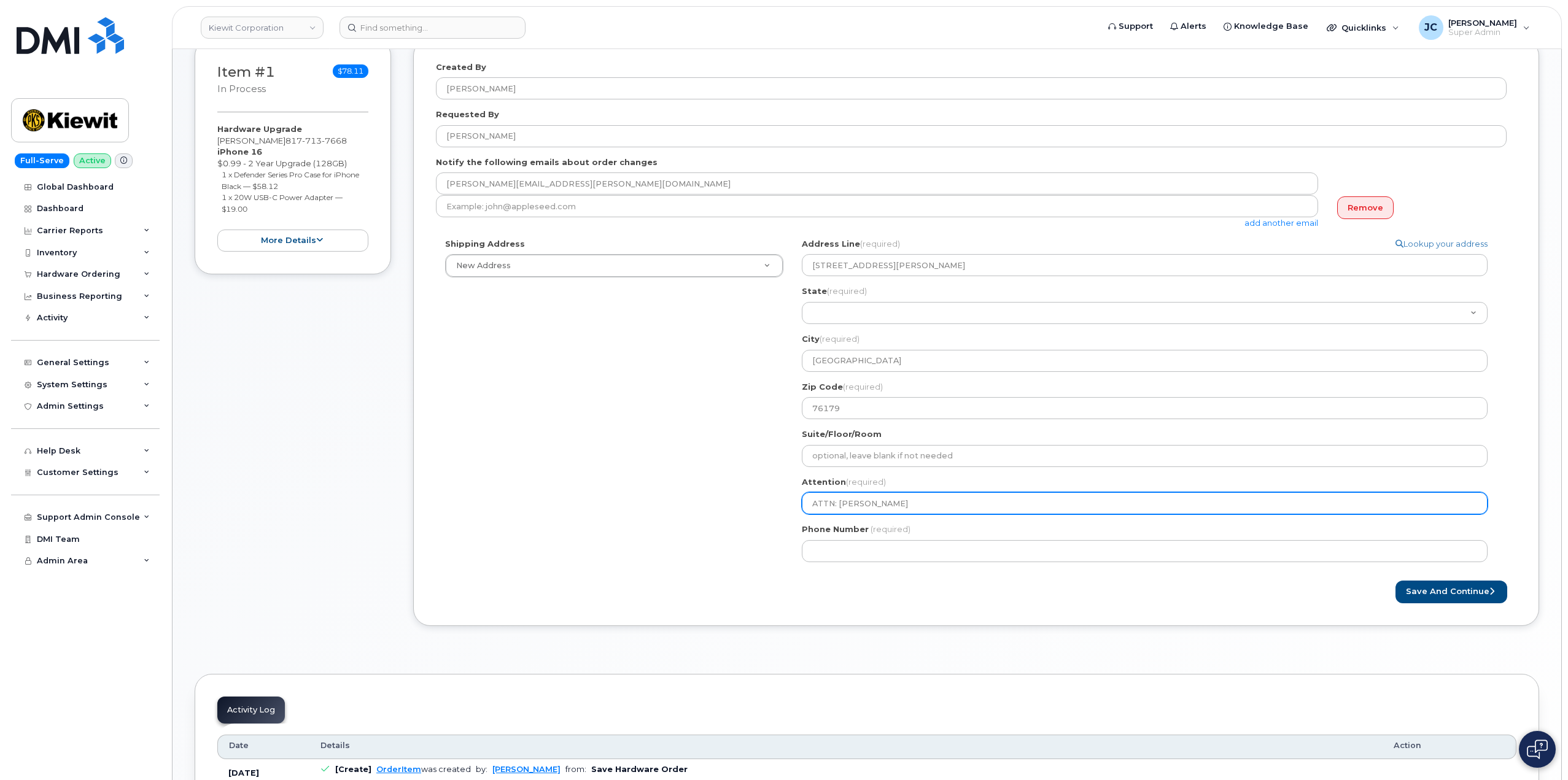
type input "ATTN: Gary Cody"
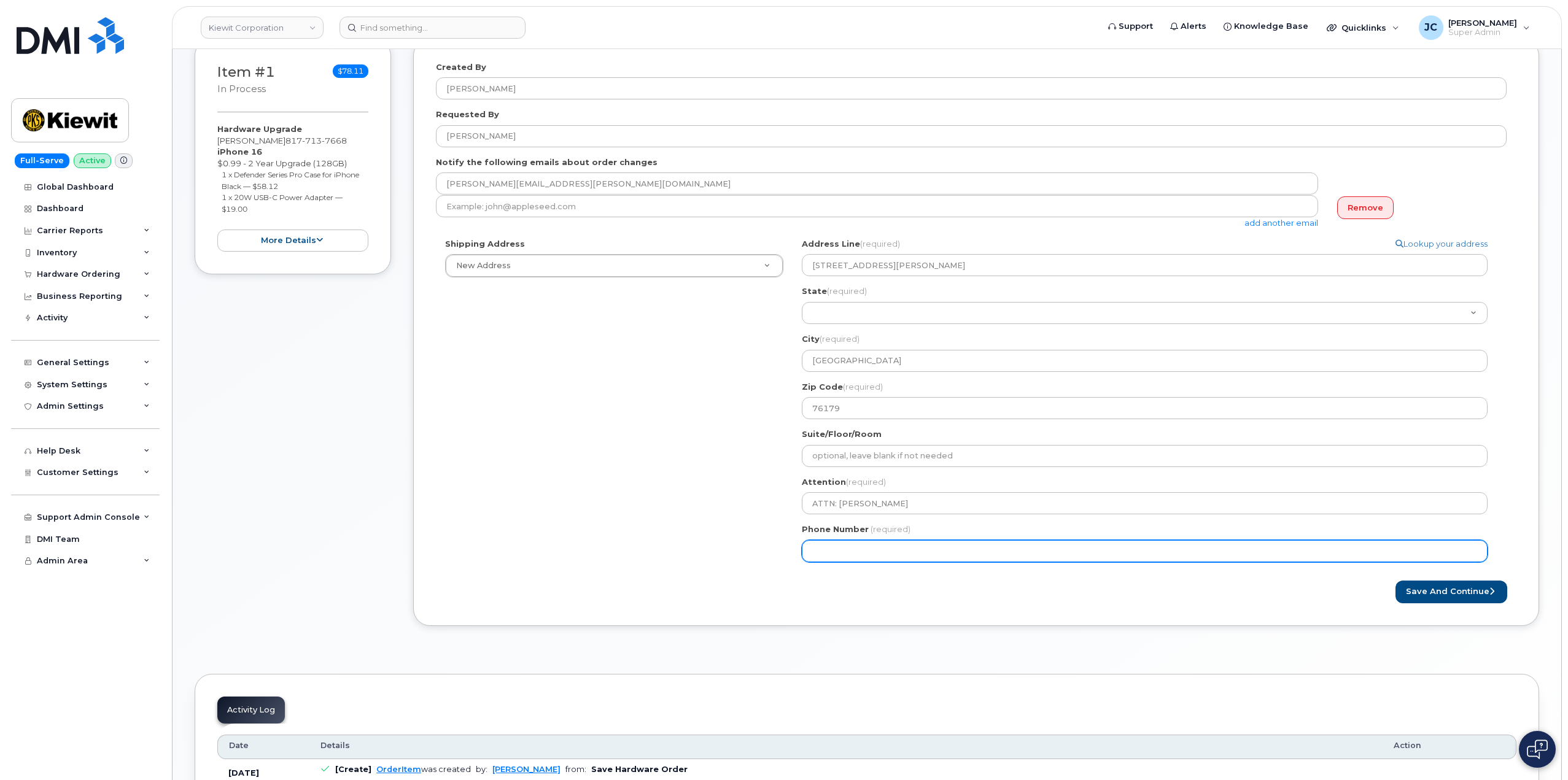
click at [840, 550] on input "Phone Number" at bounding box center [1144, 551] width 685 height 22
paste input "817.7137668"
type input "817.7137668"
drag, startPoint x: 831, startPoint y: 548, endPoint x: 837, endPoint y: 572, distance: 24.7
click at [831, 549] on input "817.7137668" at bounding box center [1144, 551] width 685 height 22
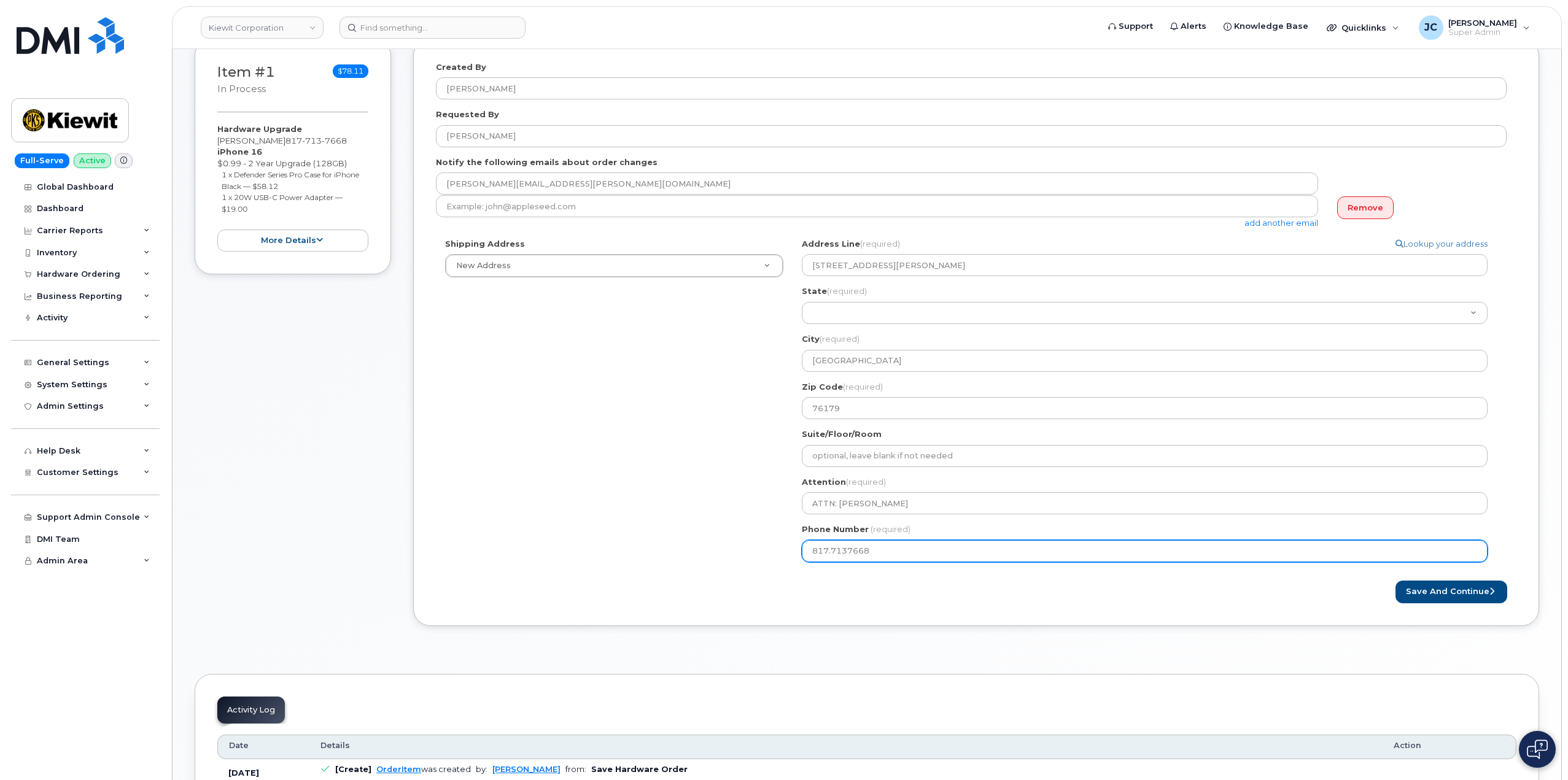
select select
type input "8177137668"
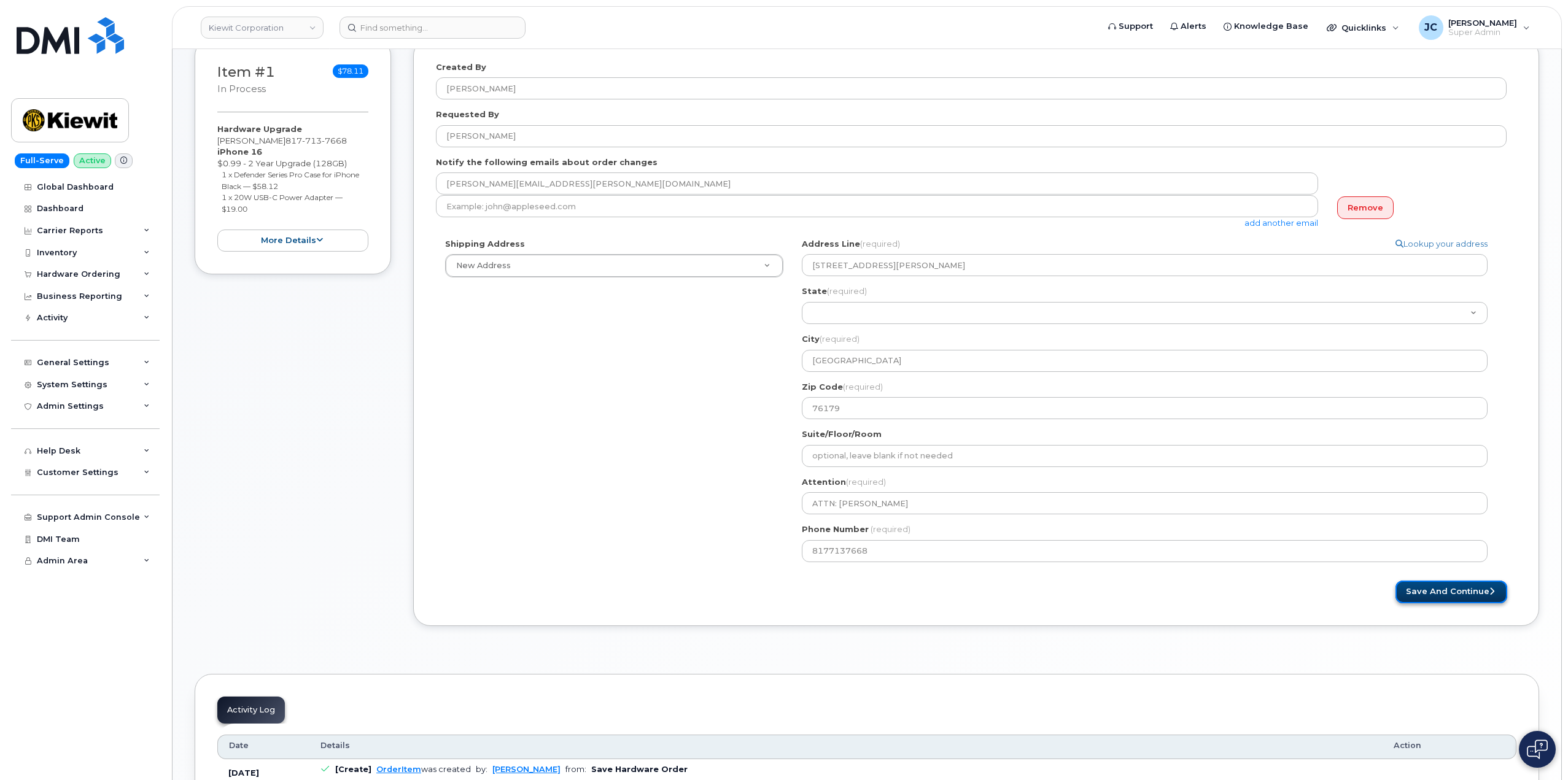
click at [1458, 592] on button "Save and Continue" at bounding box center [1451, 592] width 112 height 23
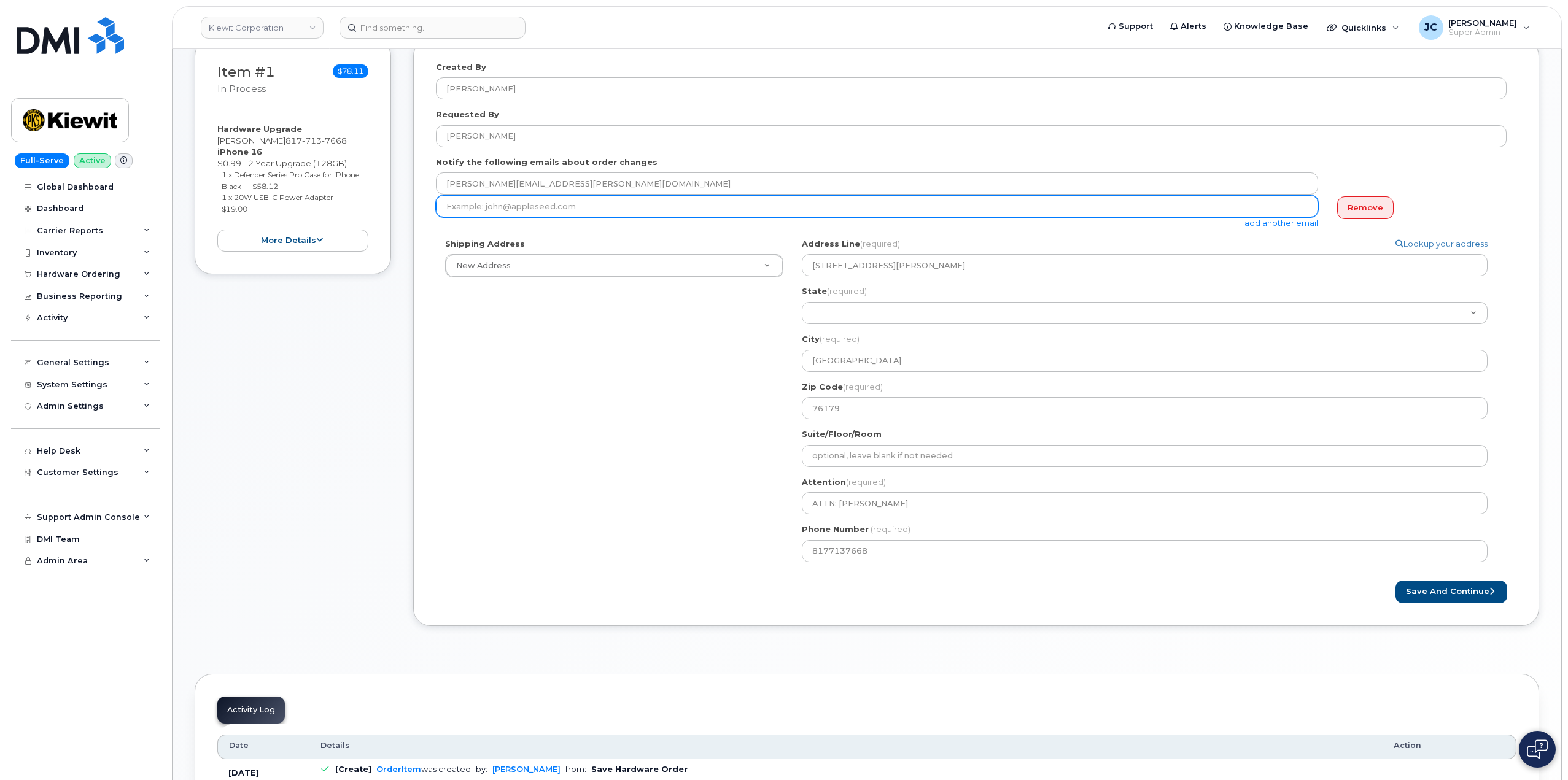
click at [629, 209] on input "email" at bounding box center [877, 207] width 882 height 22
click at [595, 205] on input "email" at bounding box center [877, 207] width 882 height 22
type input "jecook@dminc.com"
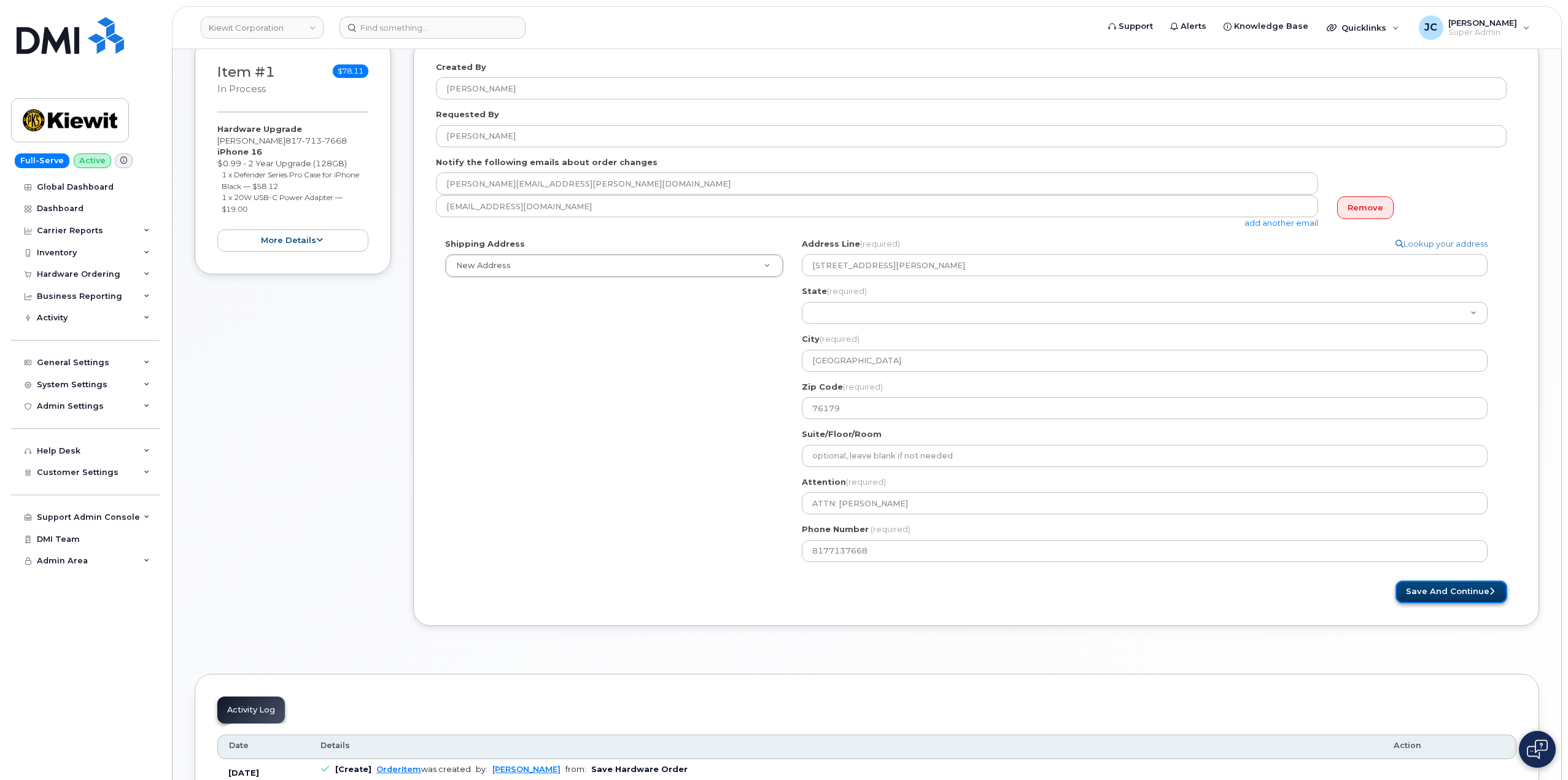
click at [1473, 594] on button "Save and Continue" at bounding box center [1451, 592] width 112 height 23
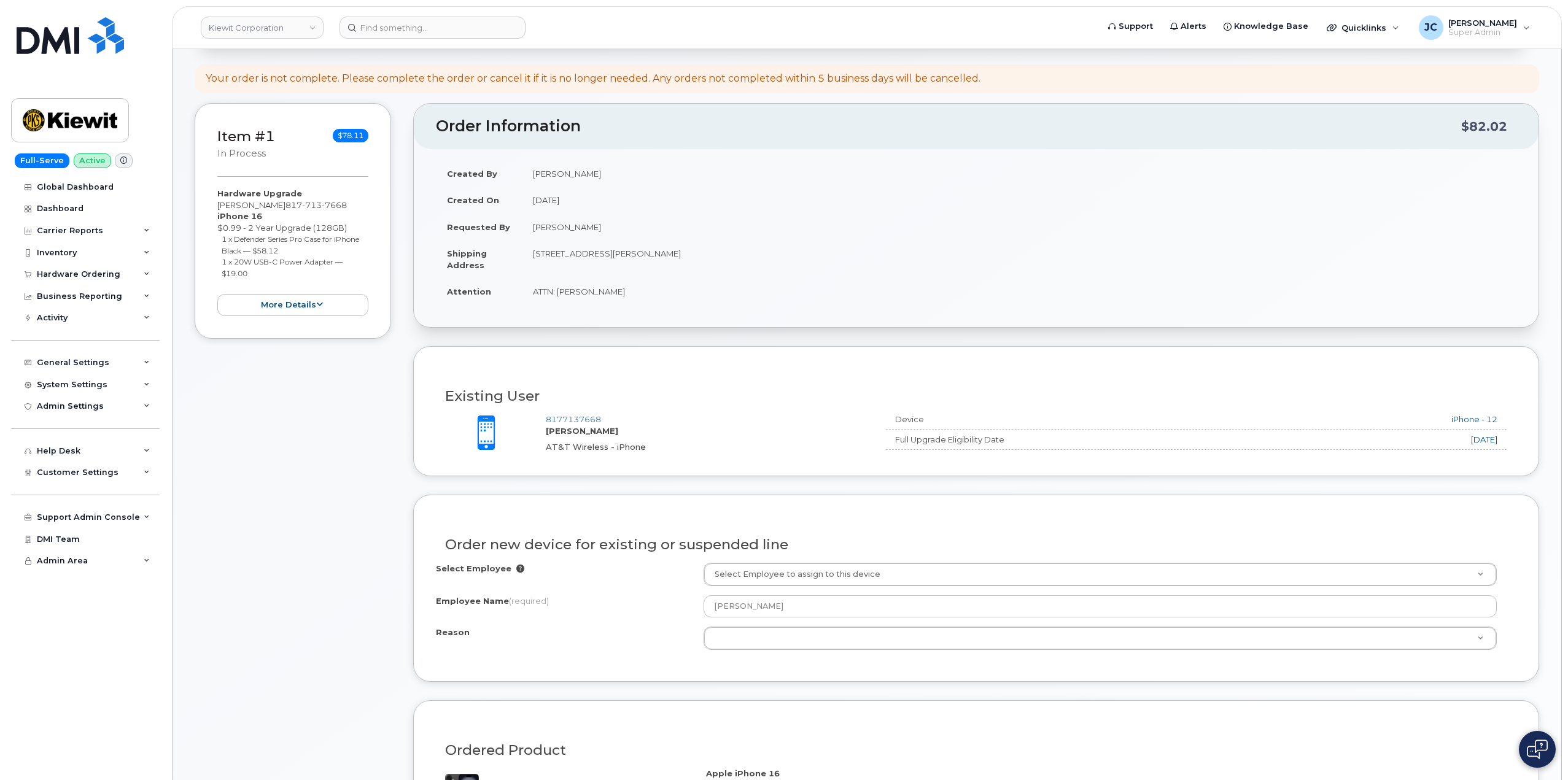
scroll to position [184, 0]
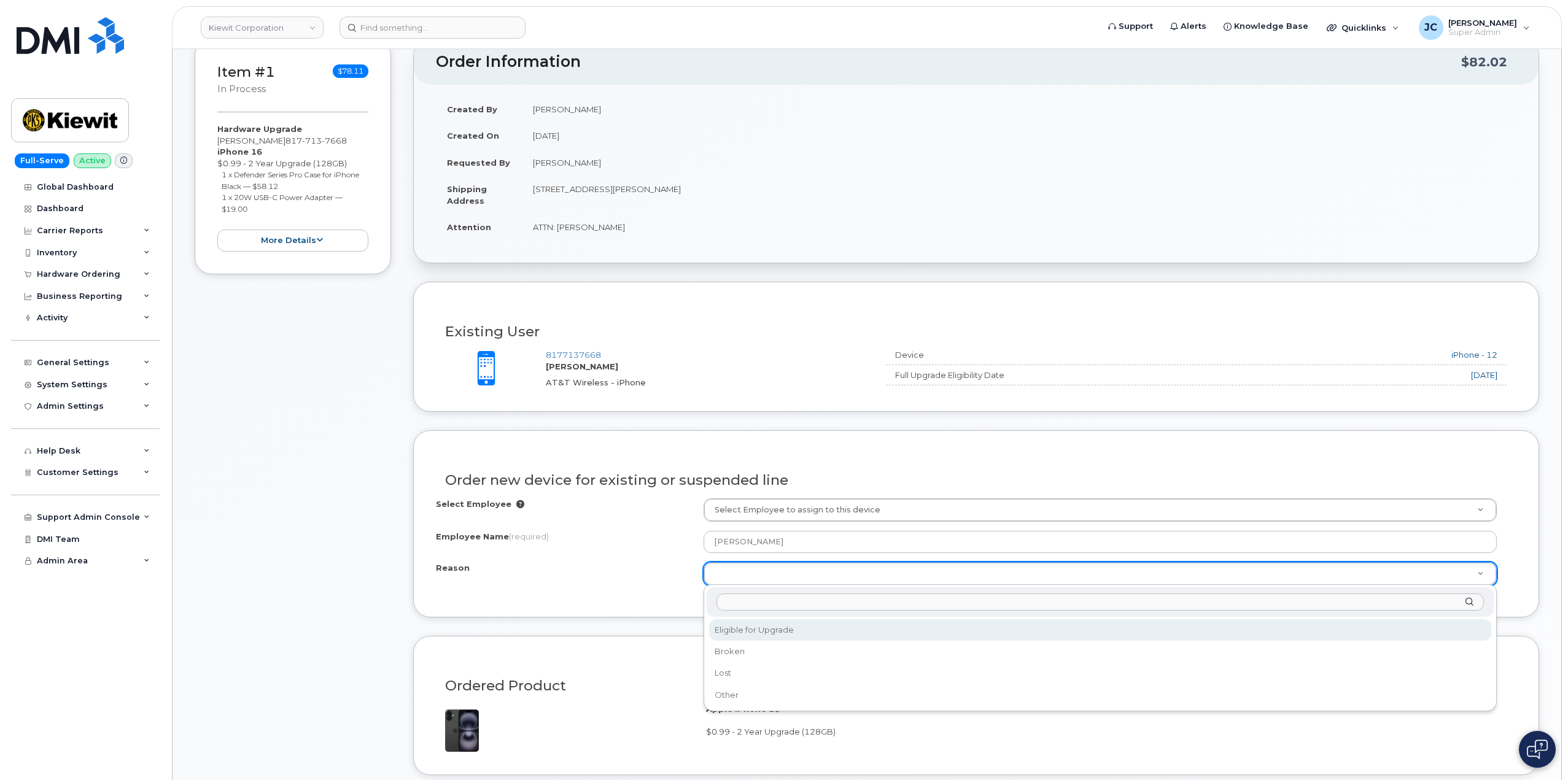
select select "eligible_for_upgrade"
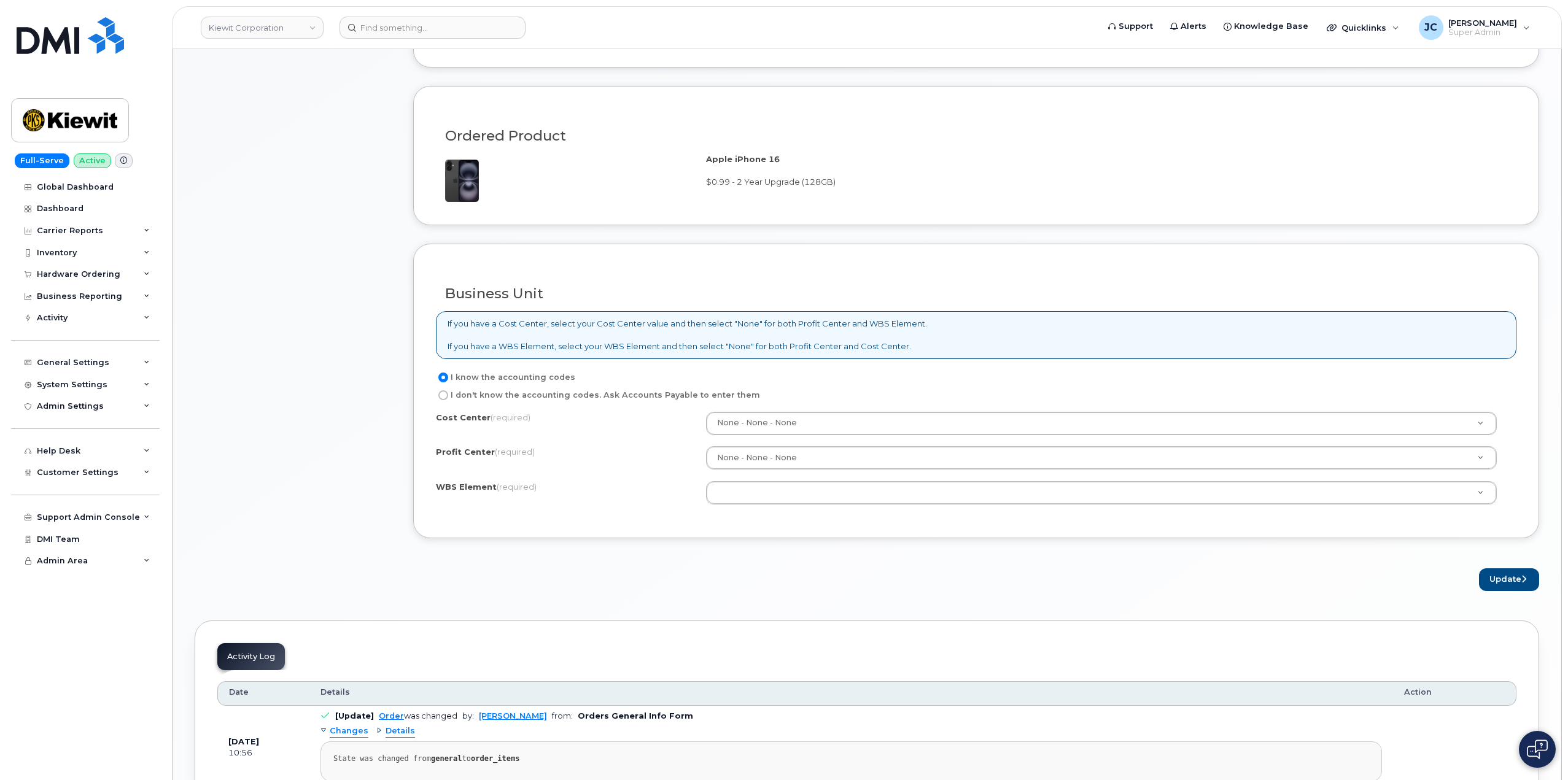
scroll to position [737, 0]
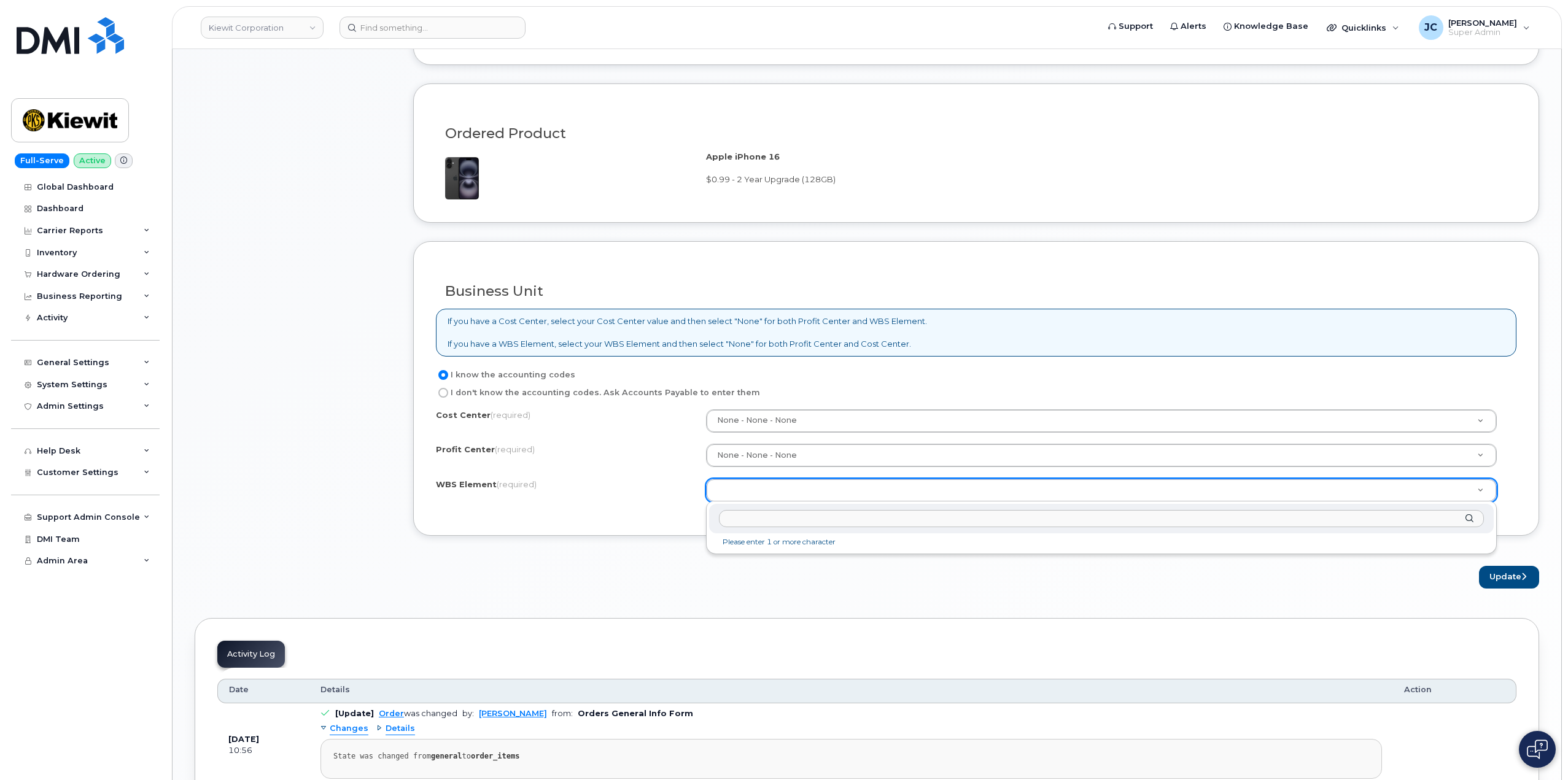
drag, startPoint x: 759, startPoint y: 524, endPoint x: 754, endPoint y: 516, distance: 9.4
paste input "105116.1109"
type input "105116.1109"
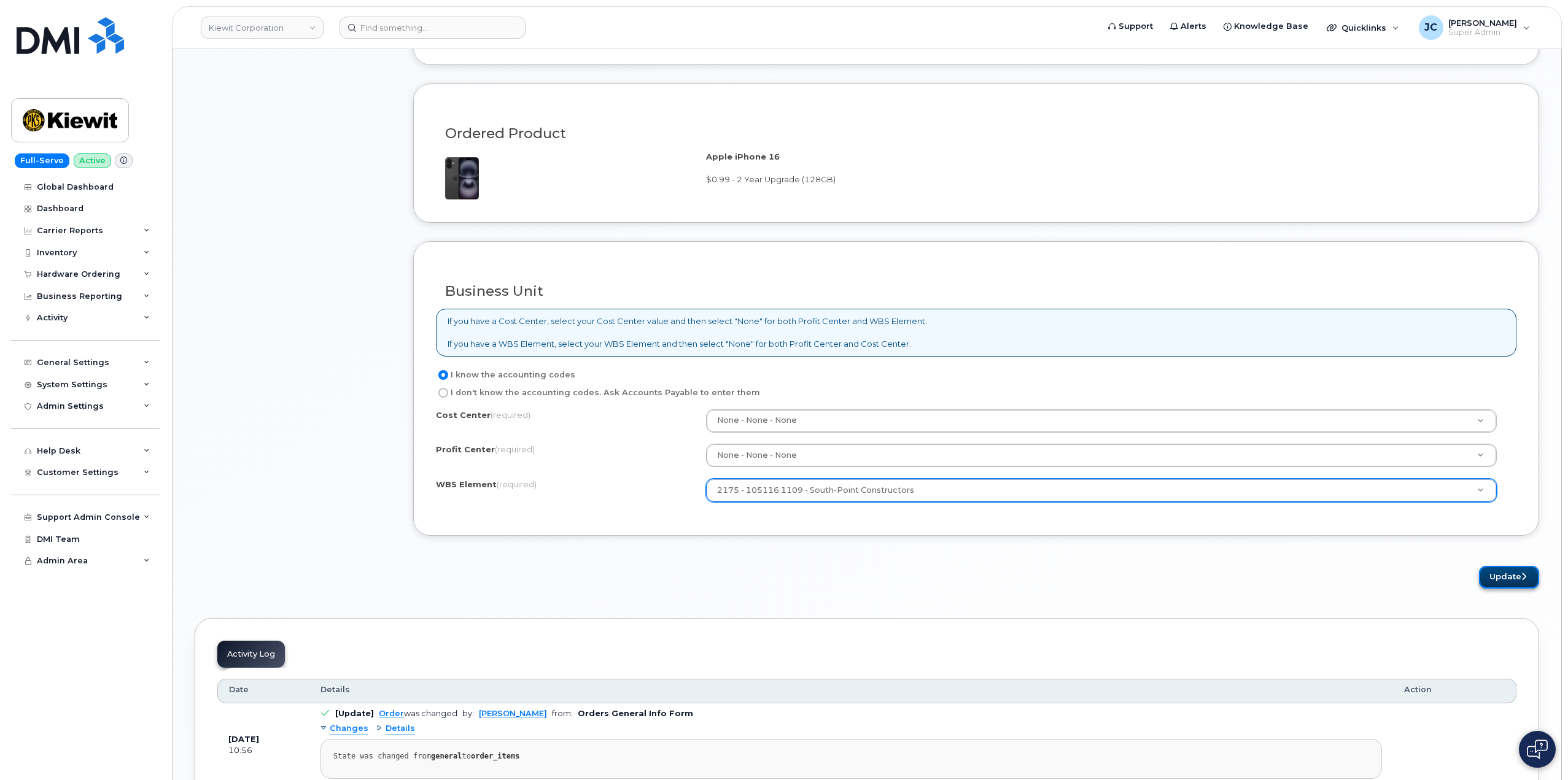
click at [1499, 575] on button "Update" at bounding box center [1508, 577] width 60 height 23
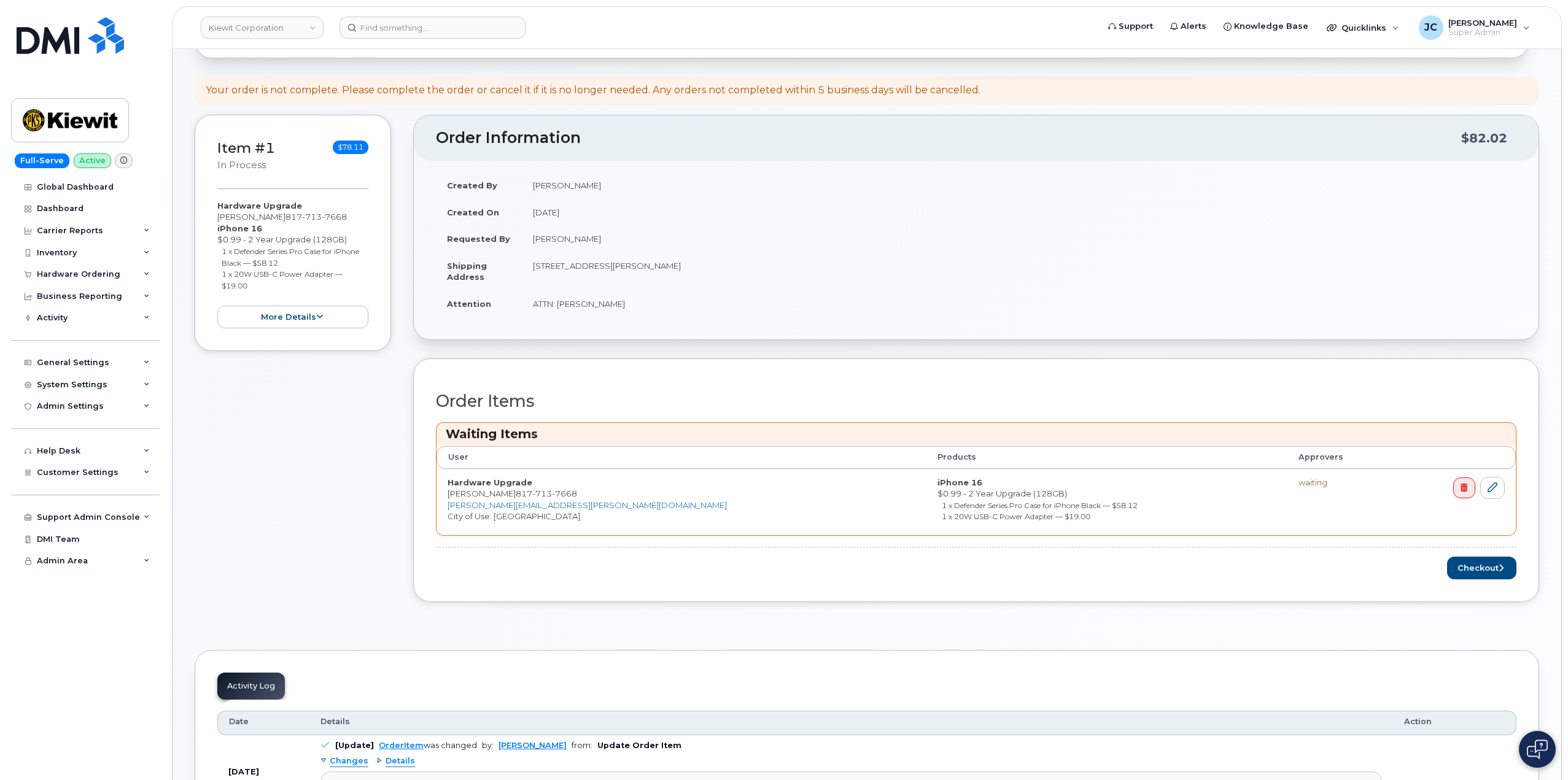
scroll to position [184, 0]
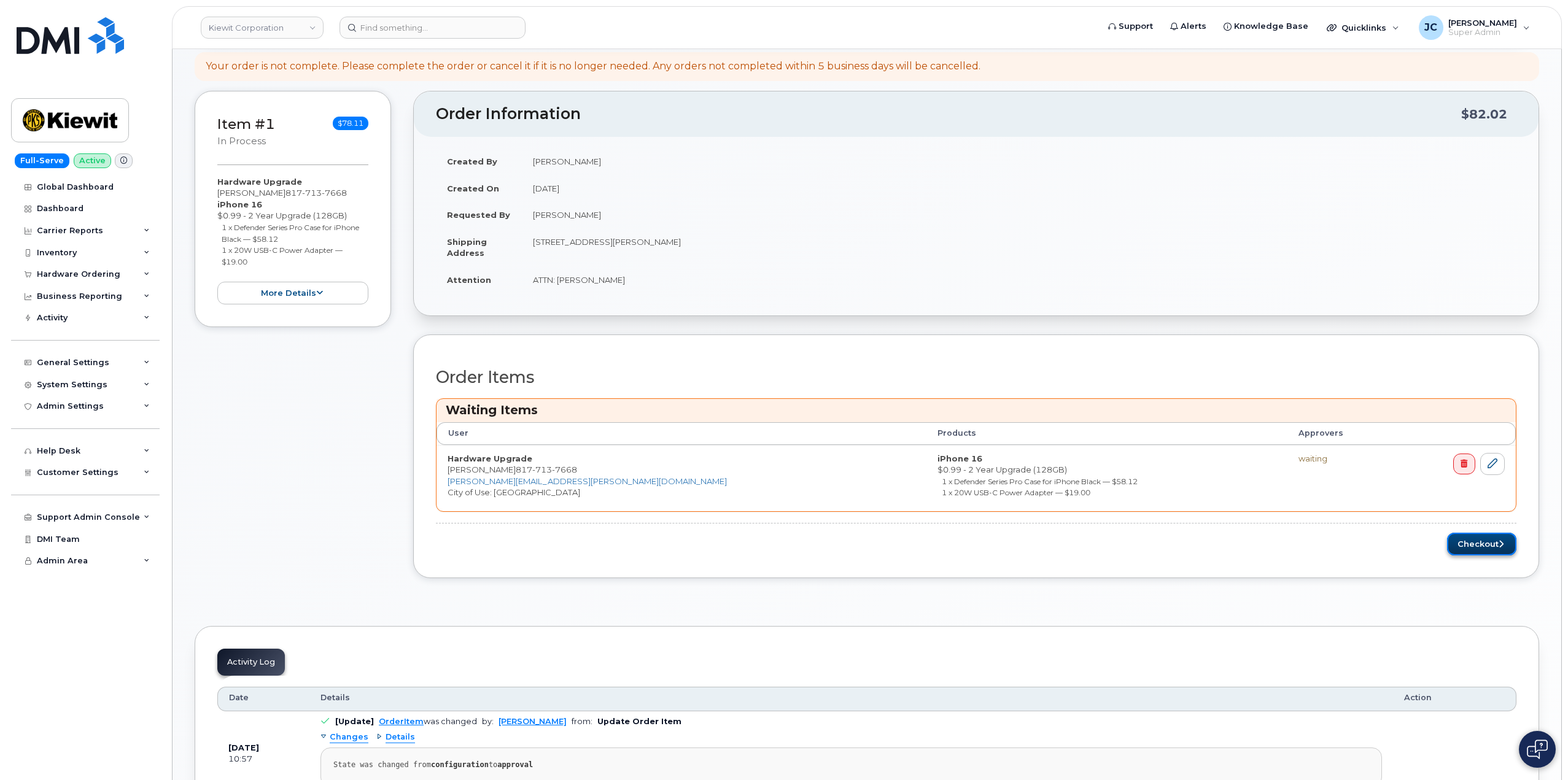
click at [1488, 549] on button "Checkout" at bounding box center [1481, 544] width 69 height 23
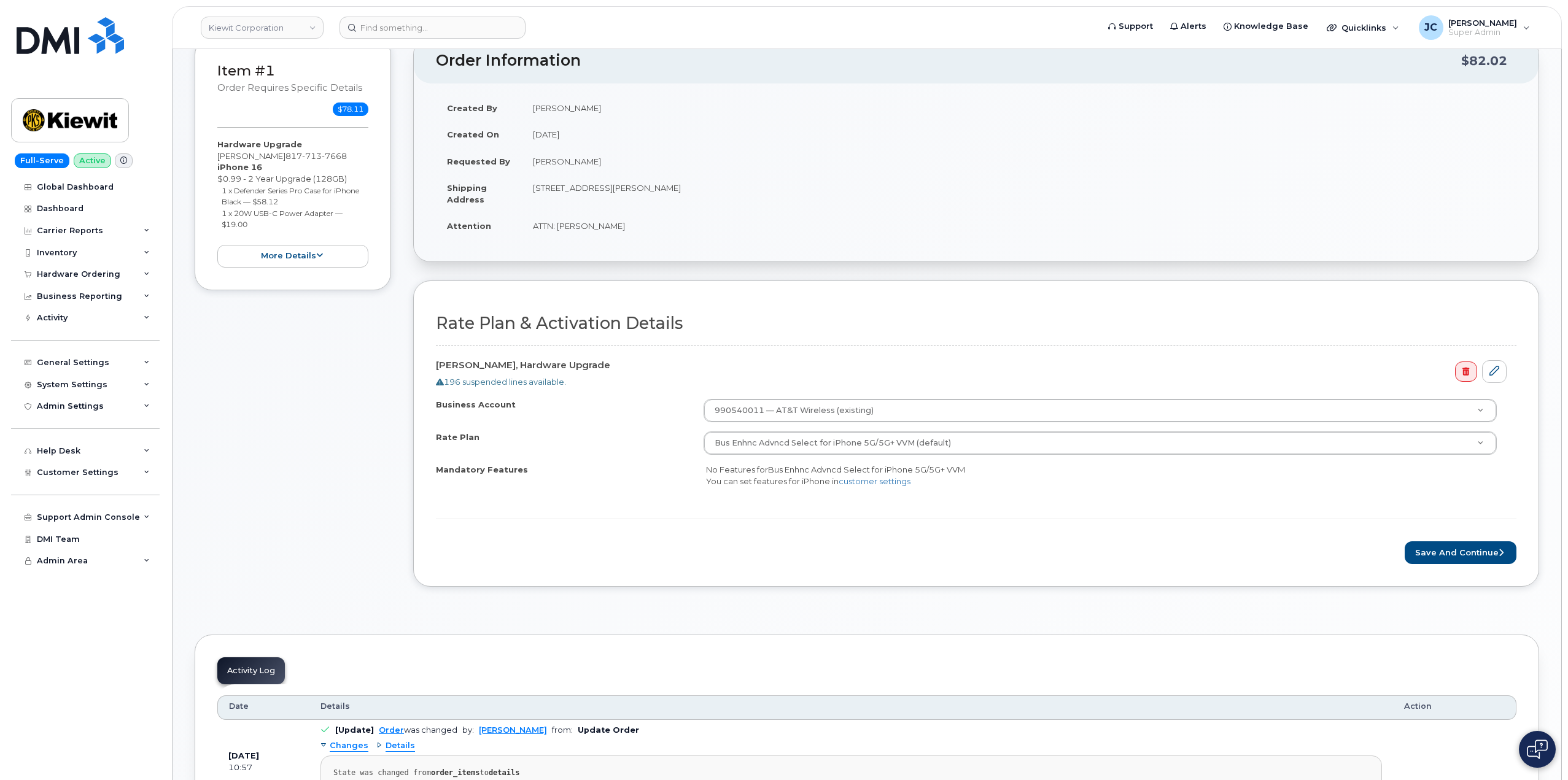
scroll to position [123, 0]
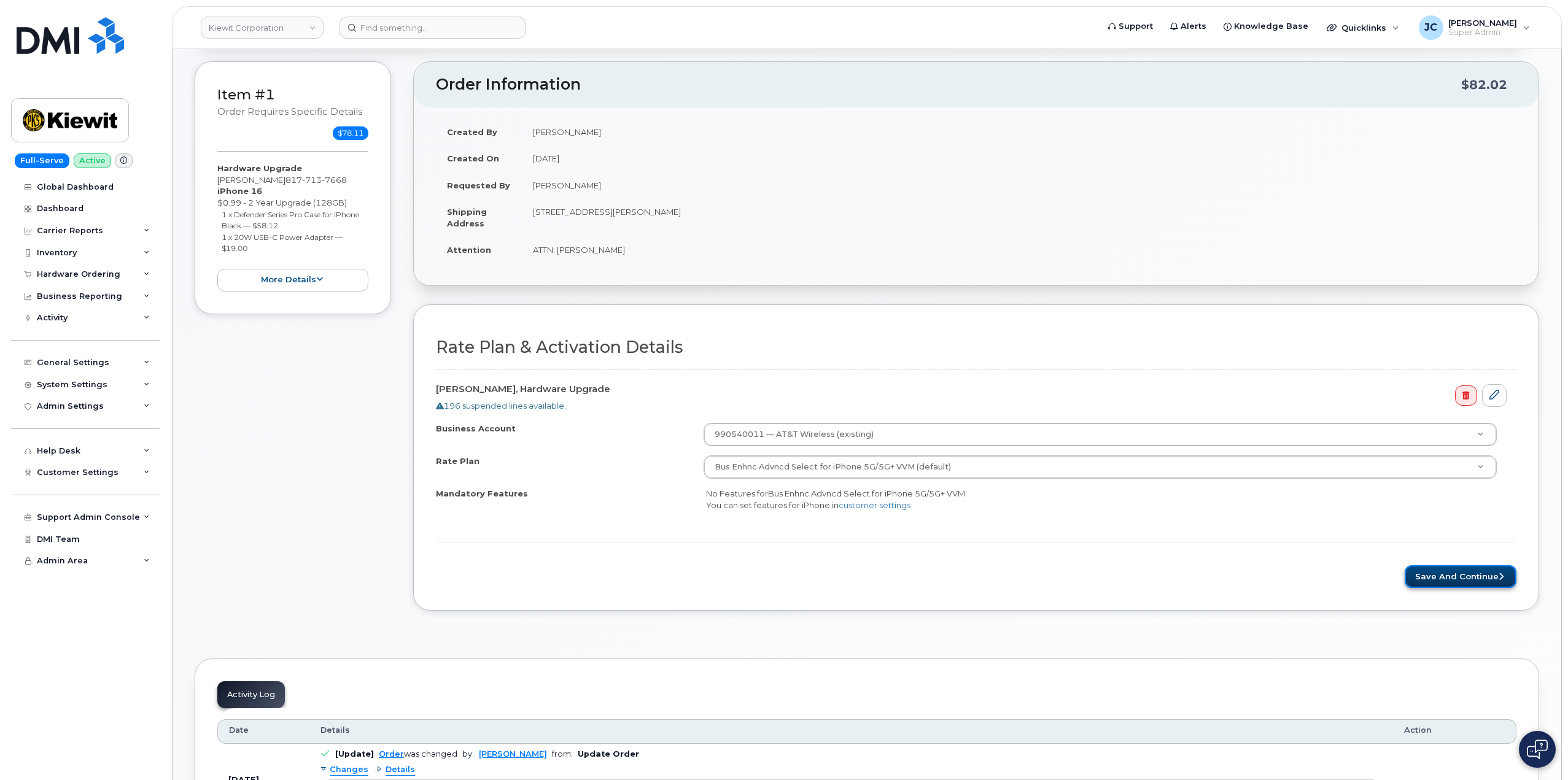
click at [1458, 574] on button "Save and Continue" at bounding box center [1460, 576] width 112 height 23
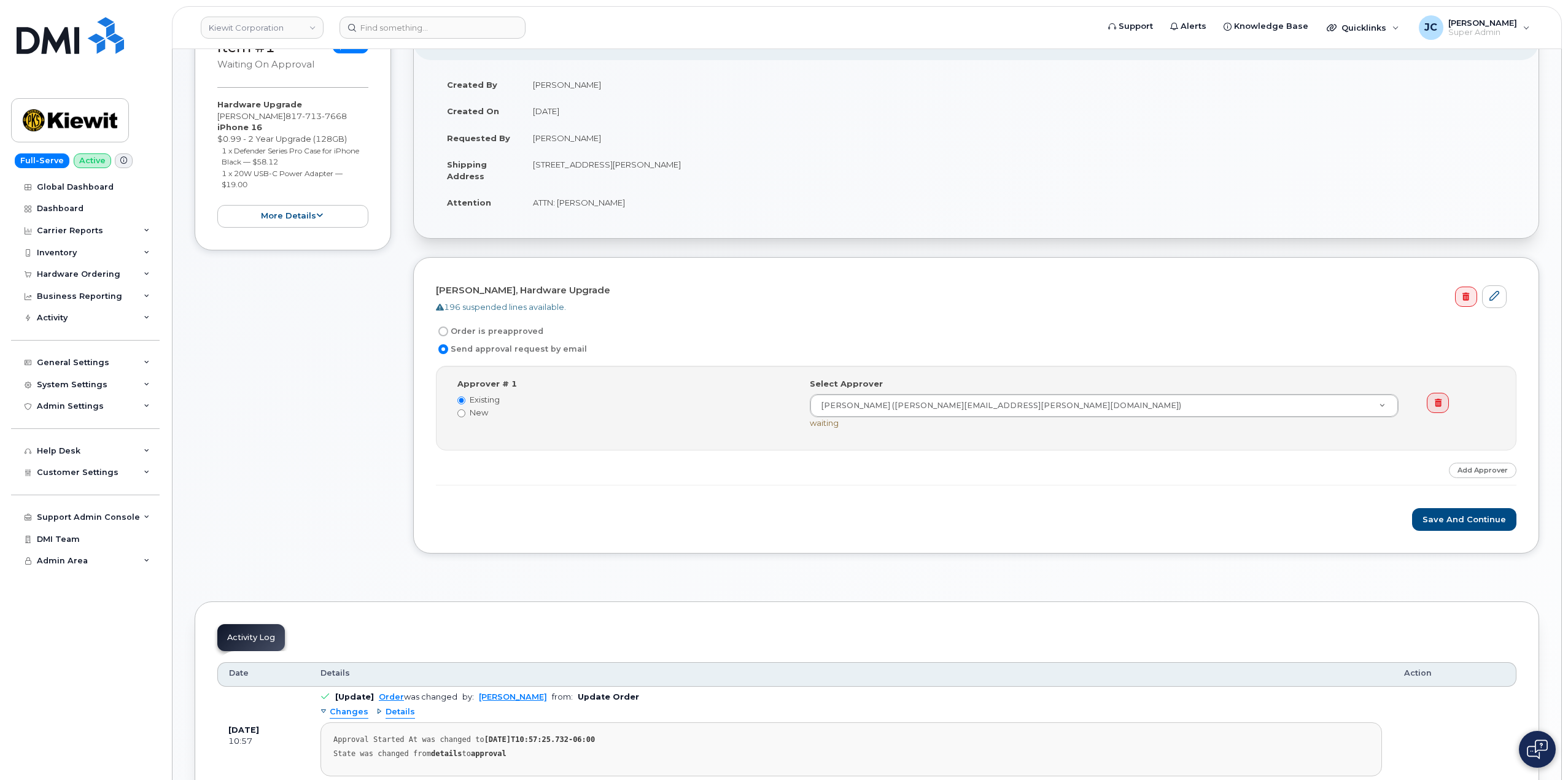
scroll to position [184, 0]
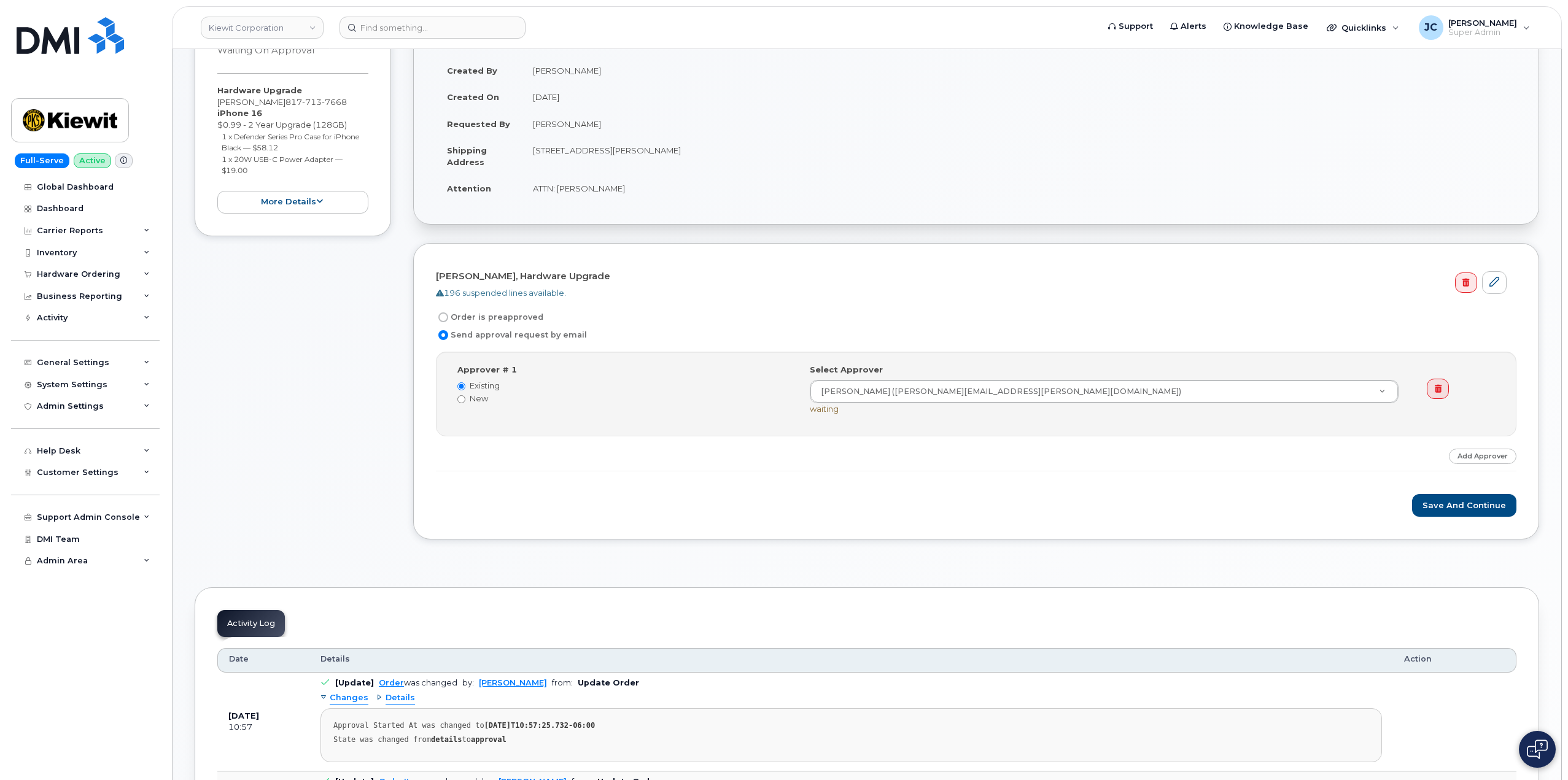
click at [445, 317] on input "Order is preapproved" at bounding box center [443, 317] width 10 height 10
radio input "true"
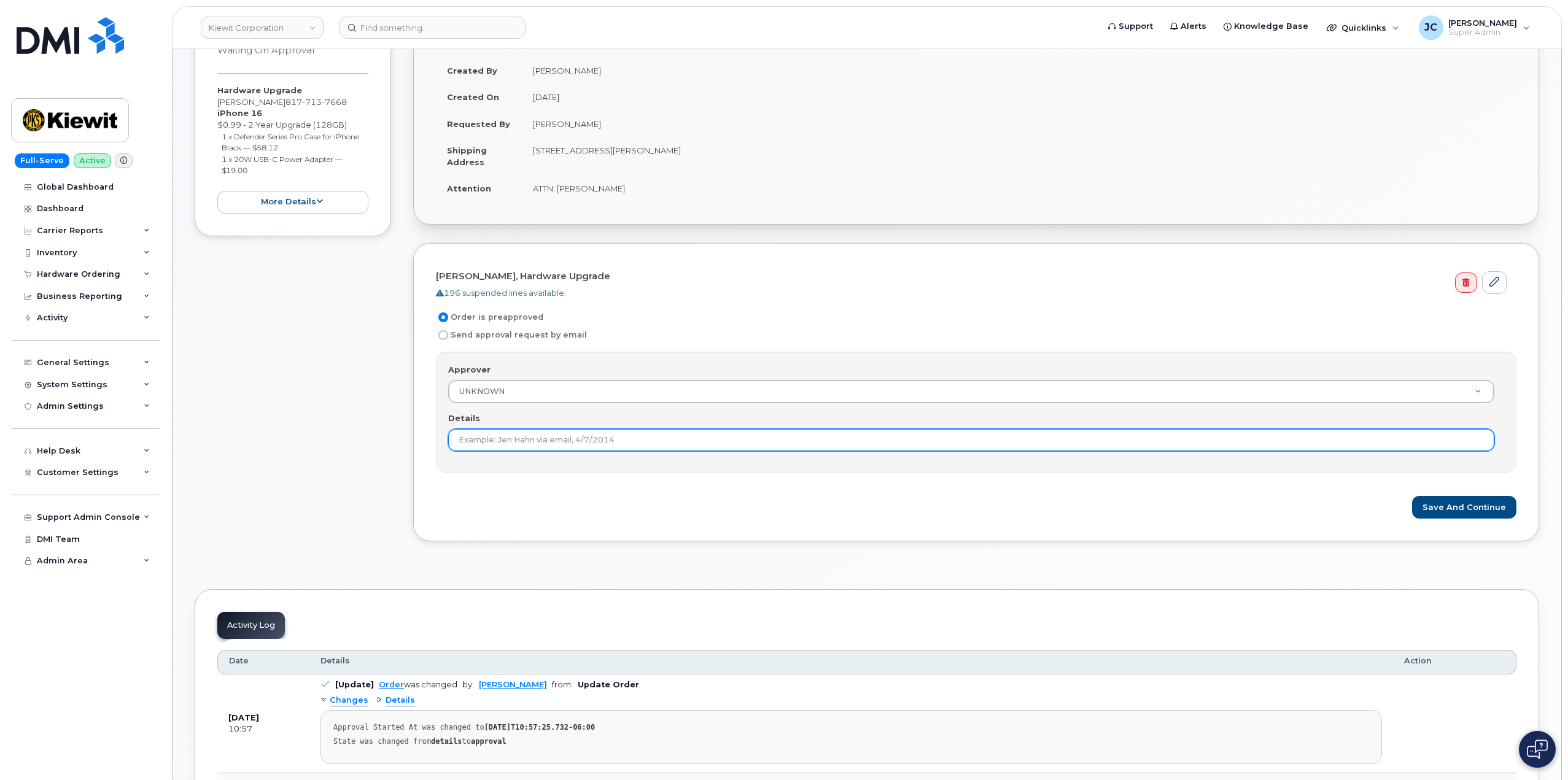
click at [618, 441] on input "Details" at bounding box center [971, 440] width 1046 height 22
type input "This order is pre-approved as it is within approved cost range."
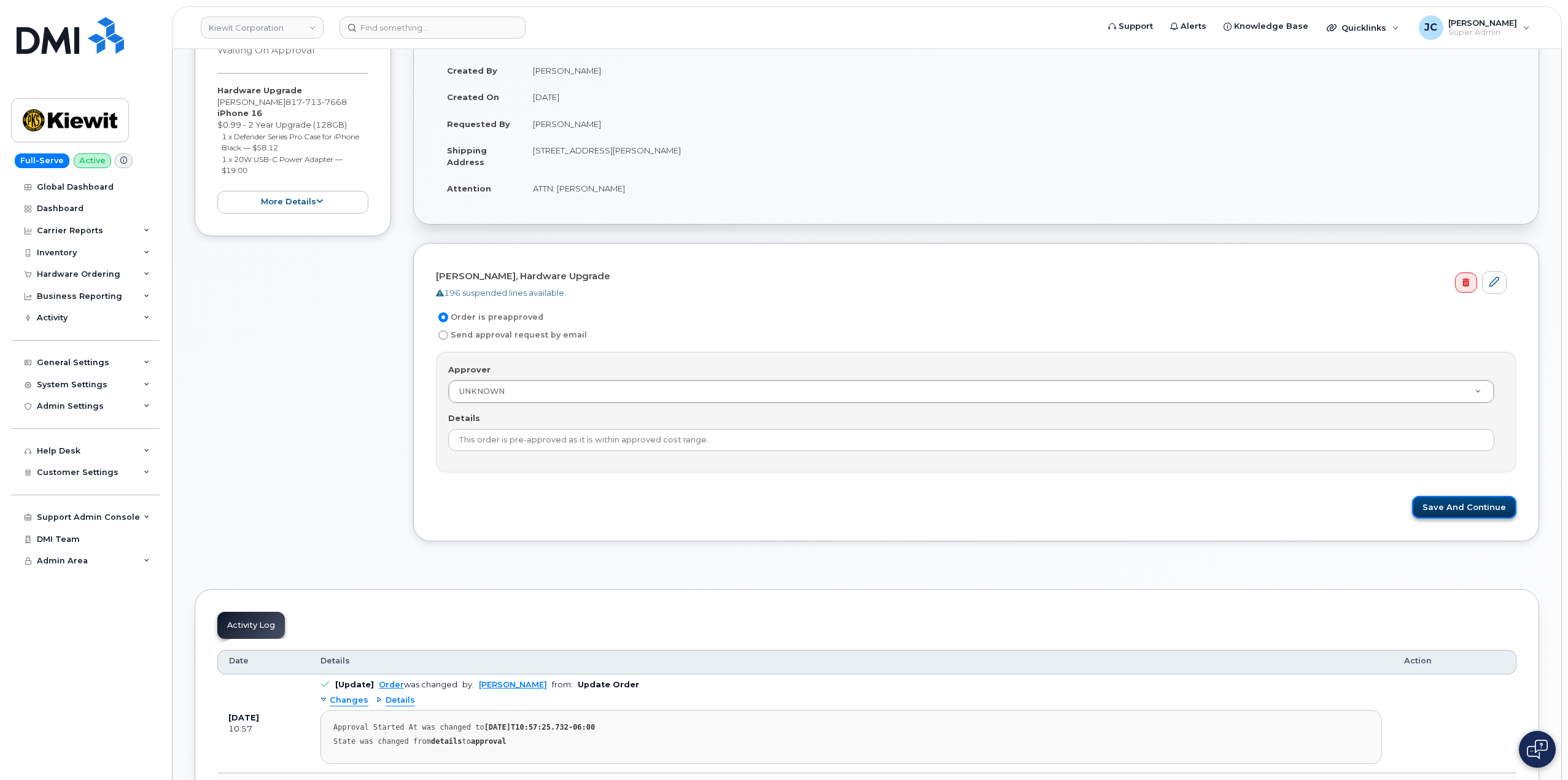
click at [1471, 504] on button "Save and Continue" at bounding box center [1464, 507] width 104 height 23
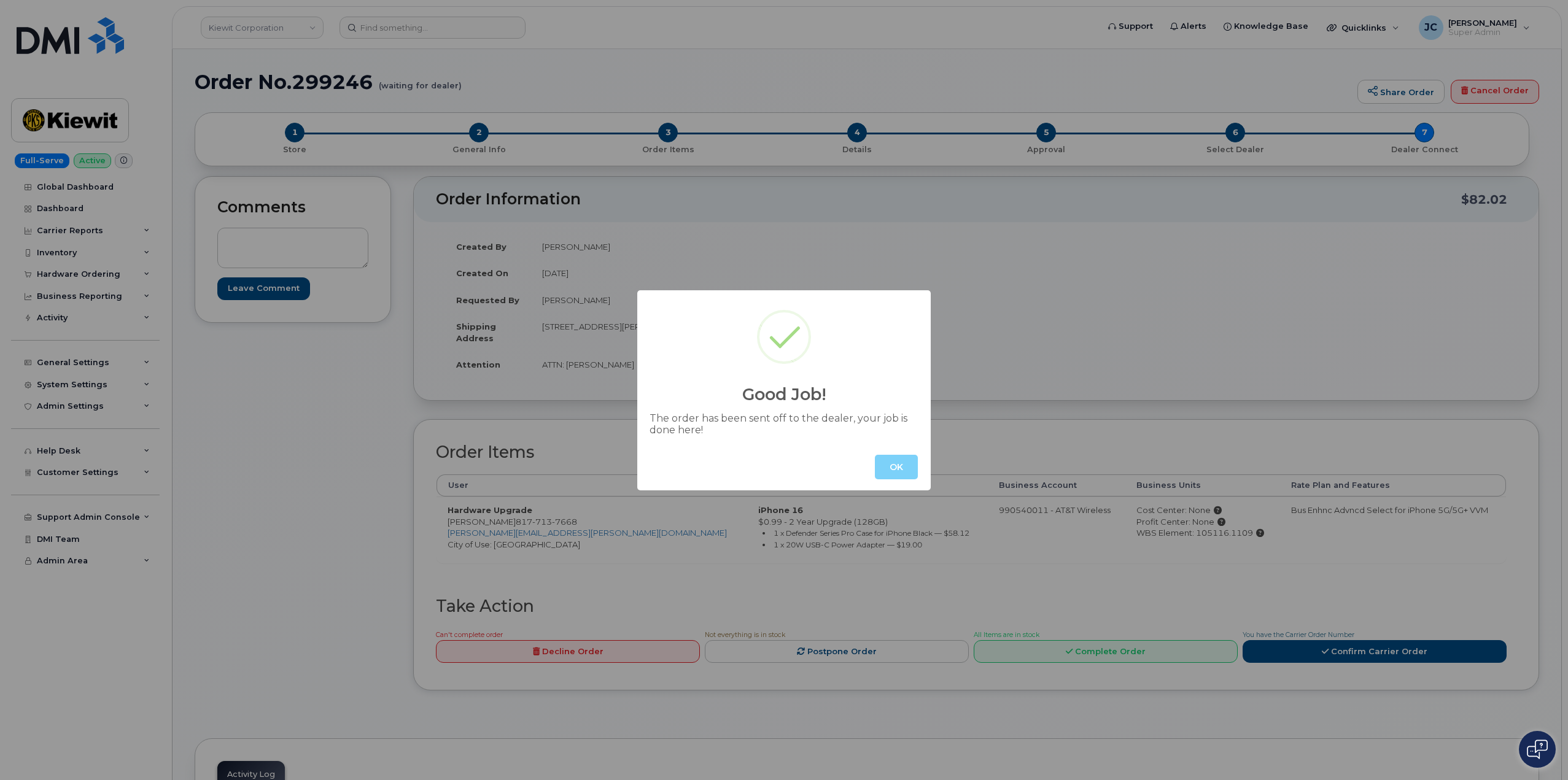
drag, startPoint x: 901, startPoint y: 469, endPoint x: 880, endPoint y: 452, distance: 27.0
click at [900, 469] on button "OK" at bounding box center [896, 467] width 43 height 25
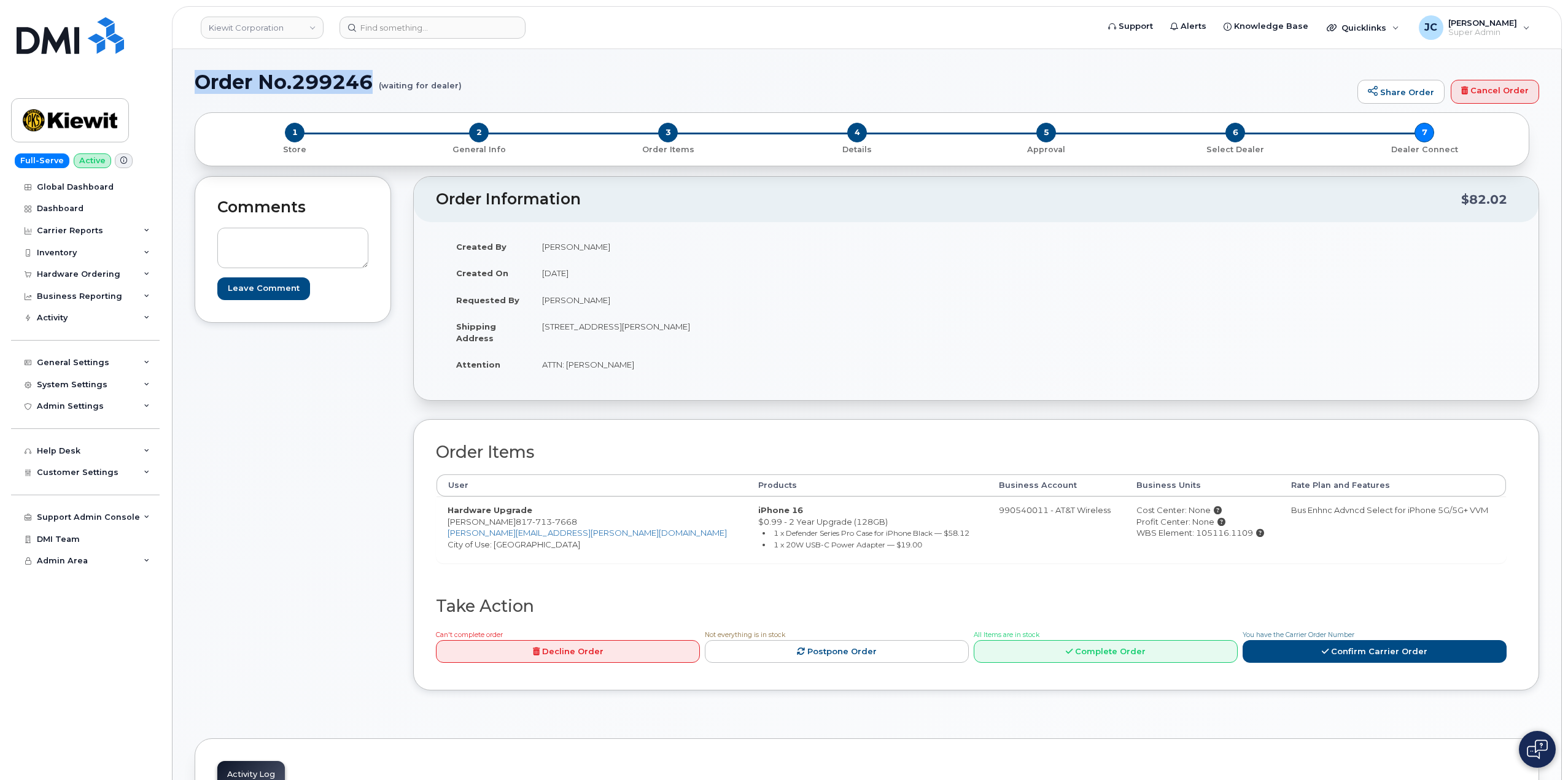
drag, startPoint x: 375, startPoint y: 88, endPoint x: 193, endPoint y: 80, distance: 182.2
copy h1 "Order No.299246"
click at [447, 21] on input at bounding box center [433, 28] width 186 height 22
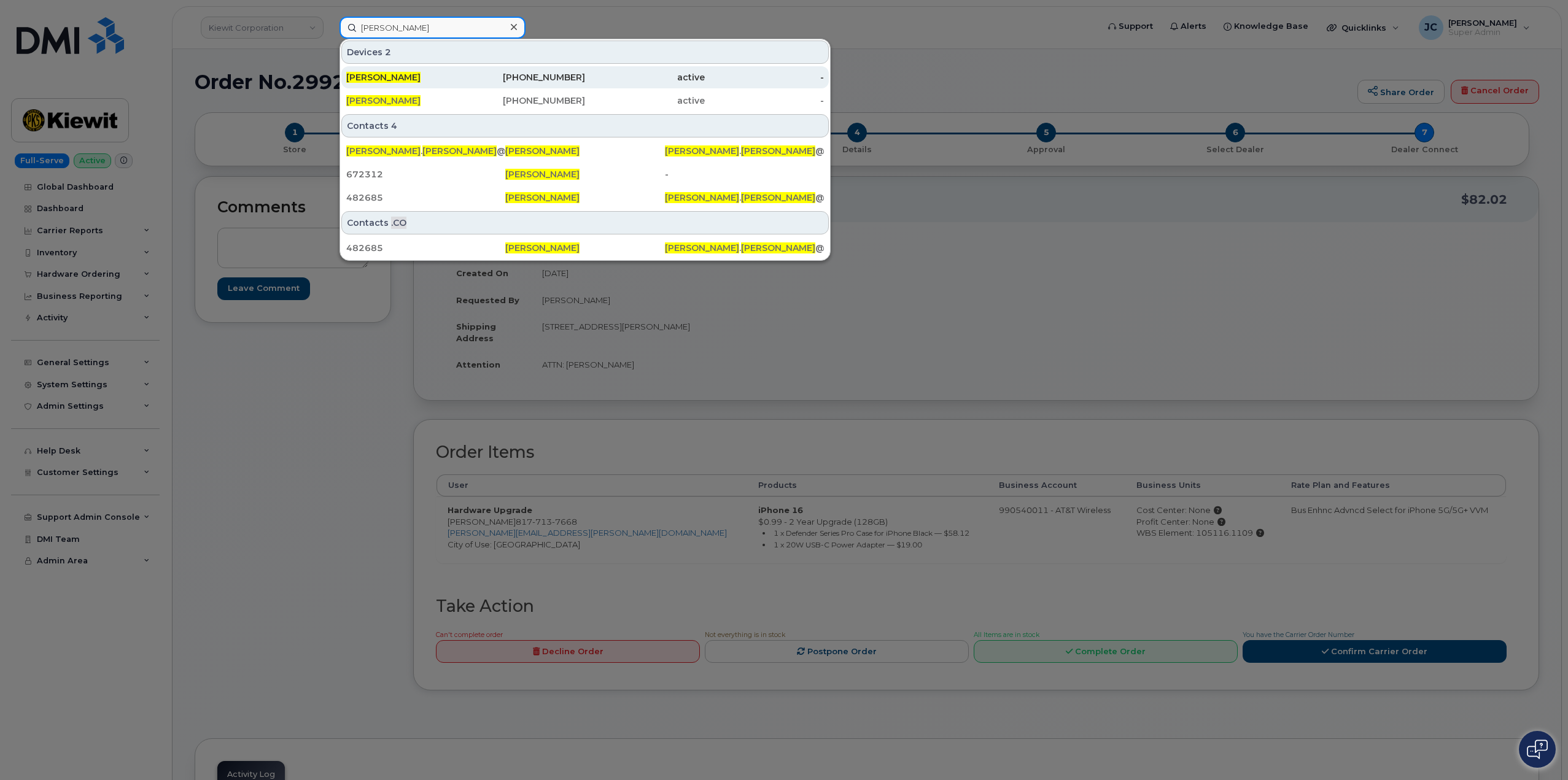
type input "pamela carter"
click at [561, 78] on div "945-300-9736" at bounding box center [526, 77] width 120 height 12
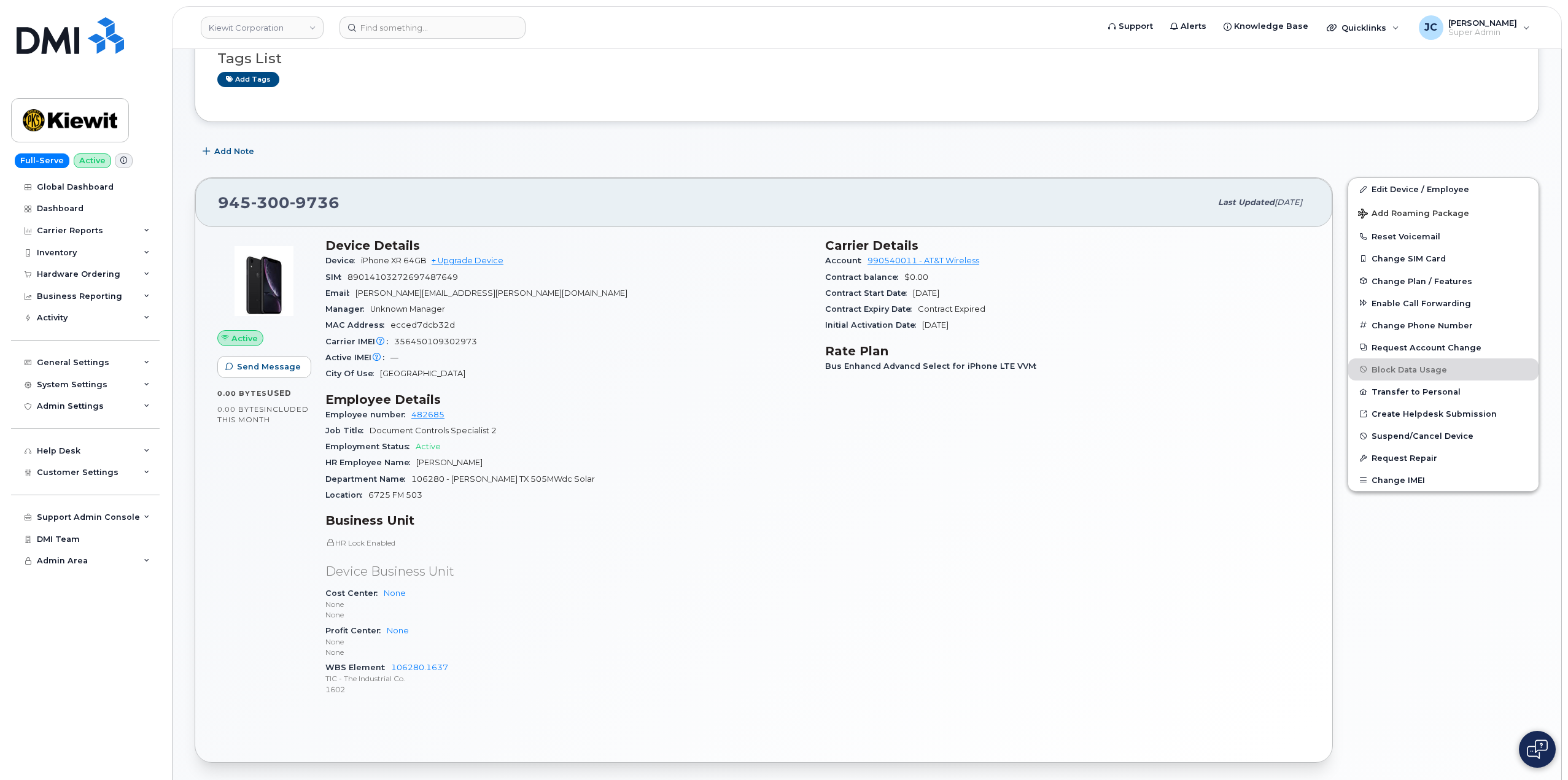
scroll to position [184, 0]
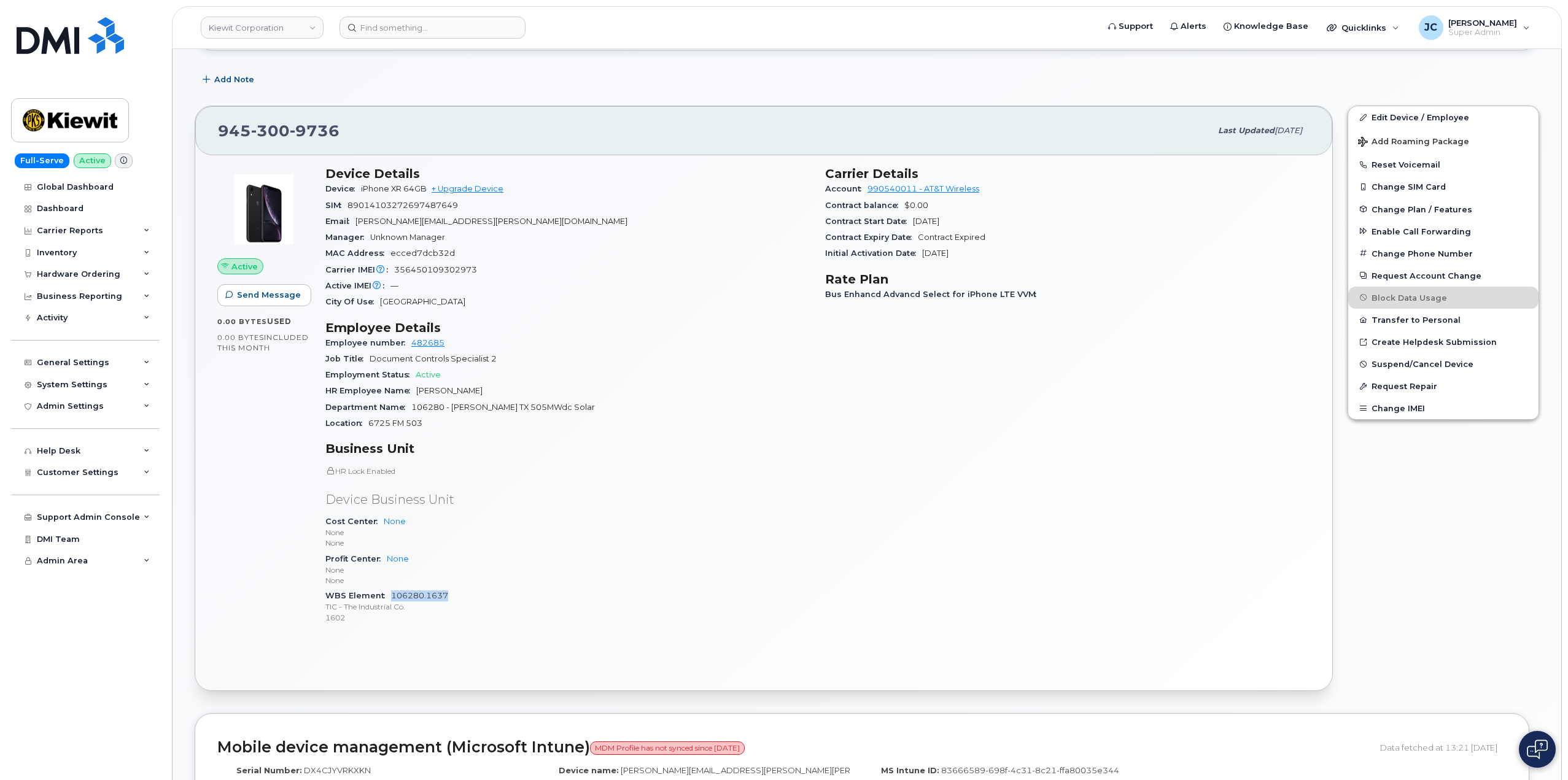
drag, startPoint x: 453, startPoint y: 598, endPoint x: 398, endPoint y: 597, distance: 55.0
click at [390, 599] on div "WBS Element 106280.1637 TIC - The Industrial Co. 1602" at bounding box center [568, 607] width 485 height 38
copy link "106280.1637"
click at [146, 360] on div "General Settings" at bounding box center [85, 362] width 148 height 22
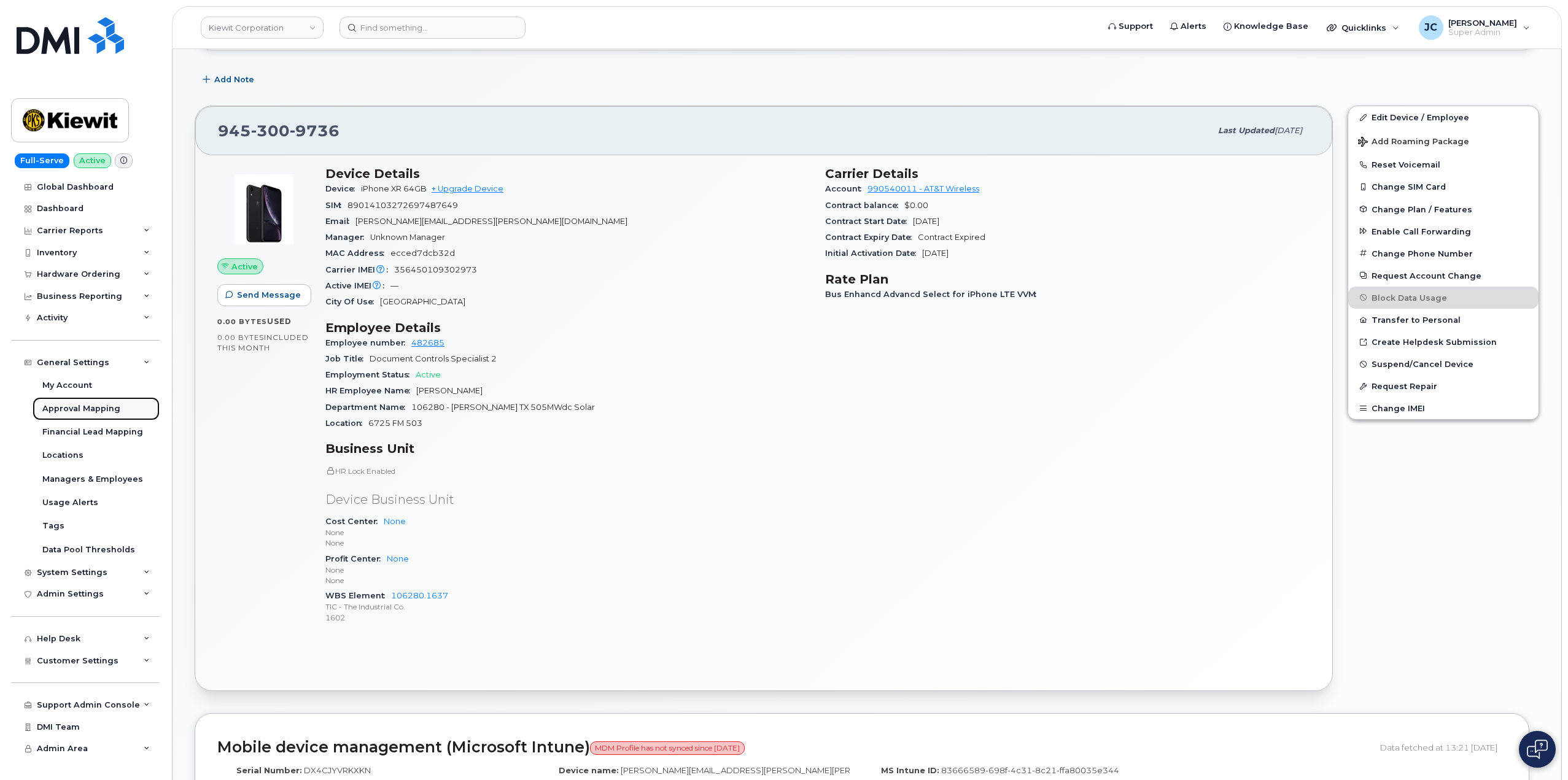
click at [85, 408] on div "Approval Mapping" at bounding box center [81, 408] width 78 height 11
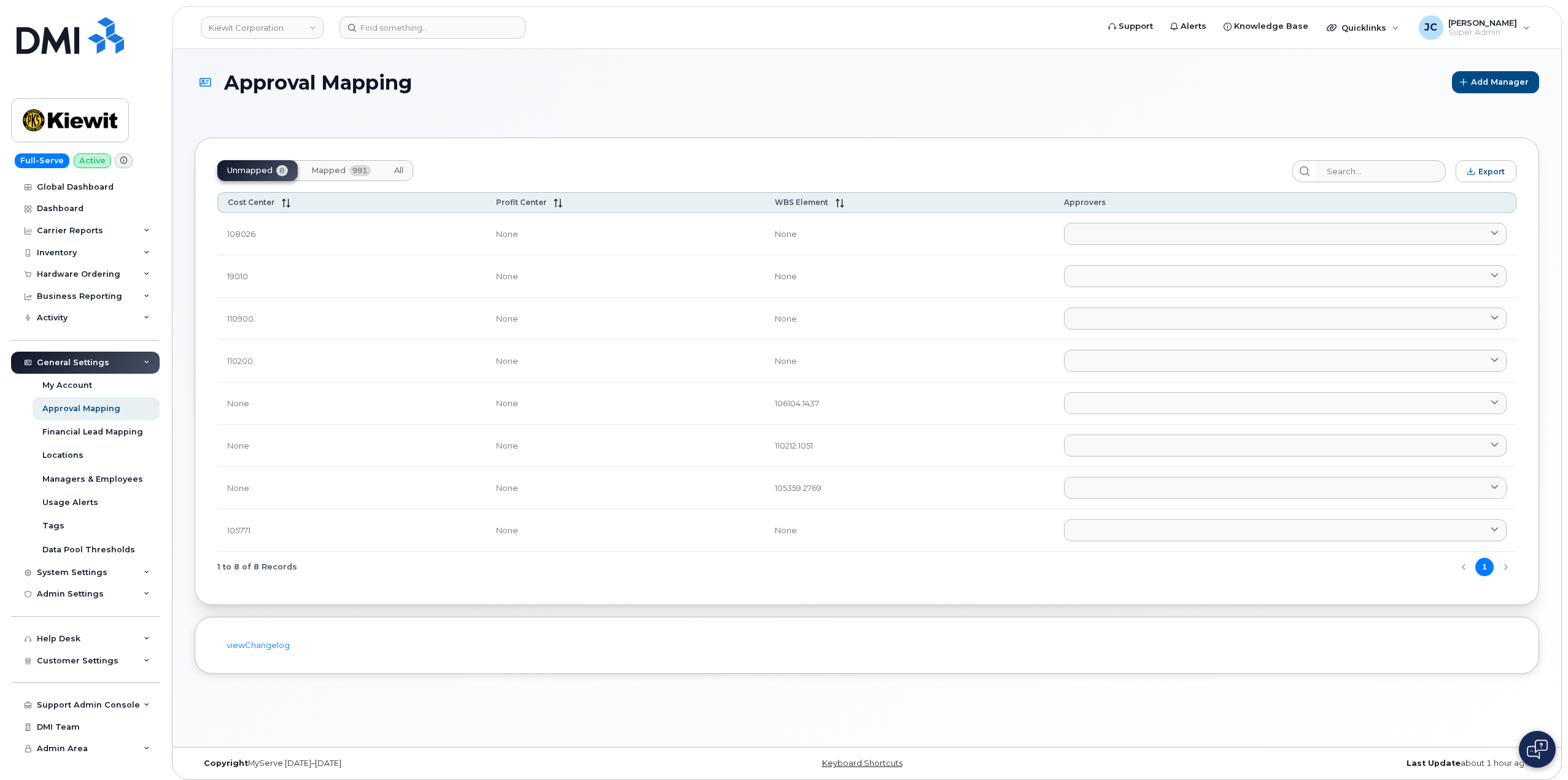
click at [339, 174] on span "Mapped" at bounding box center [327, 171] width 34 height 10
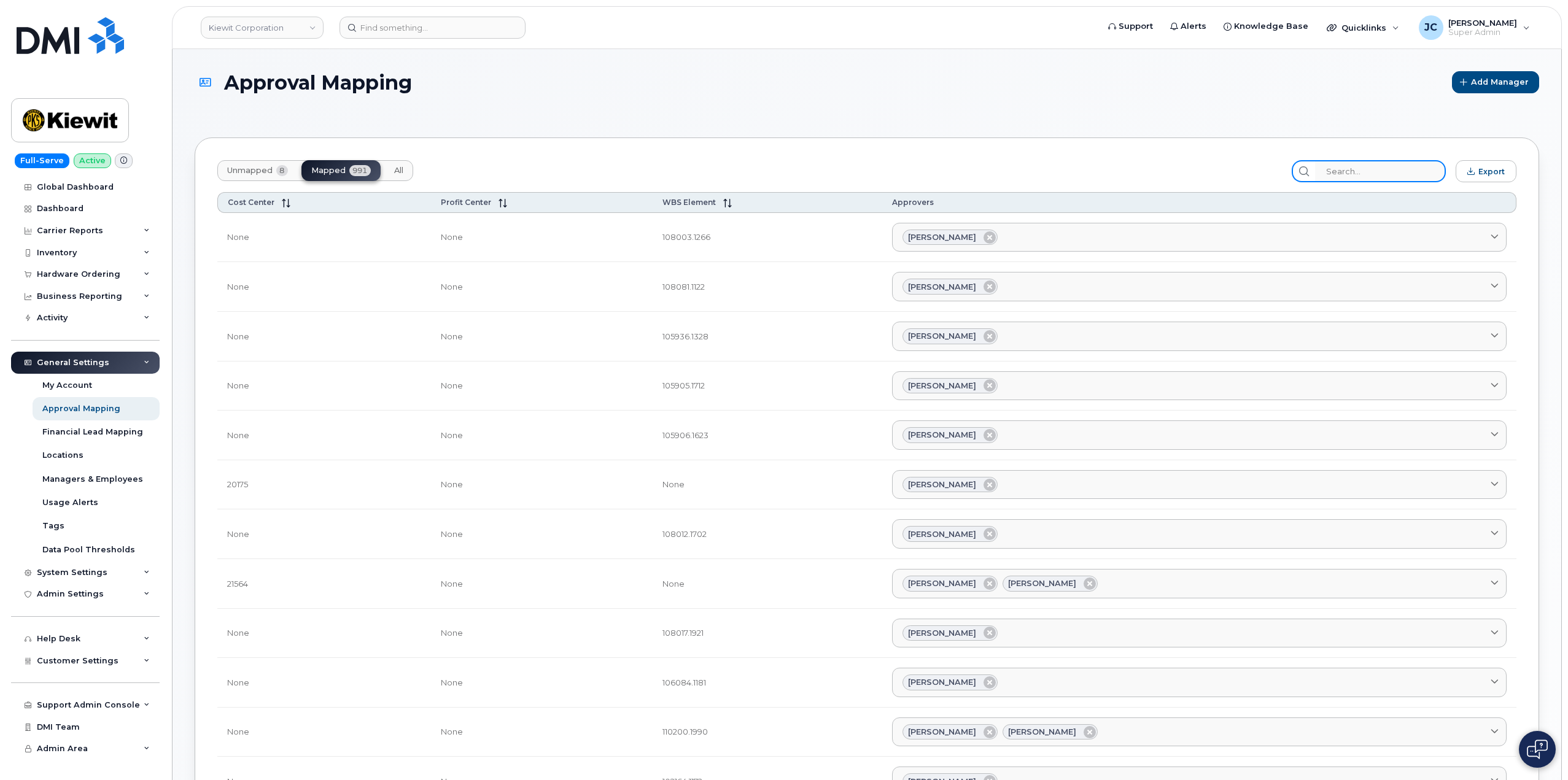
click at [1372, 173] on input "search" at bounding box center [1381, 171] width 131 height 22
paste input "106280.1637"
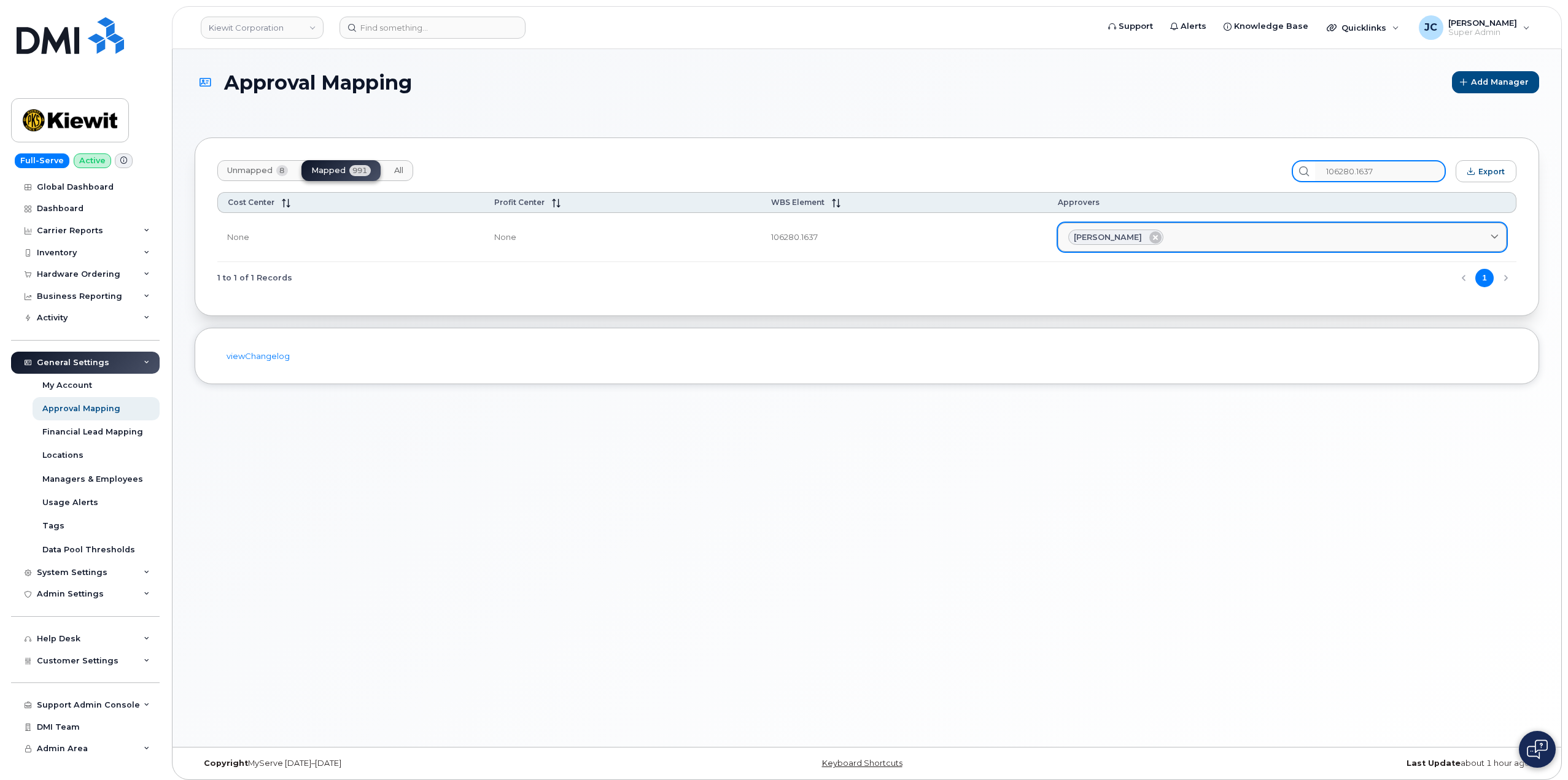
type input "106280.1637"
click at [1099, 240] on span "Kimberly Deerman" at bounding box center [1108, 237] width 68 height 12
click at [1091, 236] on span "Kimberly Deerman" at bounding box center [1108, 237] width 68 height 12
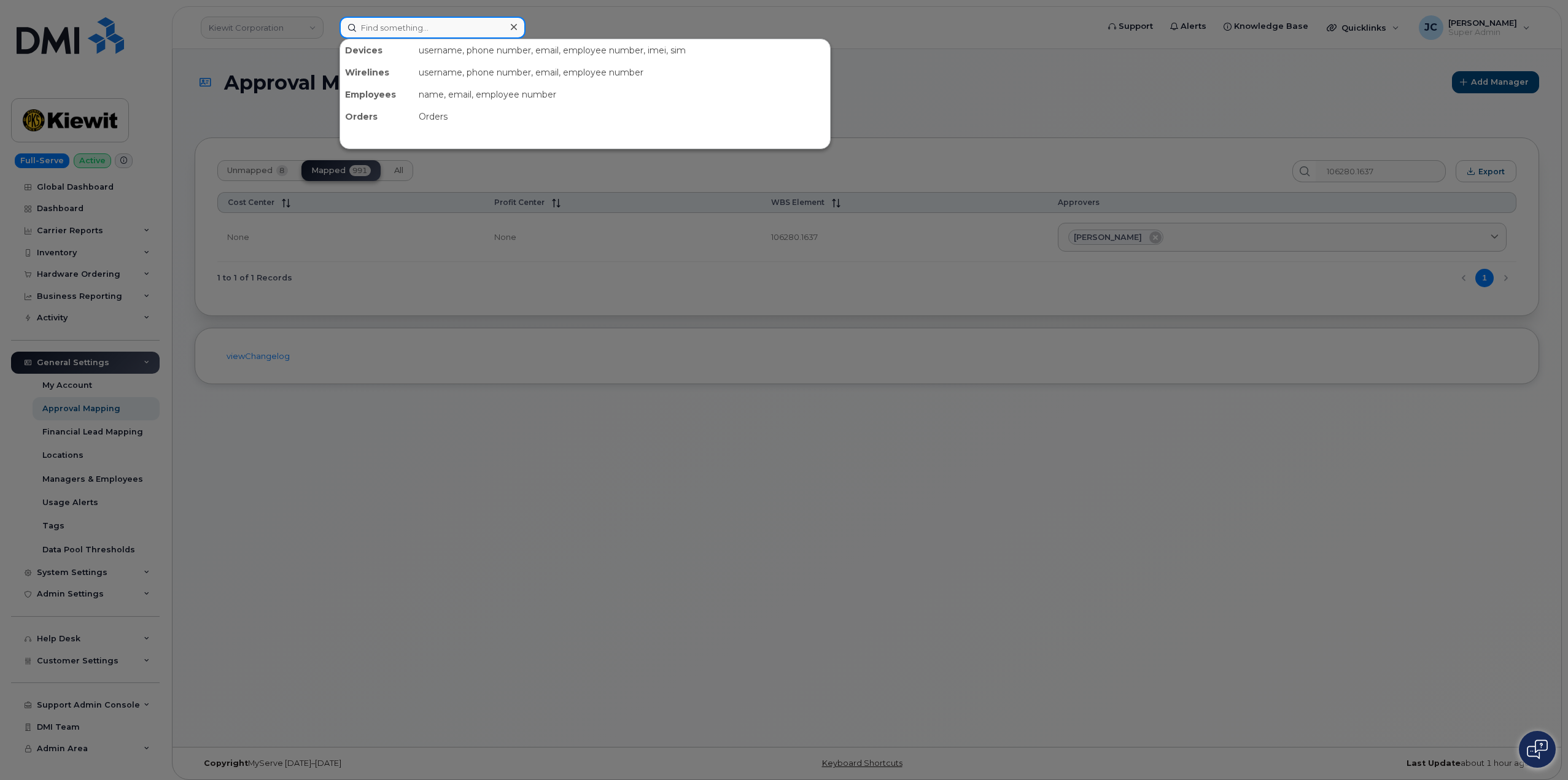
click at [410, 32] on input at bounding box center [433, 28] width 186 height 22
drag, startPoint x: 926, startPoint y: 313, endPoint x: 952, endPoint y: 280, distance: 42.0
click at [927, 311] on div at bounding box center [784, 390] width 1568 height 780
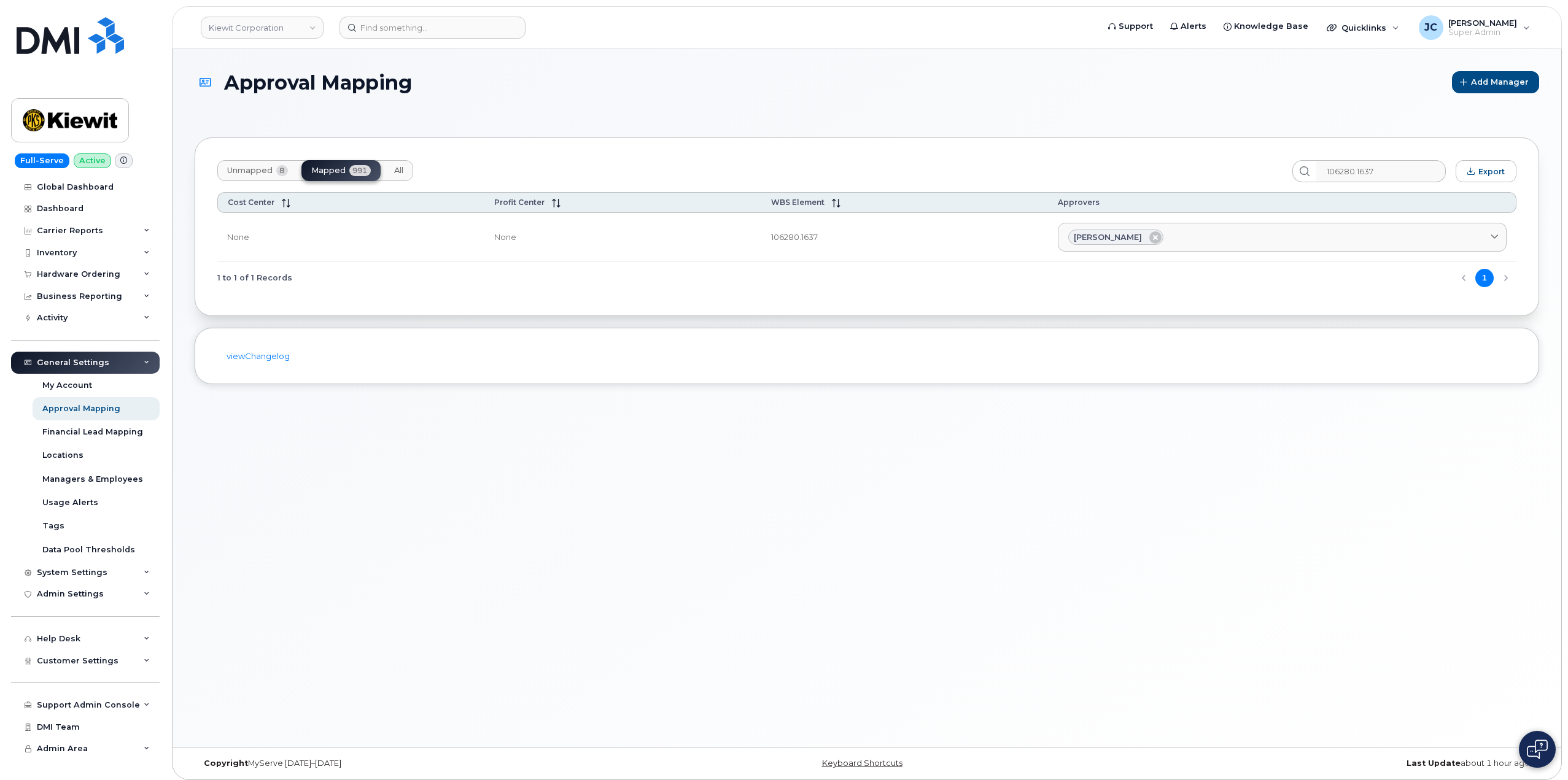
drag, startPoint x: 1131, startPoint y: 238, endPoint x: 949, endPoint y: 227, distance: 182.3
click at [1071, 235] on div "Kimberly Deerman" at bounding box center [1115, 237] width 95 height 16
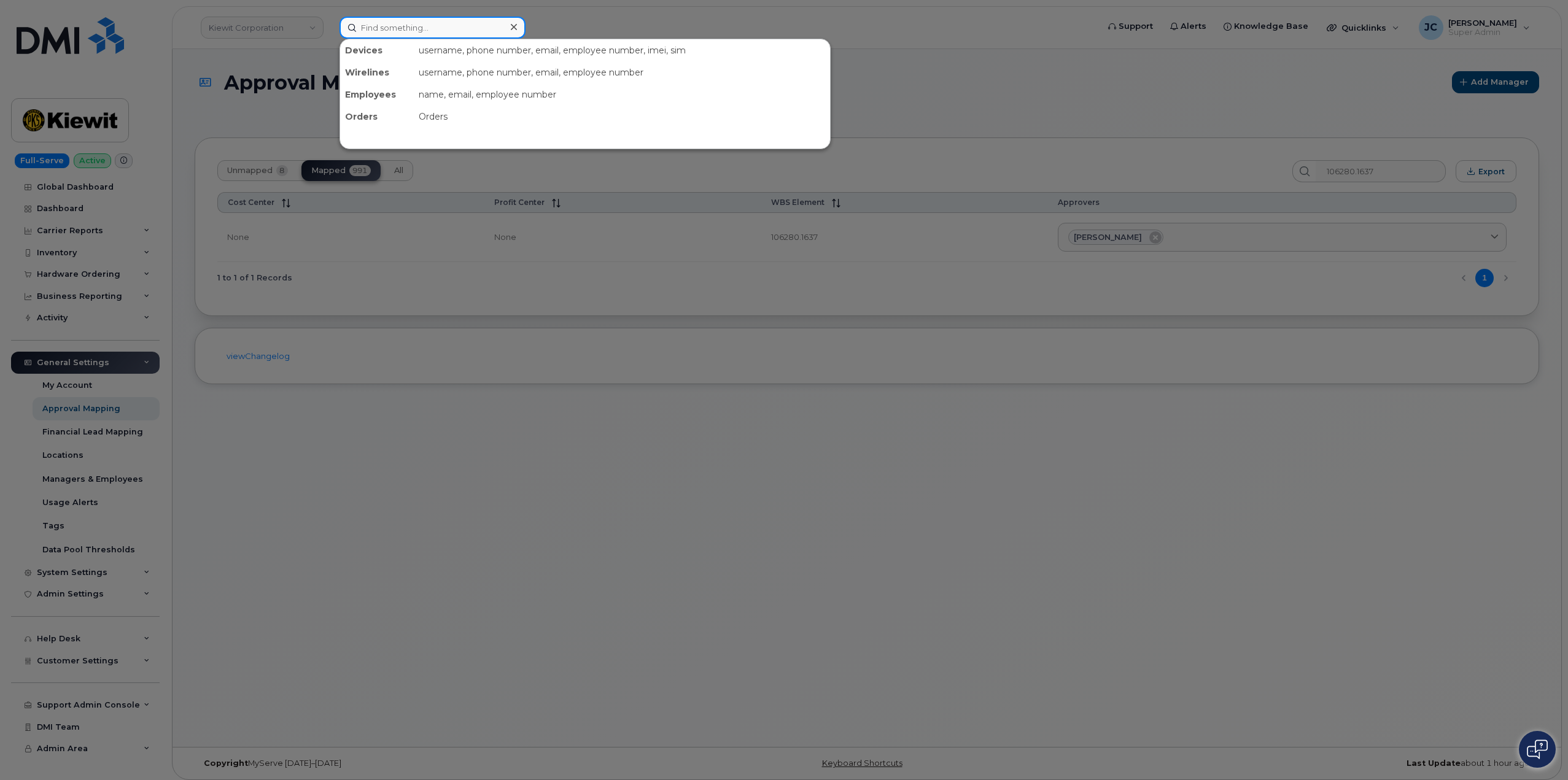
click at [383, 25] on input at bounding box center [433, 28] width 186 height 22
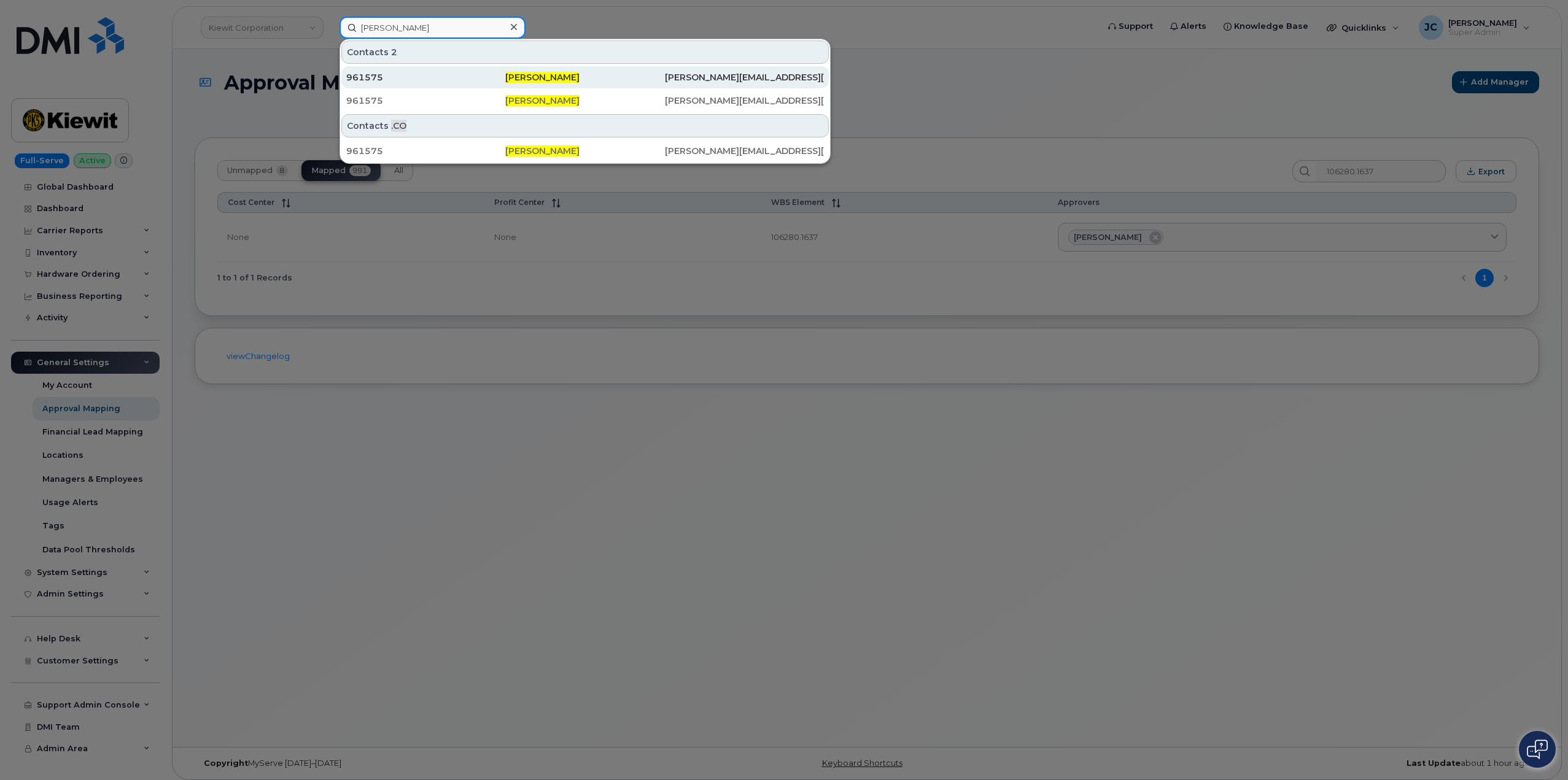
type input "kimberly deerman"
click at [540, 76] on span "Kimberly Deerman" at bounding box center [542, 77] width 75 height 11
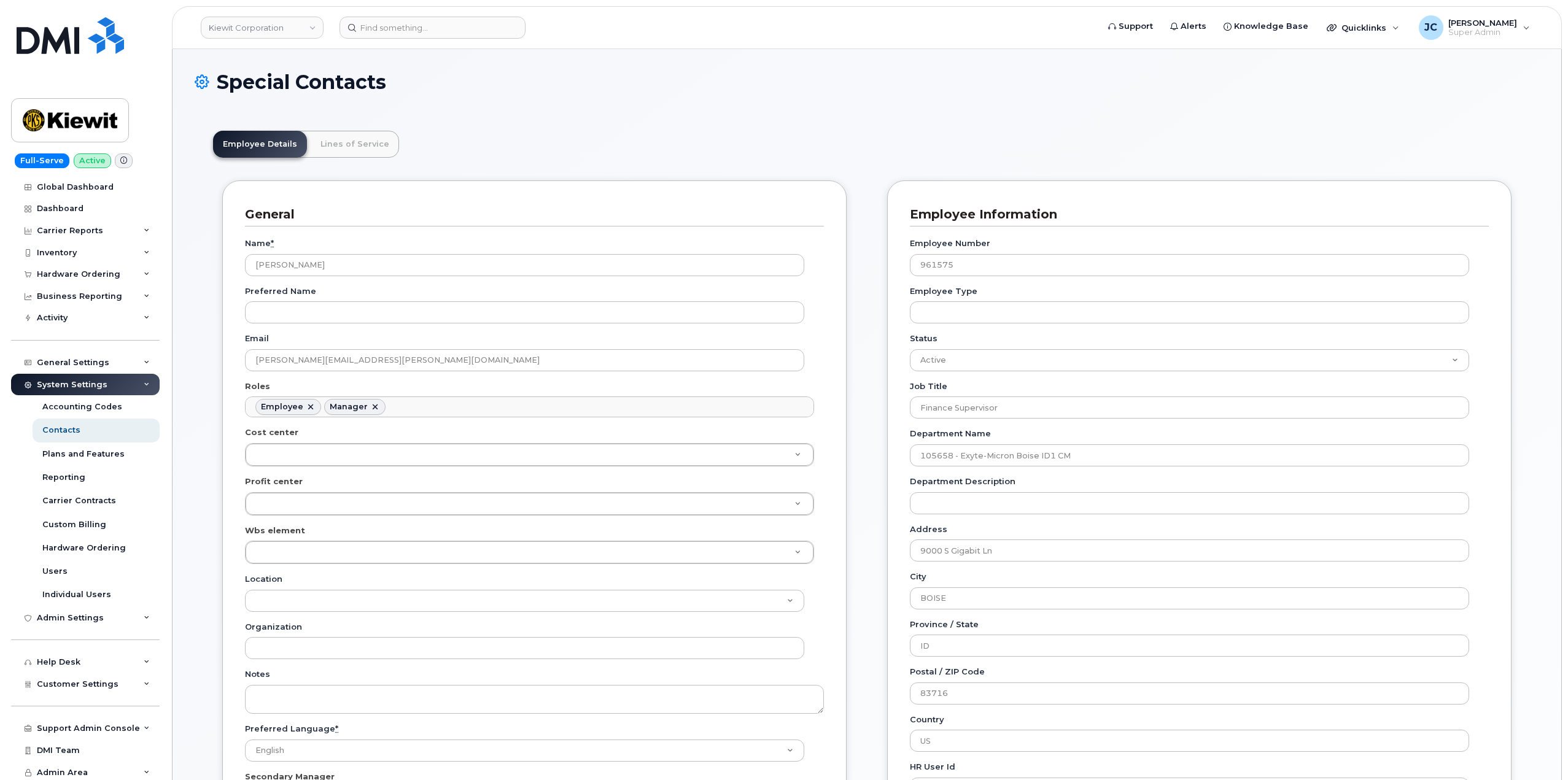
scroll to position [36, 0]
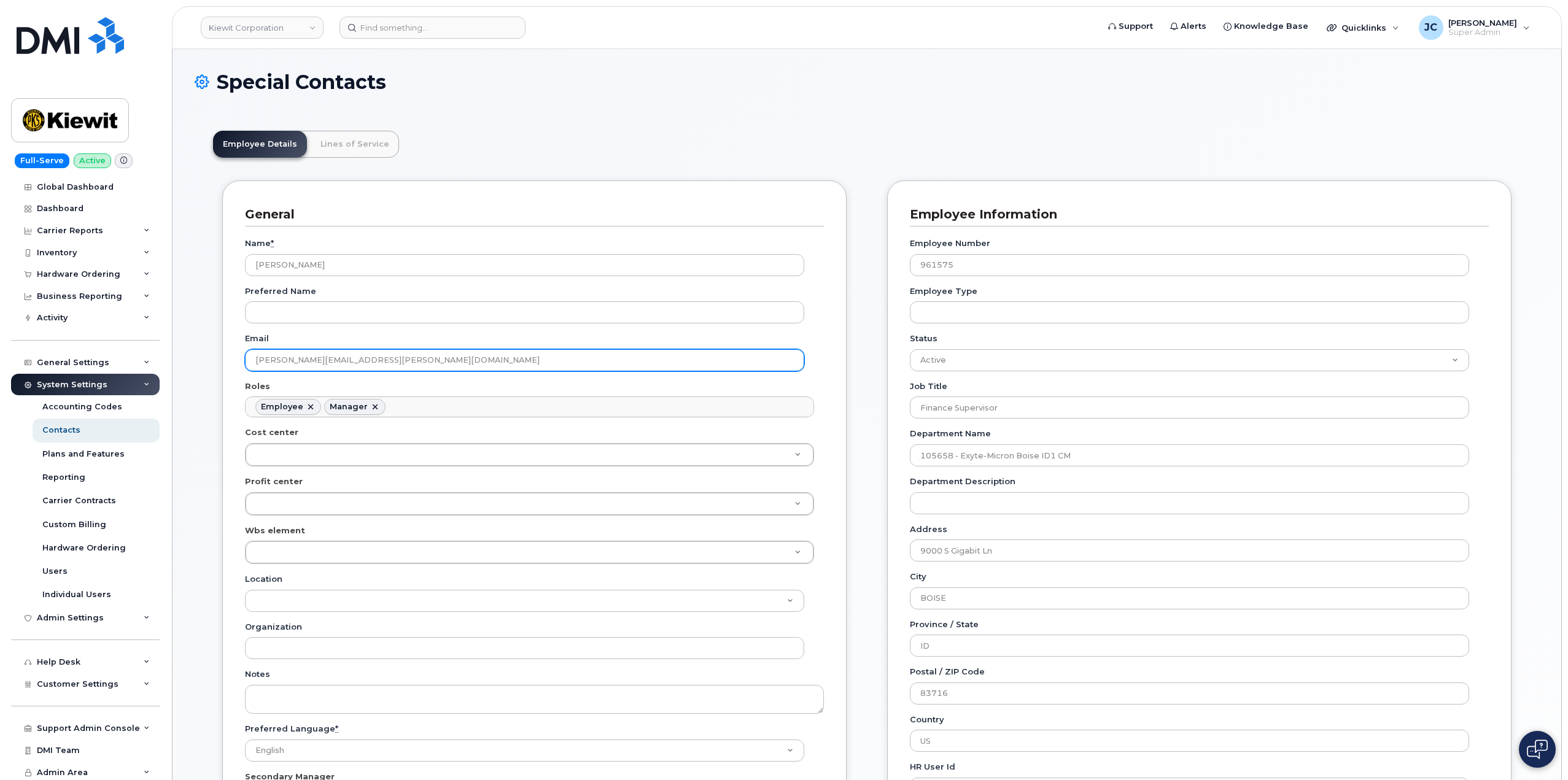
drag, startPoint x: 384, startPoint y: 351, endPoint x: 255, endPoint y: 346, distance: 129.1
click at [253, 348] on div "Email KIM.DEERMAN@TICUS.COM" at bounding box center [529, 352] width 569 height 39
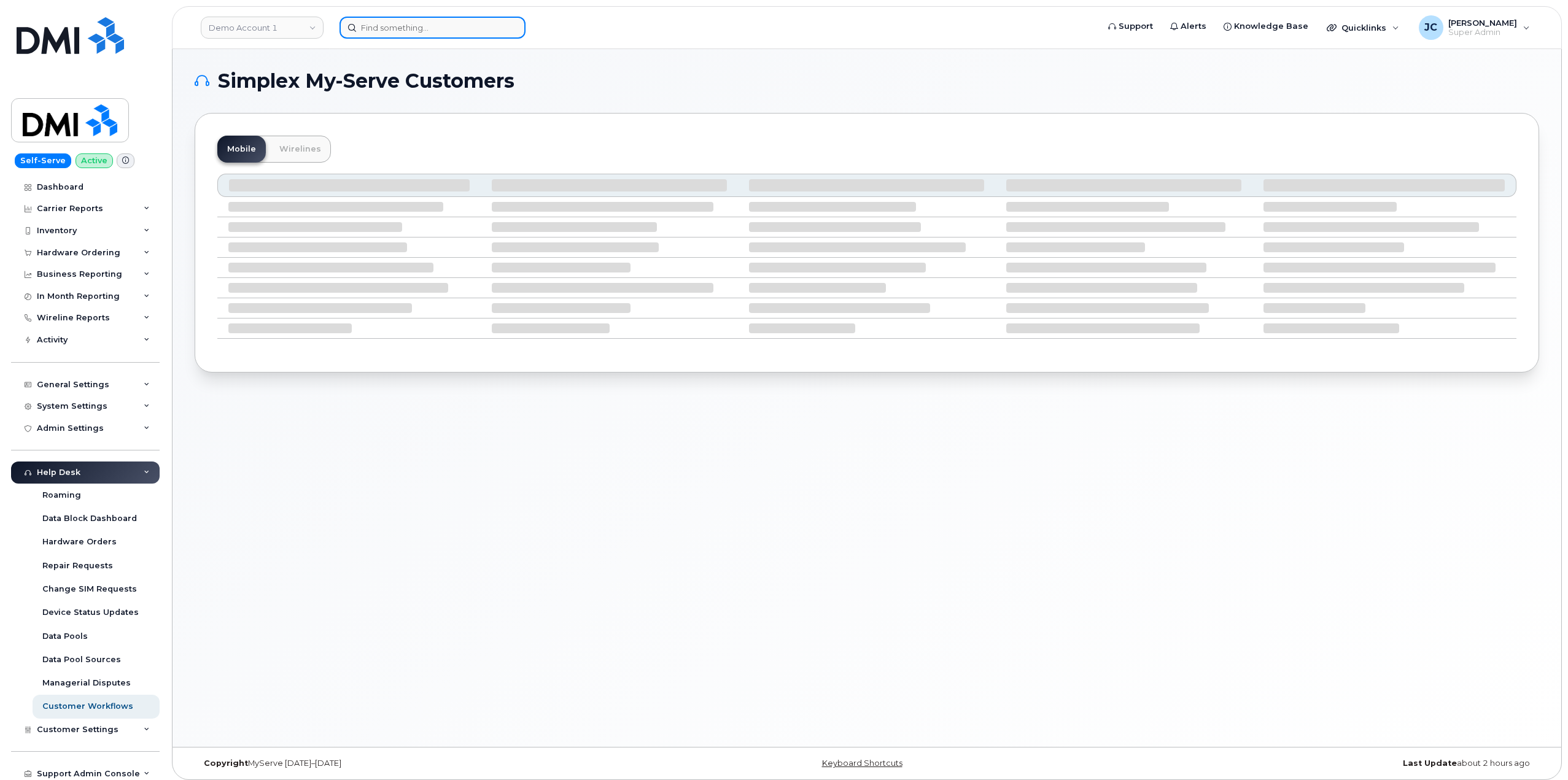
click at [377, 27] on input at bounding box center [433, 28] width 186 height 22
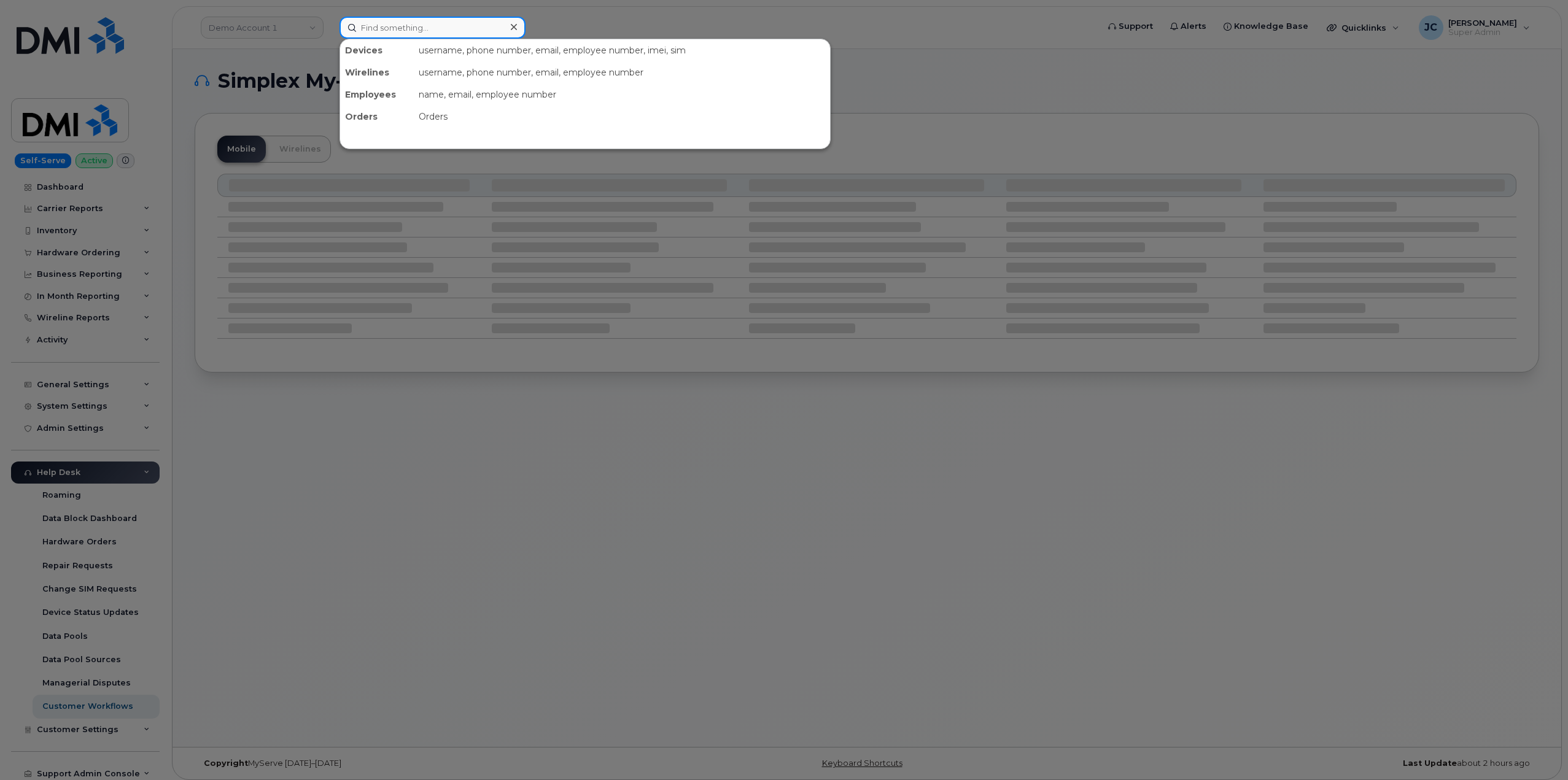
paste input "5512849393"
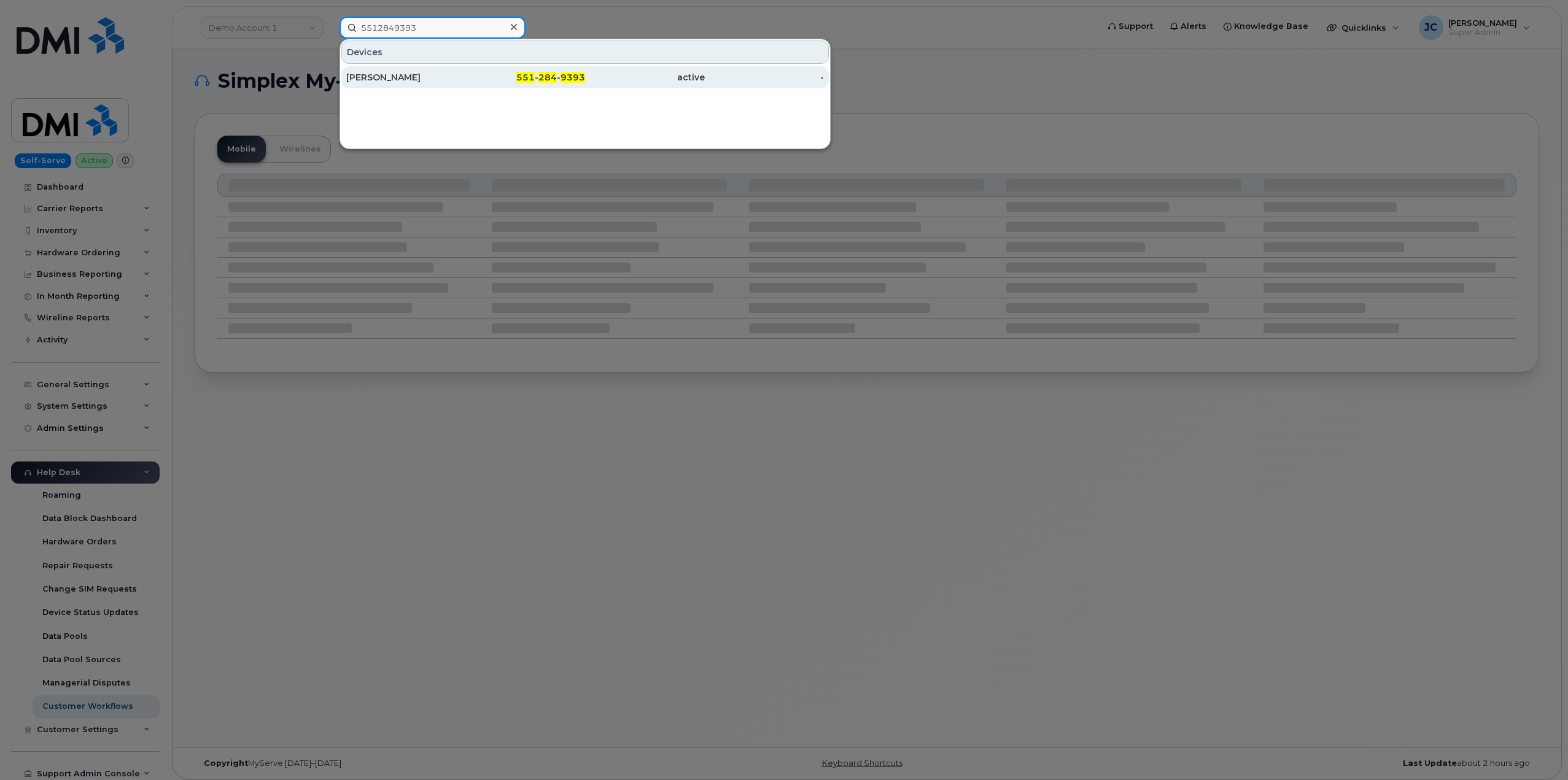
type input "5512849393"
click at [395, 82] on div "[PERSON_NAME]" at bounding box center [406, 77] width 120 height 12
